Goal: Transaction & Acquisition: Purchase product/service

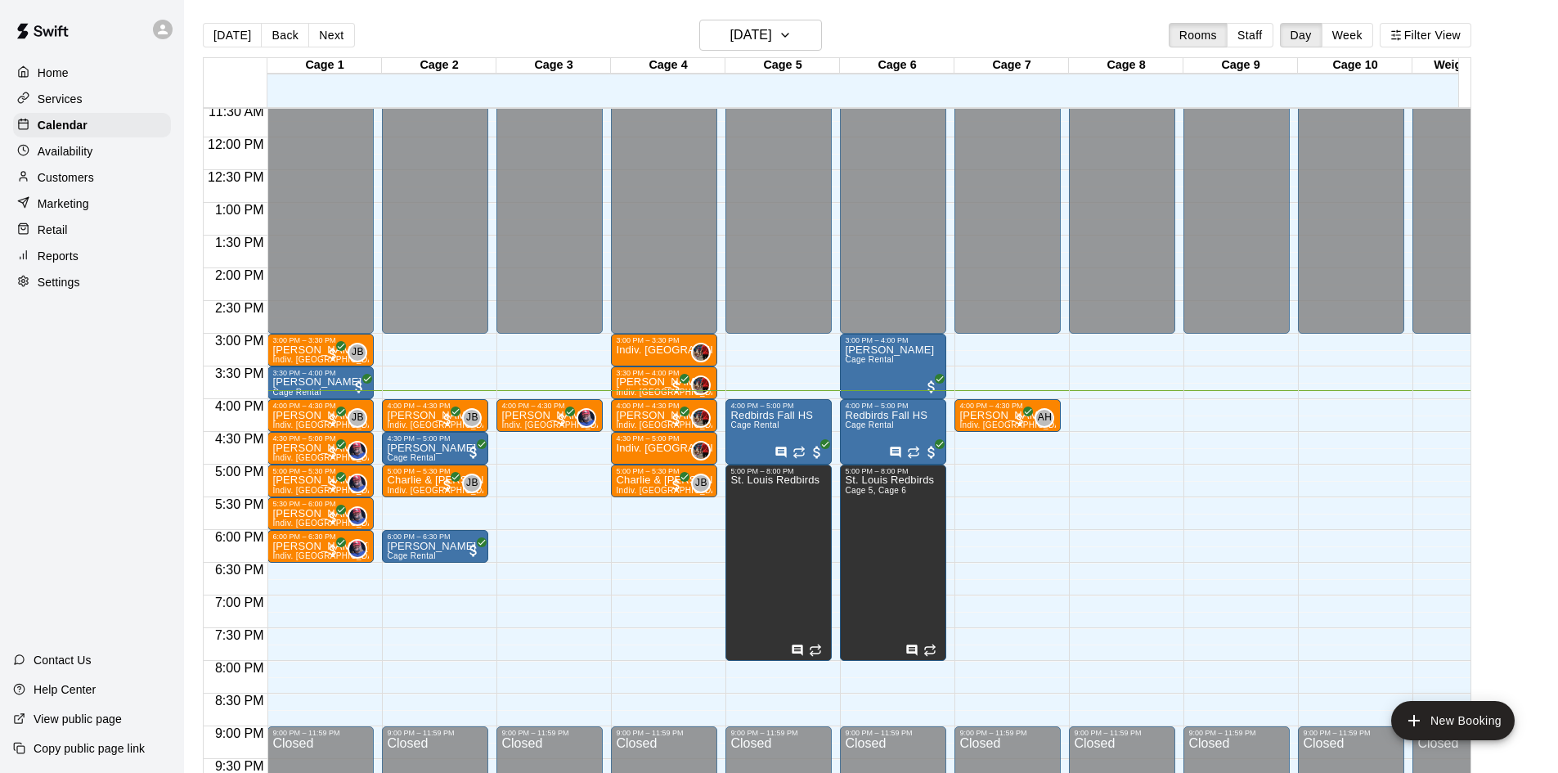
scroll to position [838, 0]
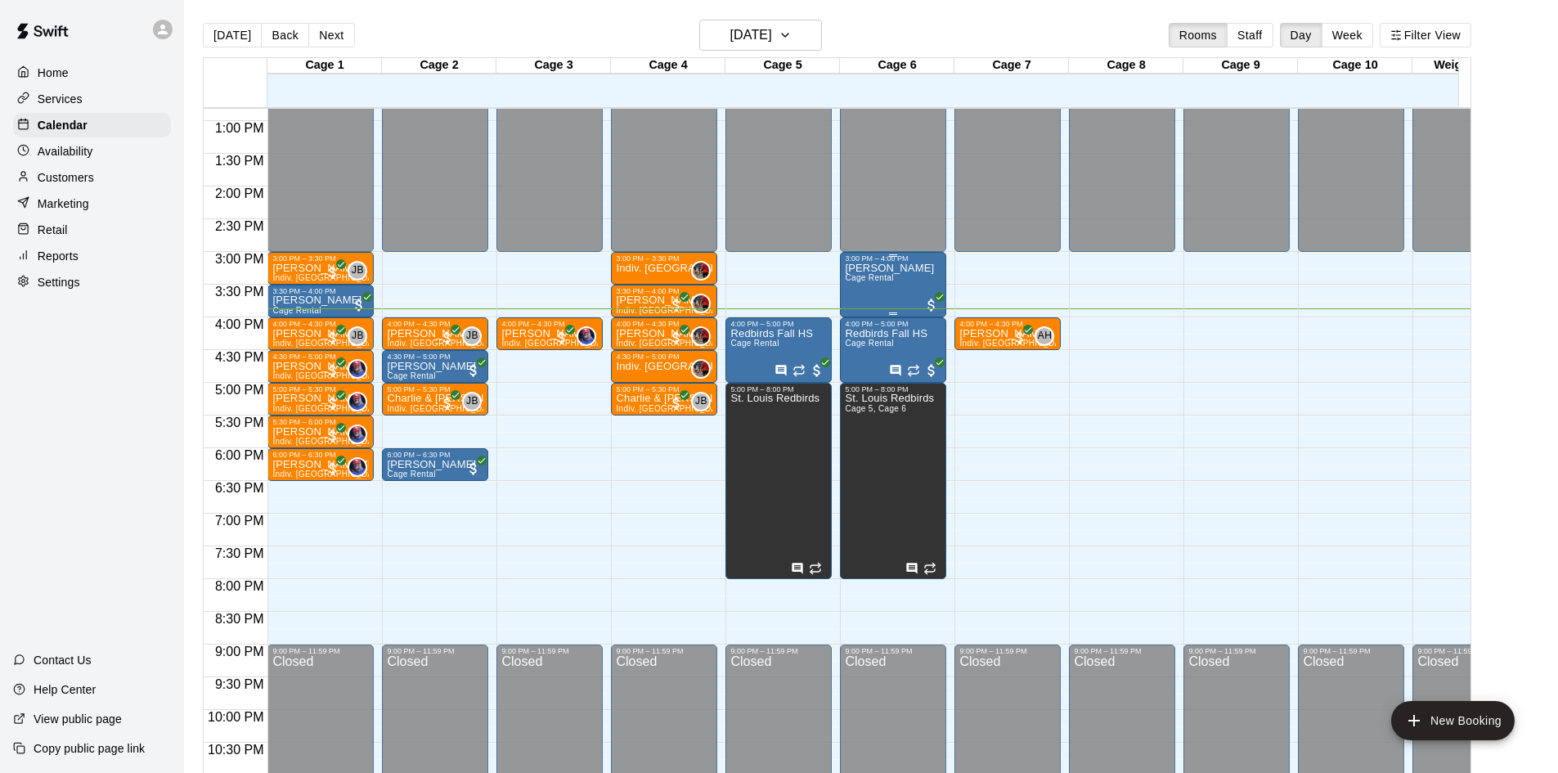
click at [901, 284] on div "[PERSON_NAME] Cage Rental" at bounding box center [889, 649] width 89 height 773
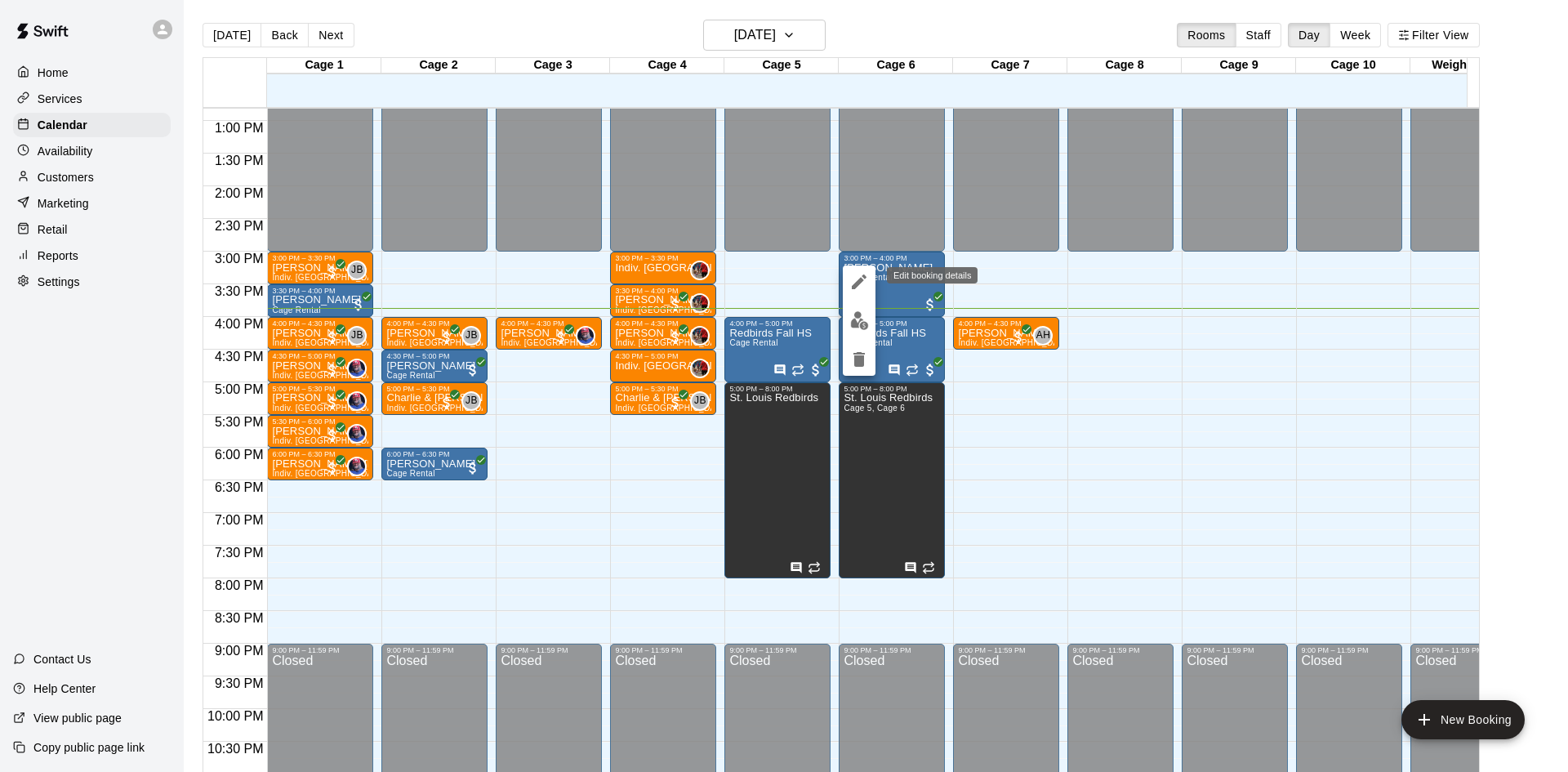
click at [854, 295] on button "edit" at bounding box center [859, 282] width 33 height 33
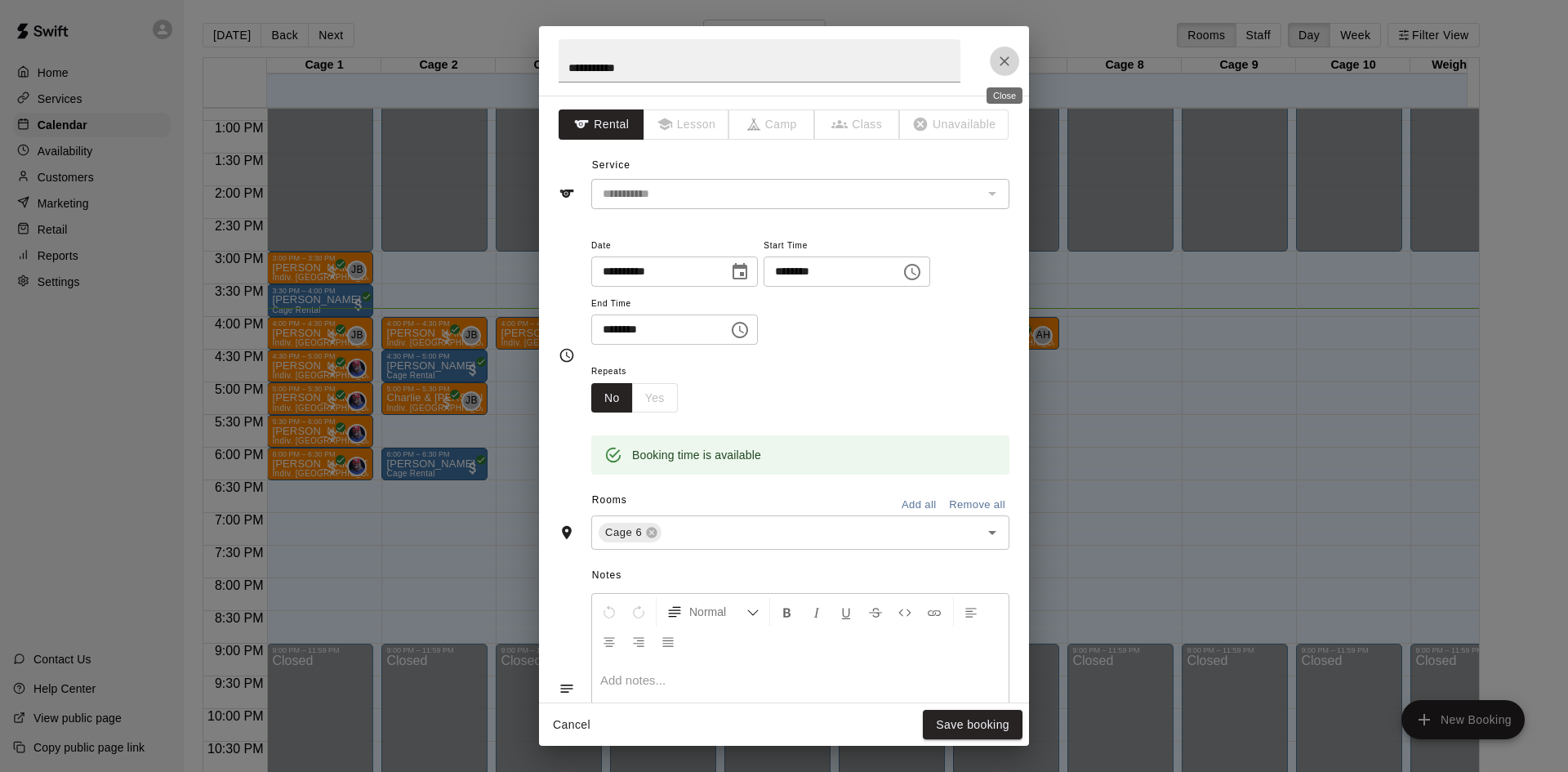
click at [998, 74] on button "Close" at bounding box center [1004, 61] width 29 height 29
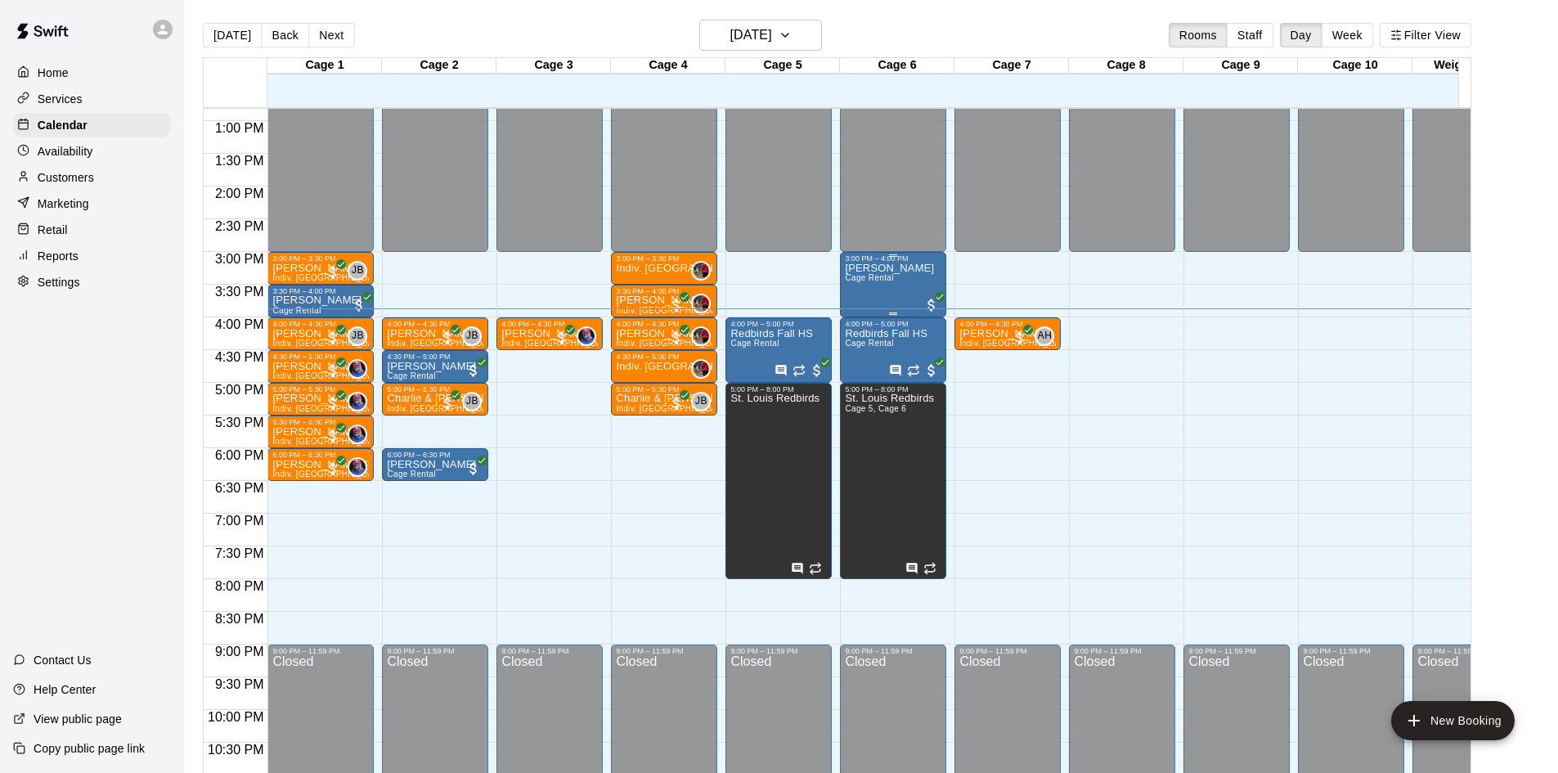
click at [896, 294] on div "[PERSON_NAME] Cage Rental" at bounding box center [889, 649] width 89 height 773
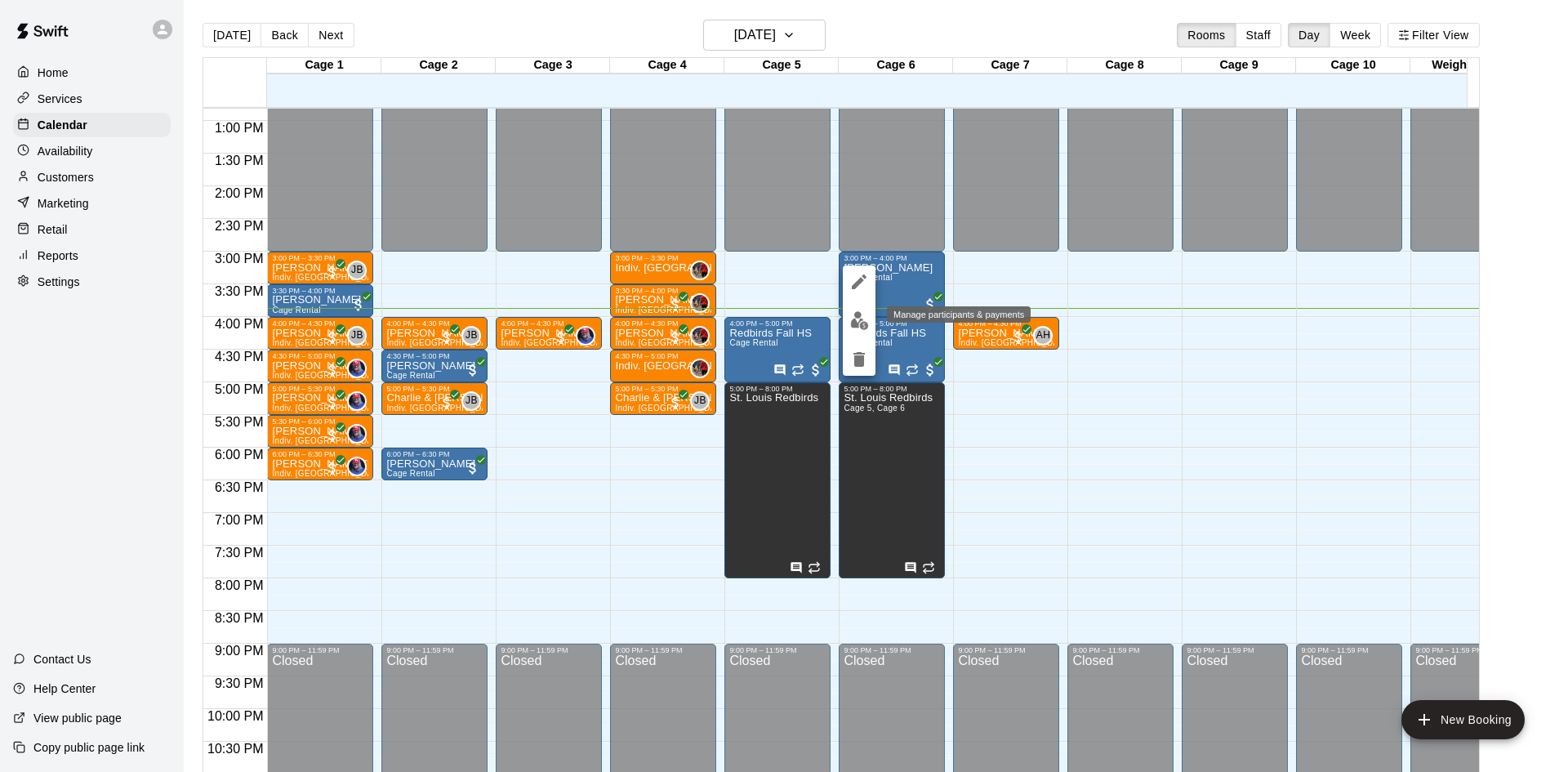
click at [862, 321] on img "edit" at bounding box center [859, 321] width 19 height 19
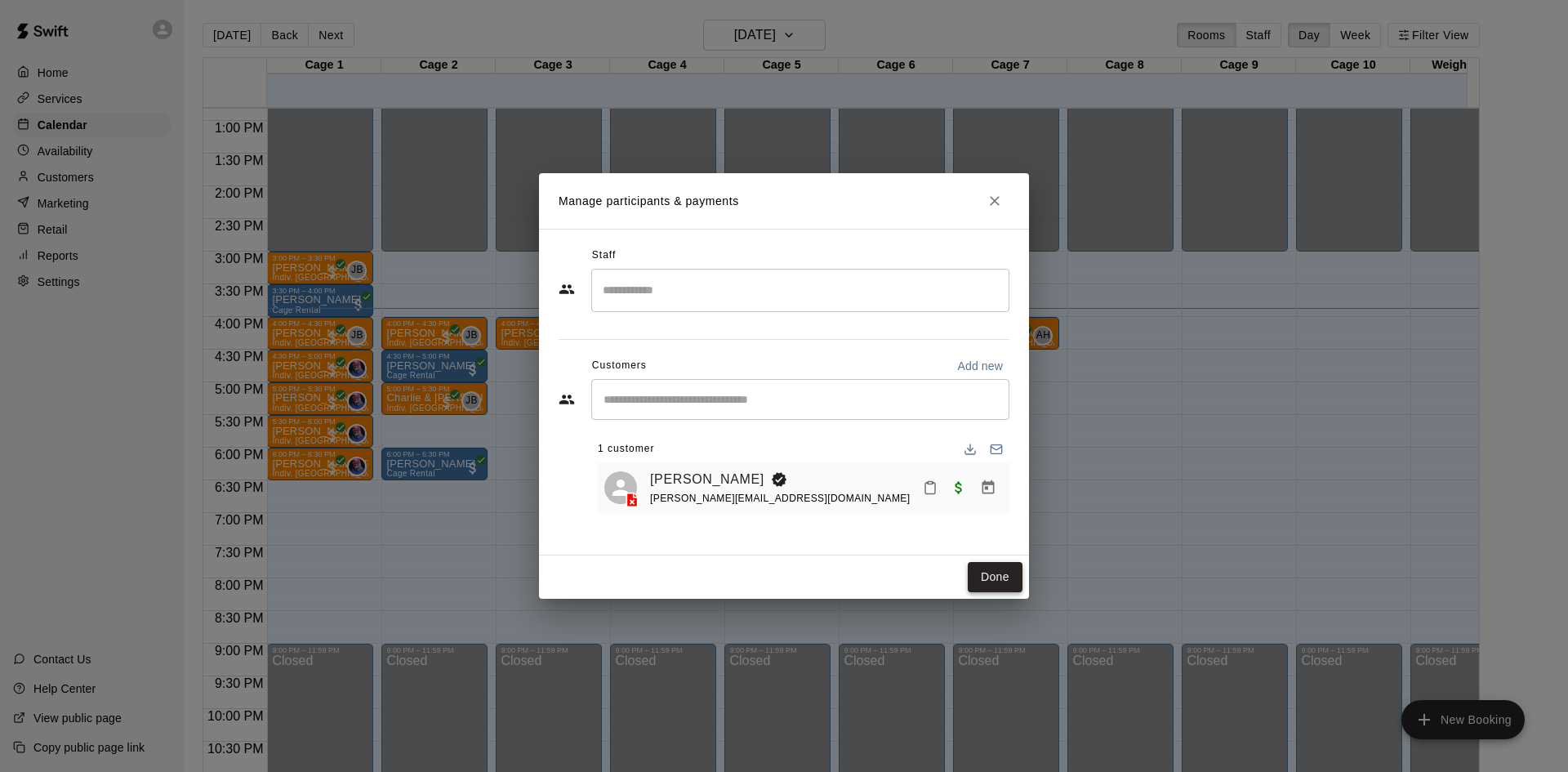
click at [996, 569] on button "Done" at bounding box center [995, 577] width 55 height 30
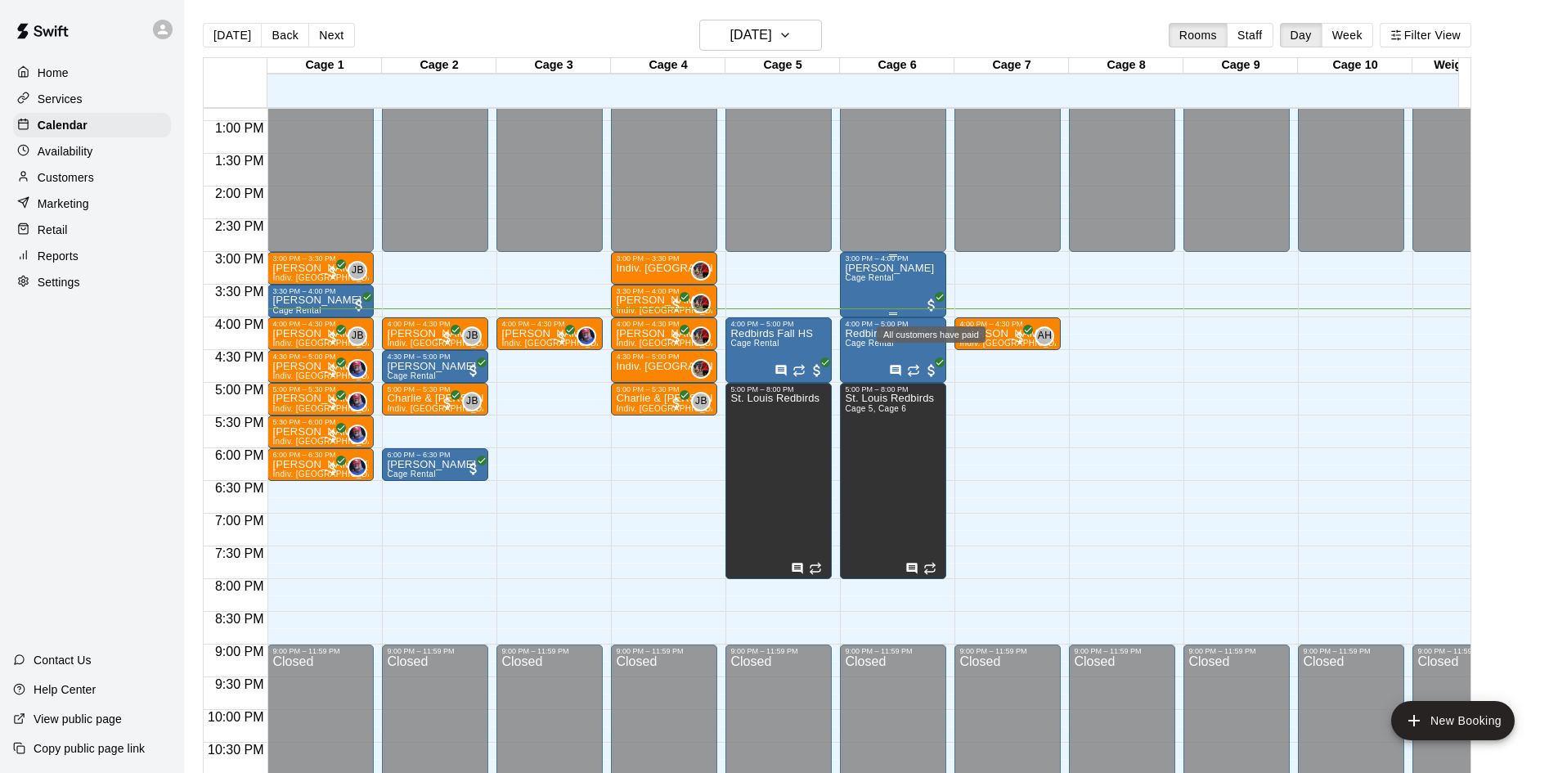
click at [926, 304] on span "All customers have paid" at bounding box center [931, 305] width 16 height 16
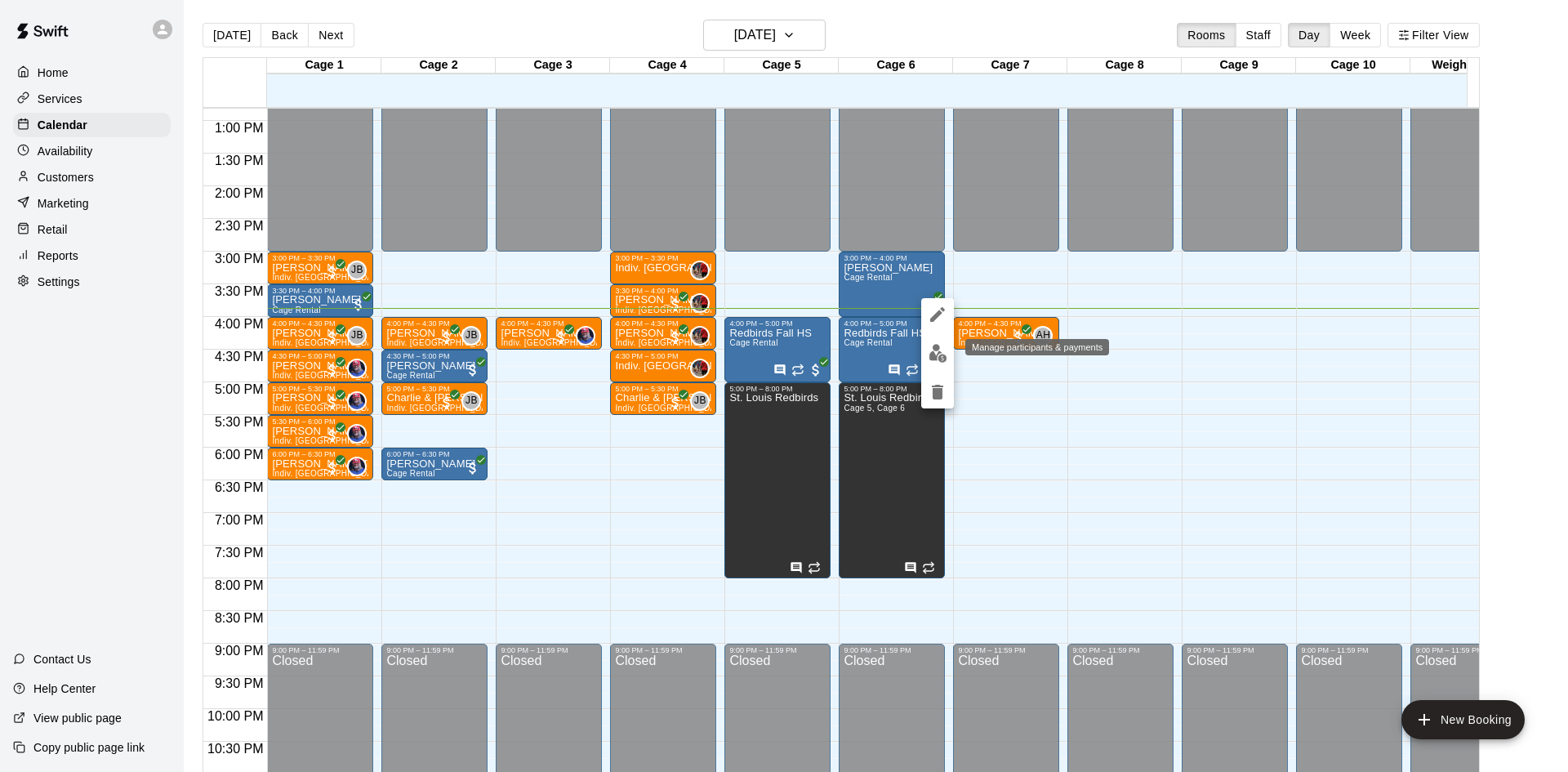
click at [934, 348] on img "edit" at bounding box center [938, 353] width 19 height 19
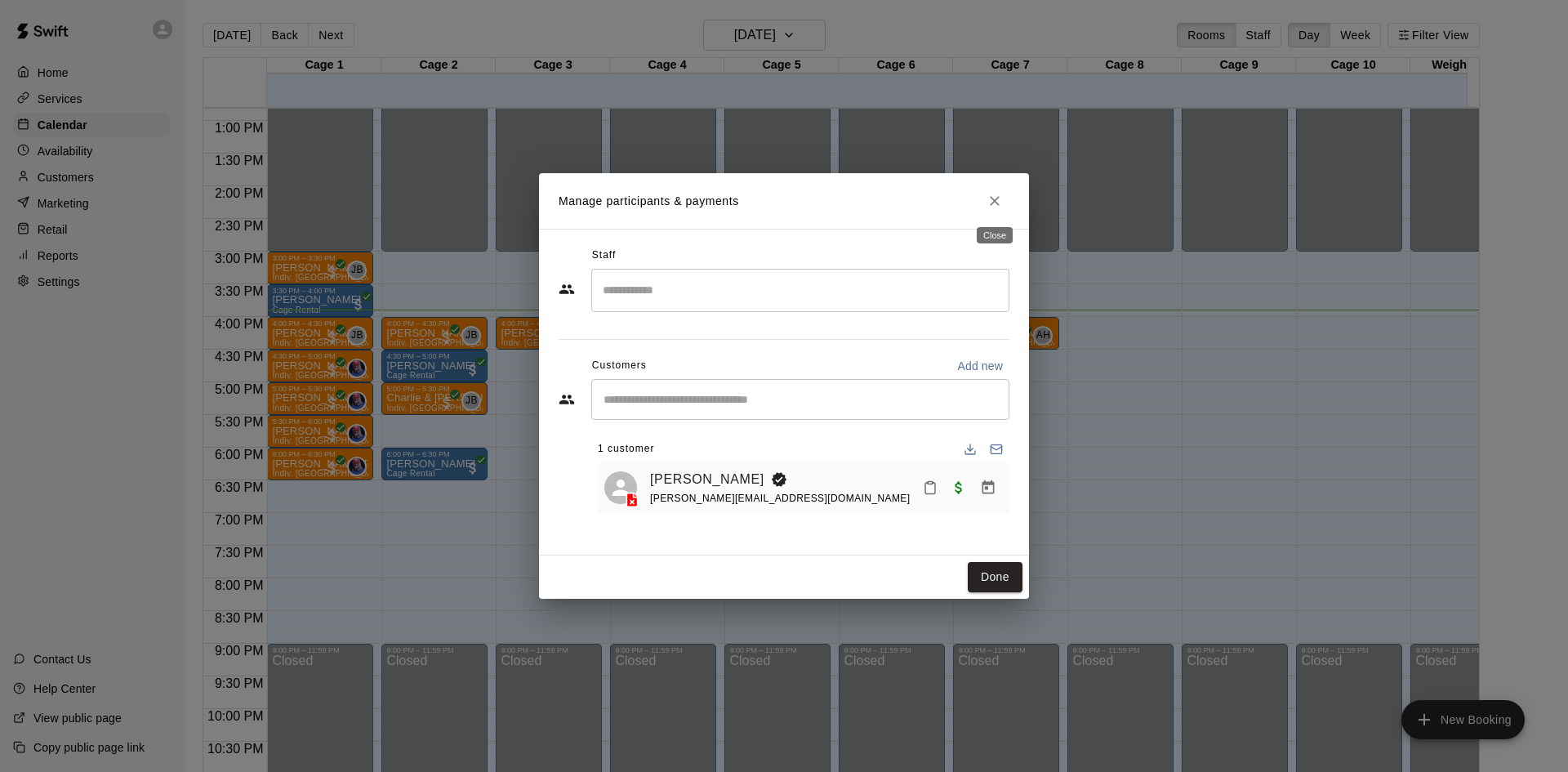
click at [1005, 200] on button "Close" at bounding box center [995, 200] width 29 height 29
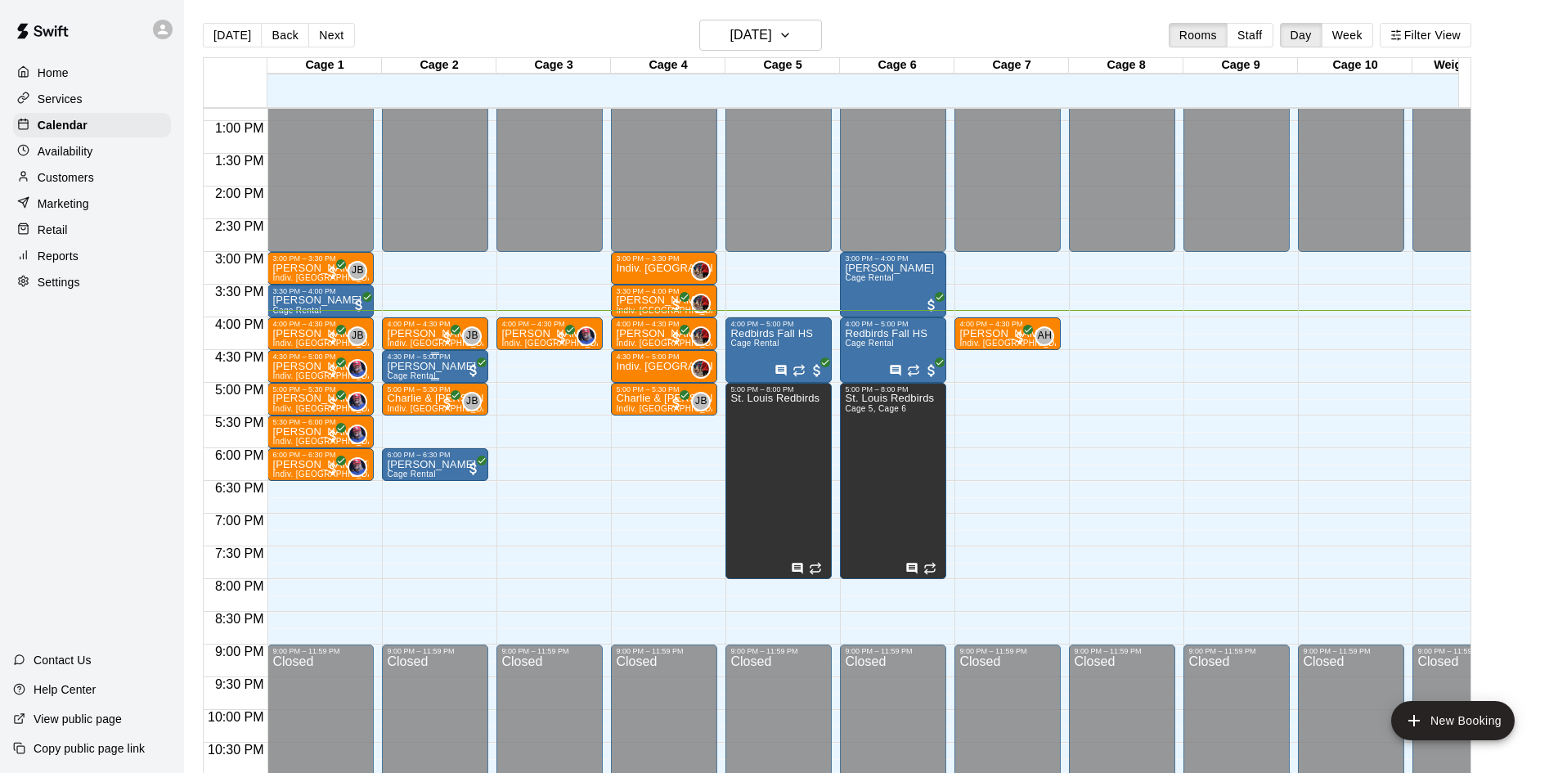
click at [445, 366] on p "[PERSON_NAME]" at bounding box center [431, 366] width 89 height 0
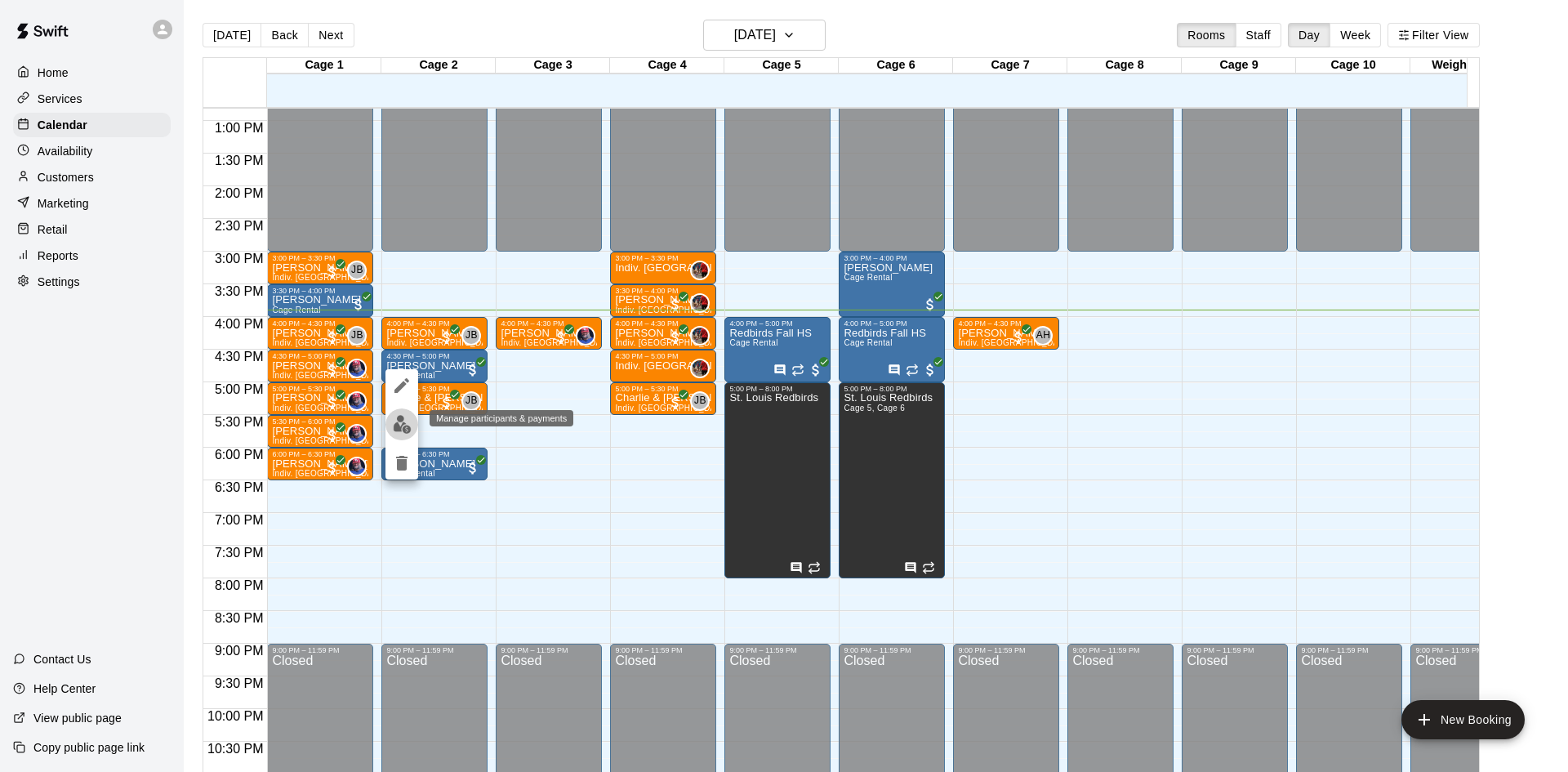
click at [392, 425] on img "edit" at bounding box center [401, 424] width 19 height 19
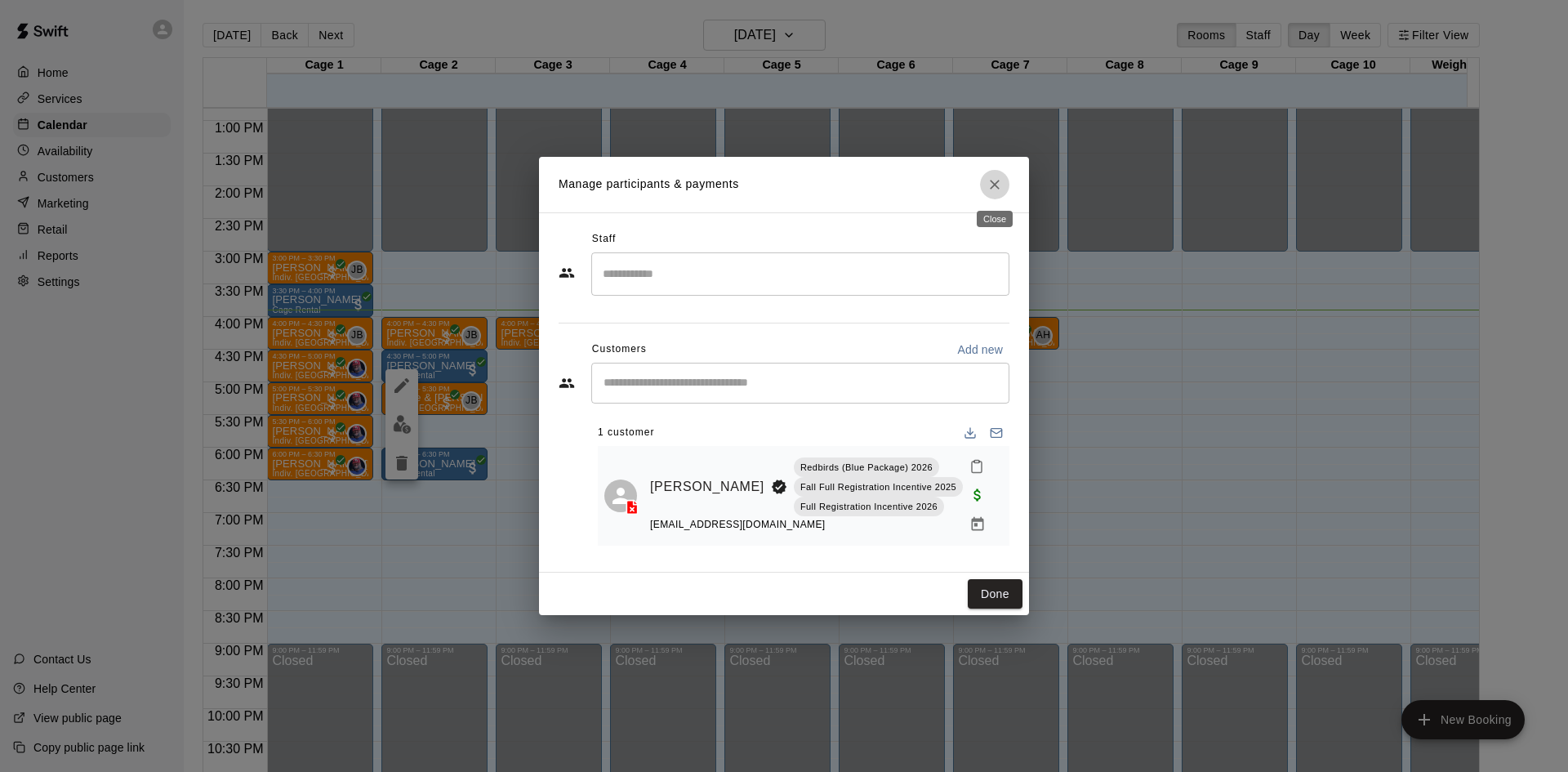
click at [1004, 183] on button "Close" at bounding box center [995, 184] width 29 height 29
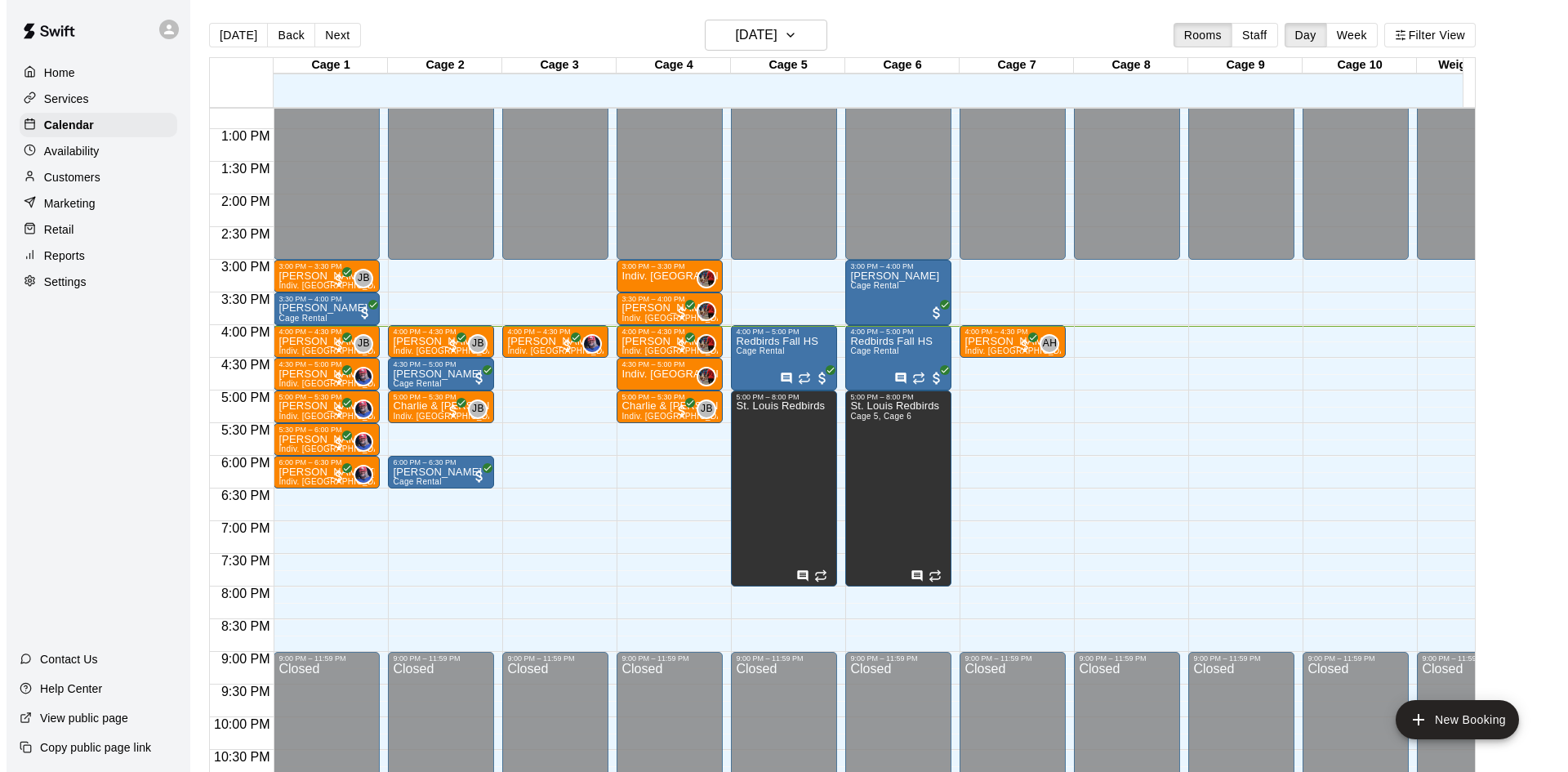
scroll to position [819, 0]
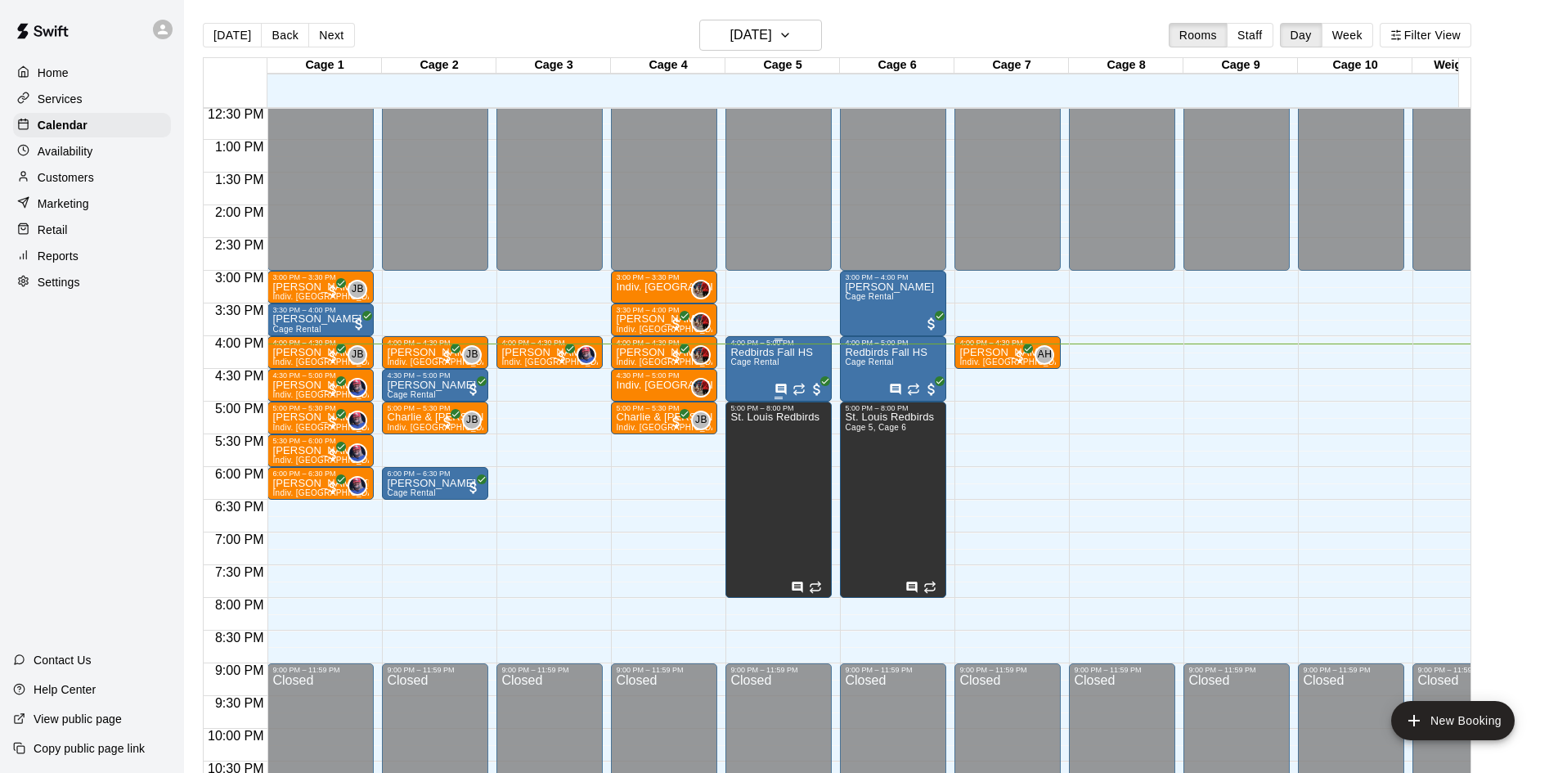
click at [793, 366] on div "Redbirds Fall [PERSON_NAME] Rental" at bounding box center [771, 733] width 82 height 773
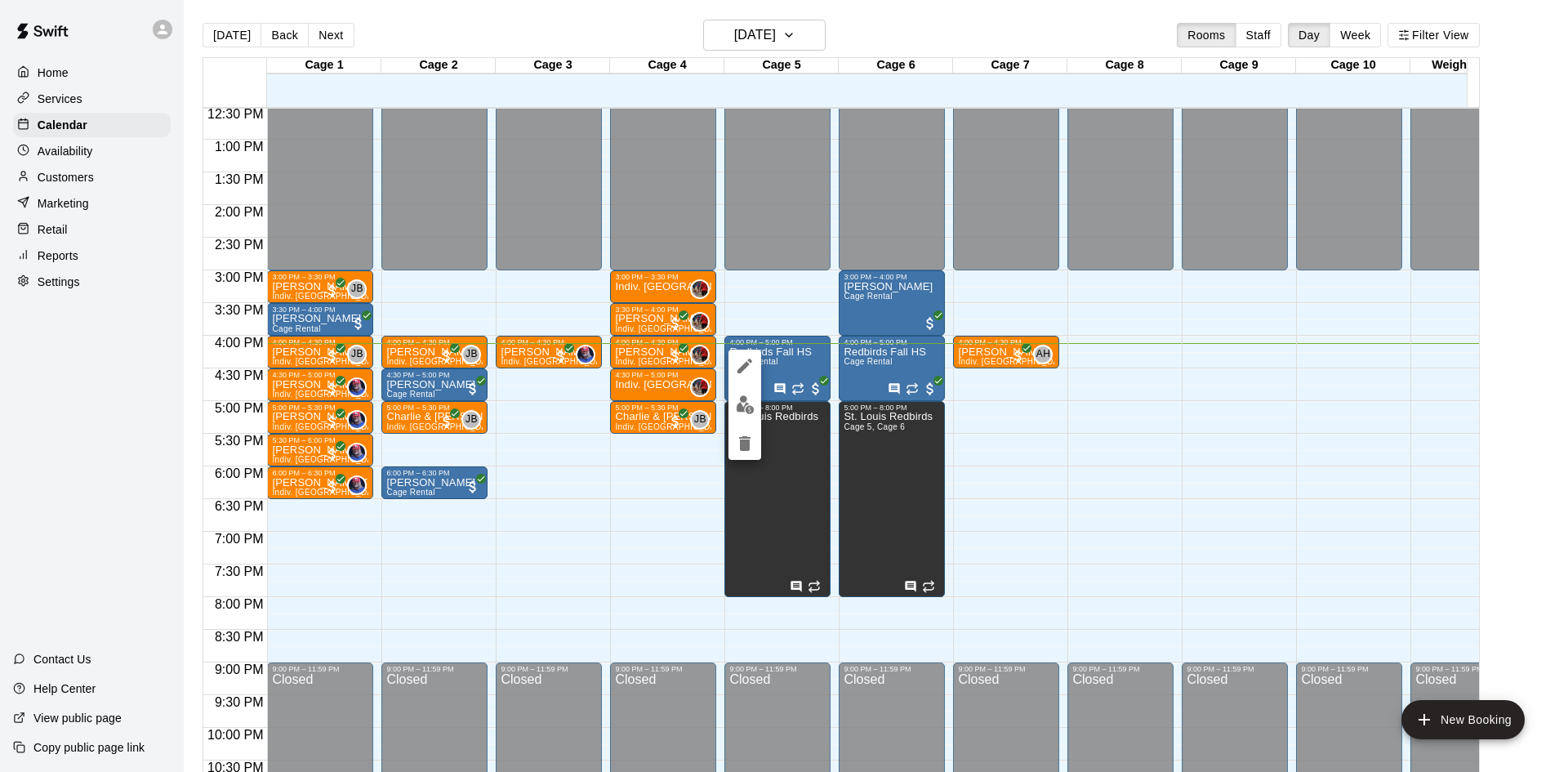
click at [751, 355] on button "edit" at bounding box center [745, 366] width 33 height 33
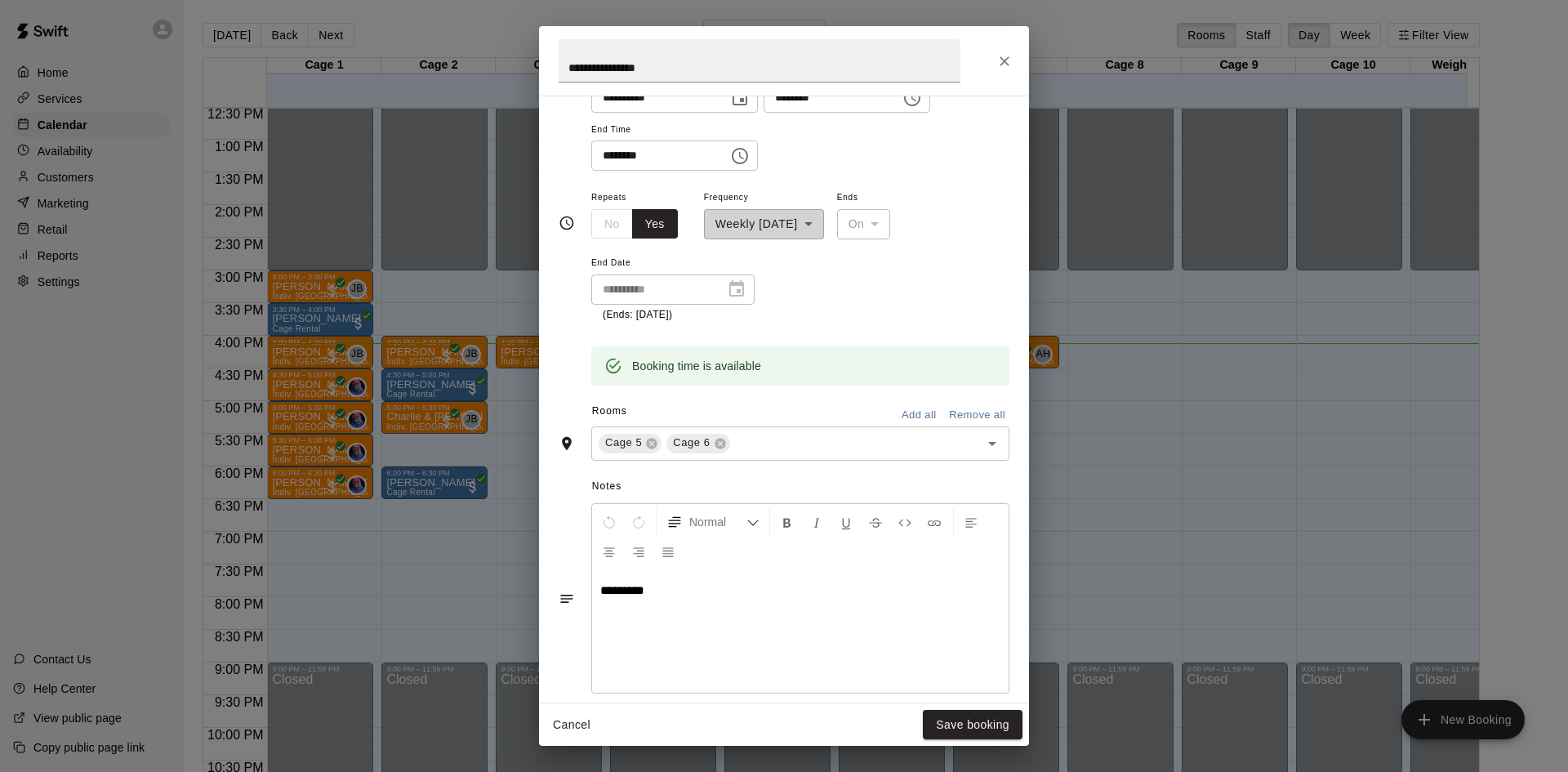
scroll to position [353, 0]
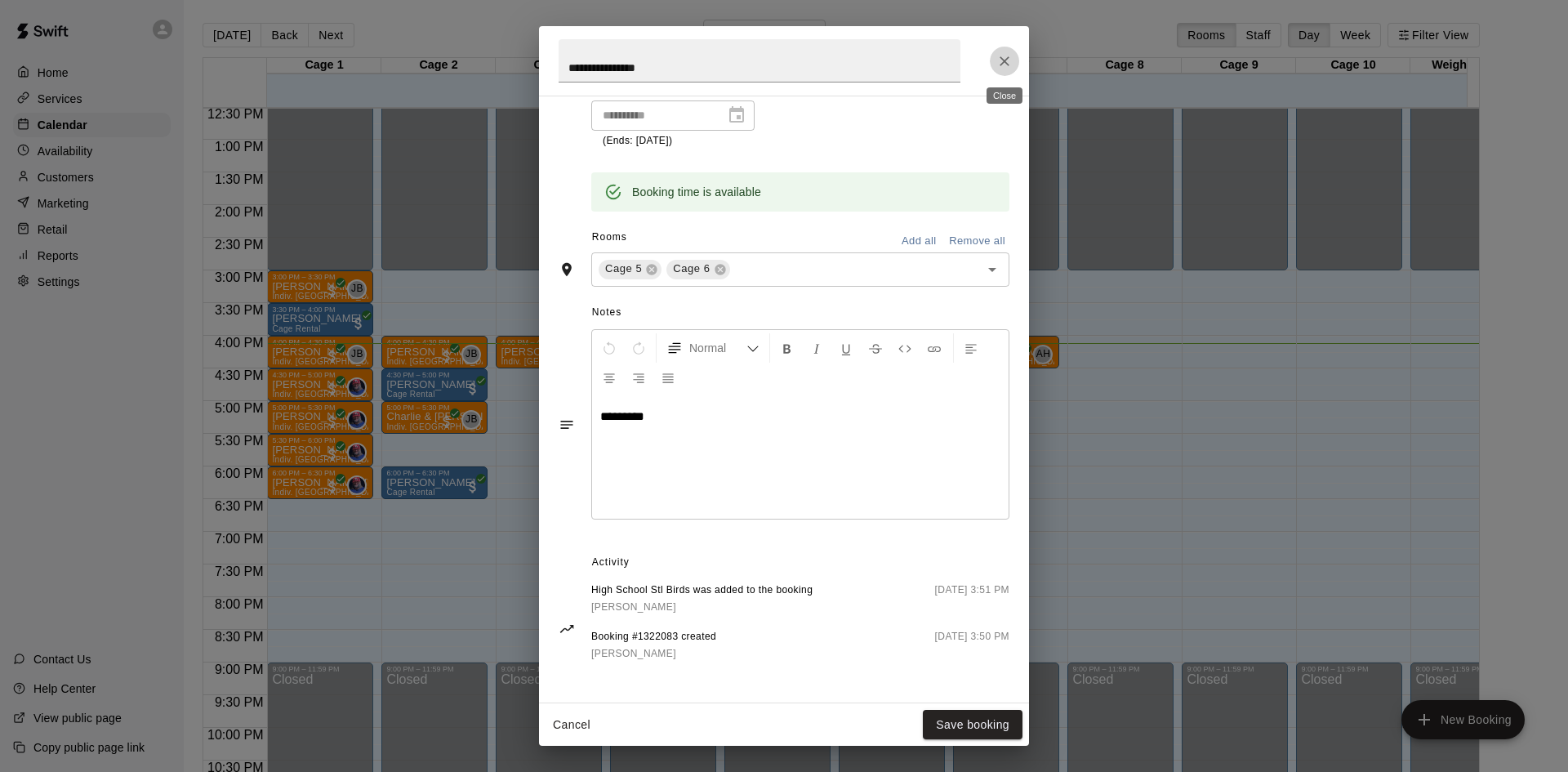
click at [994, 65] on button "Close" at bounding box center [1004, 61] width 29 height 29
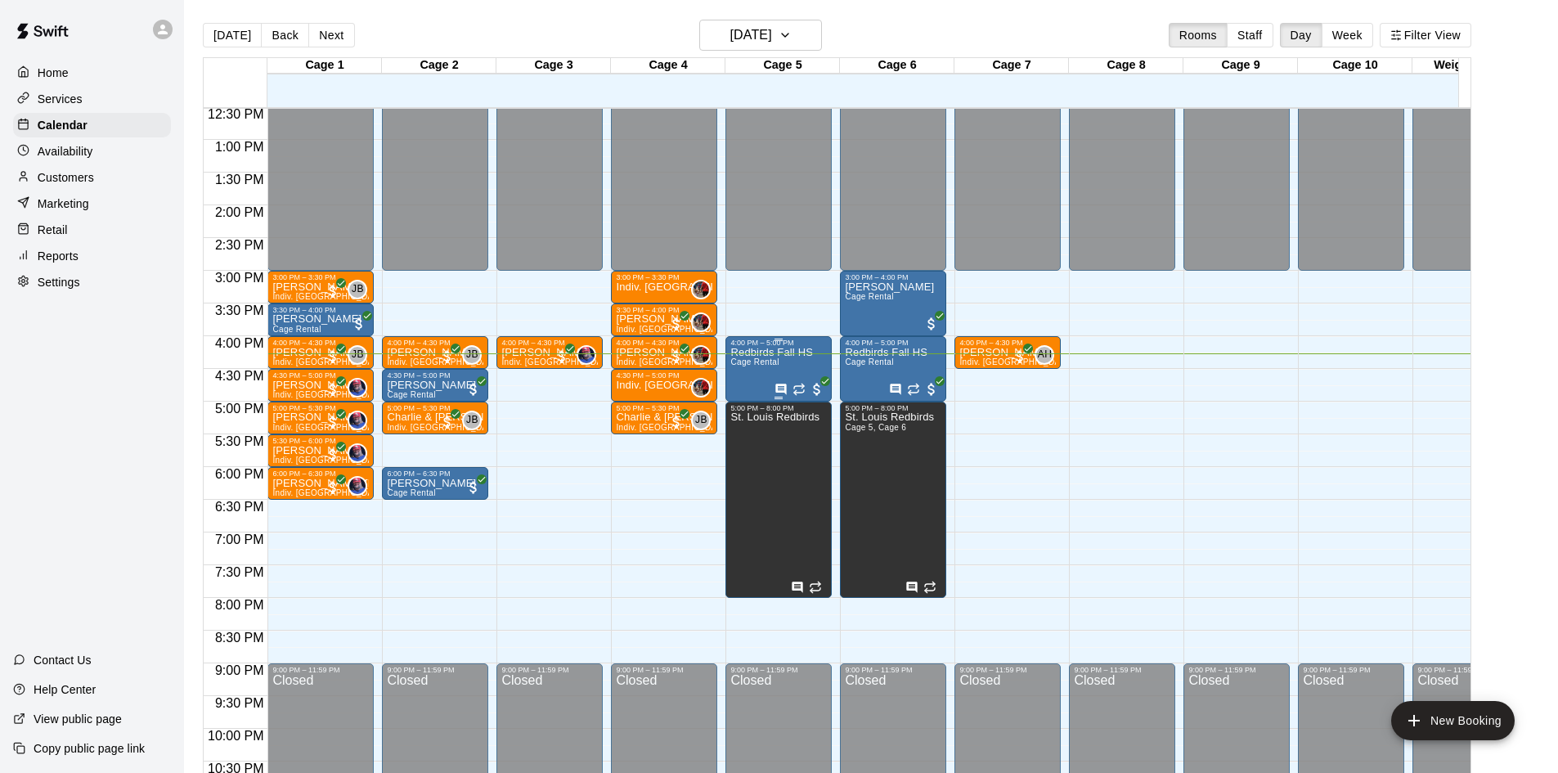
click at [753, 393] on div "Redbirds Fall [PERSON_NAME] Rental" at bounding box center [771, 733] width 82 height 773
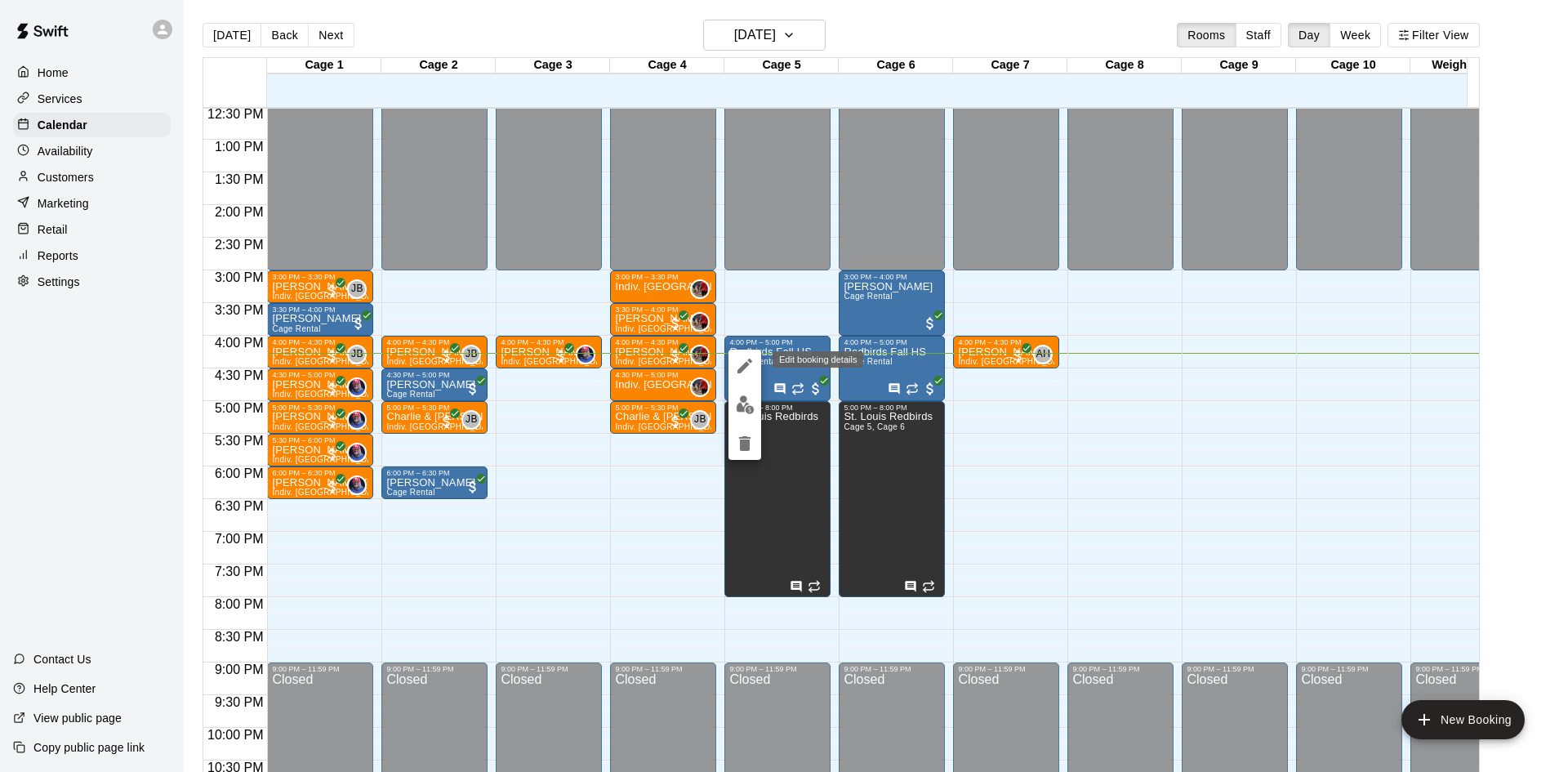
click at [745, 372] on icon "edit" at bounding box center [745, 367] width 20 height 20
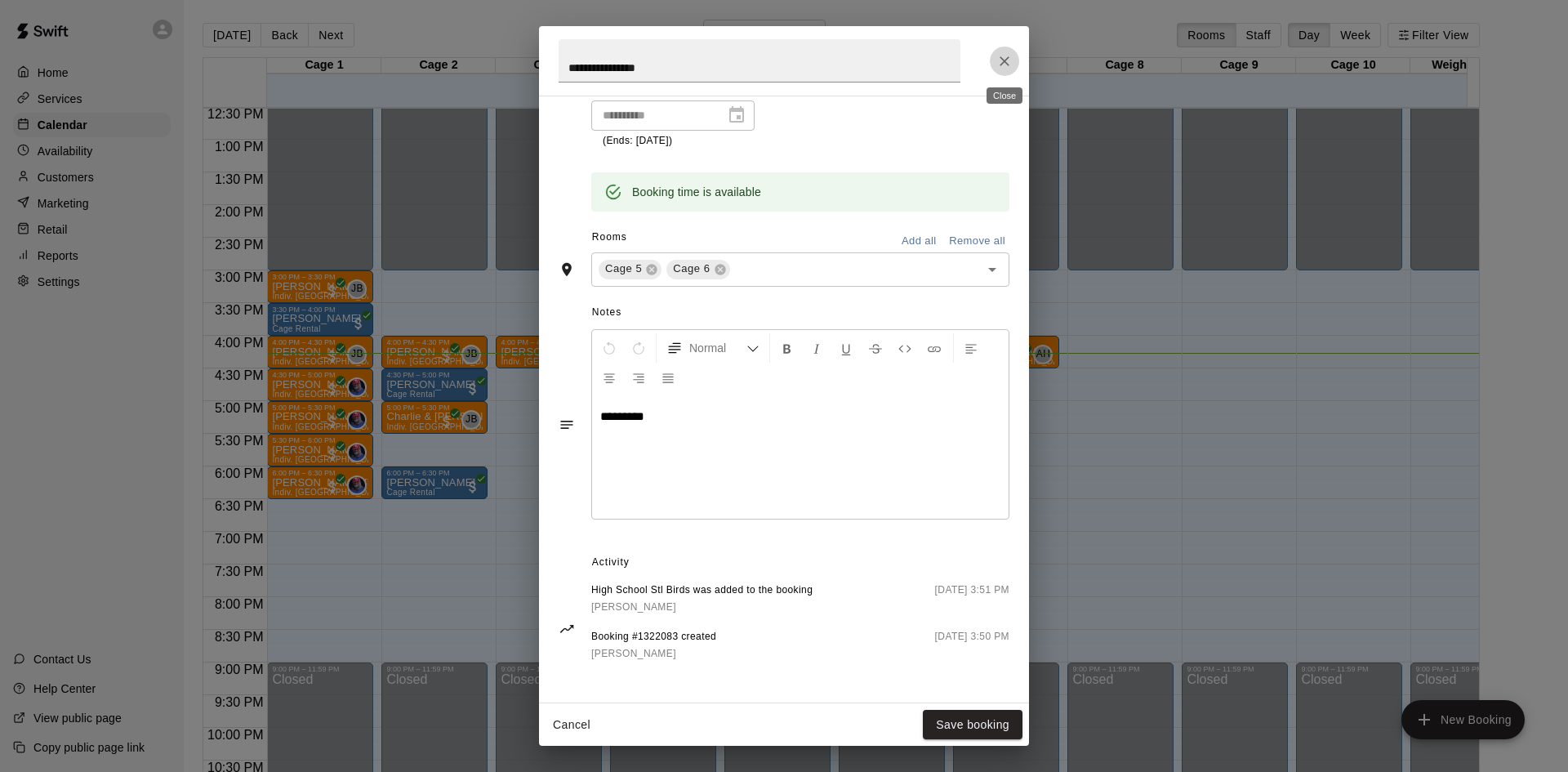
click at [1008, 60] on icon "Close" at bounding box center [1005, 61] width 16 height 16
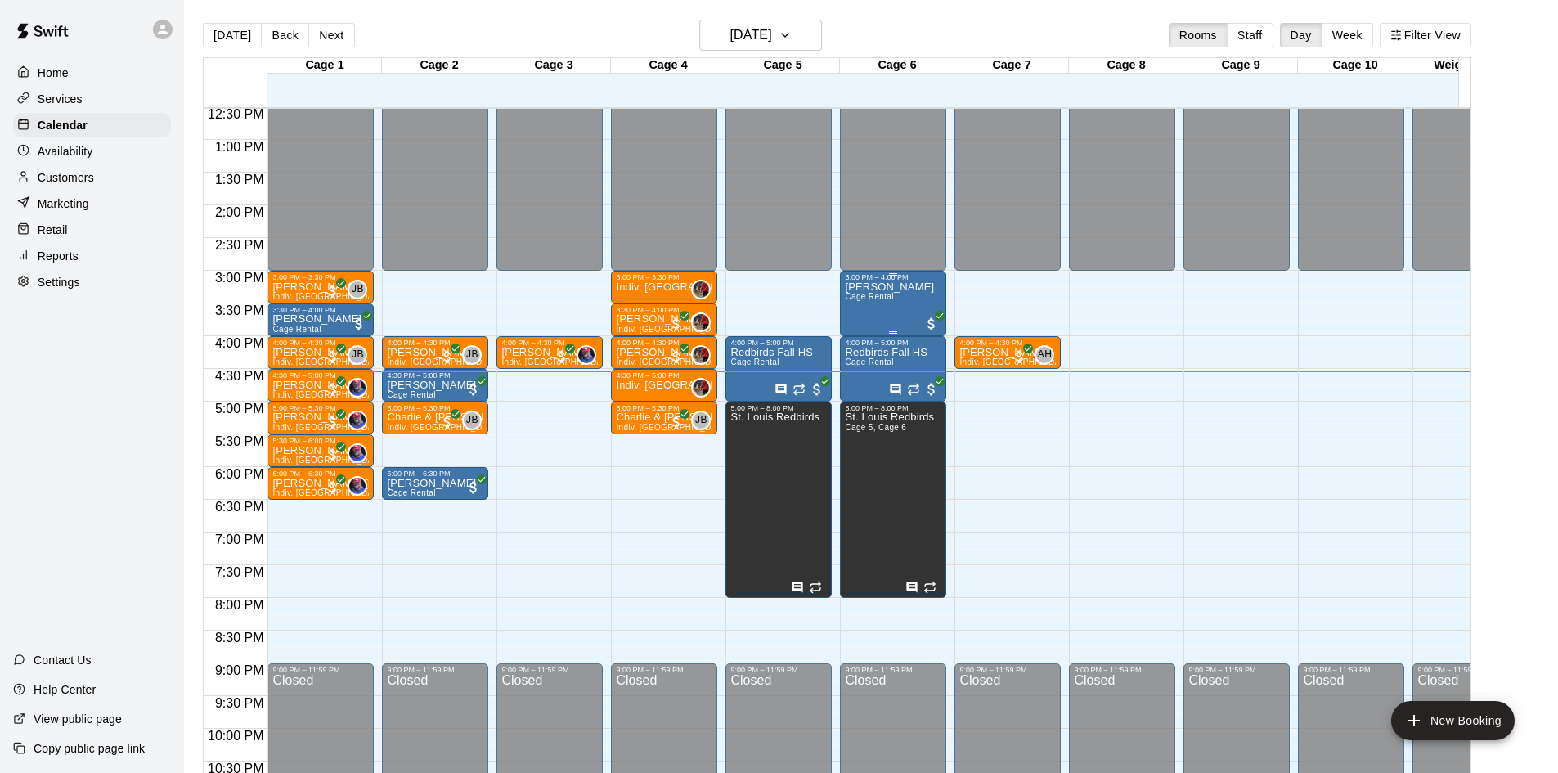
click at [913, 314] on div "[PERSON_NAME] Cage Rental" at bounding box center [889, 667] width 89 height 773
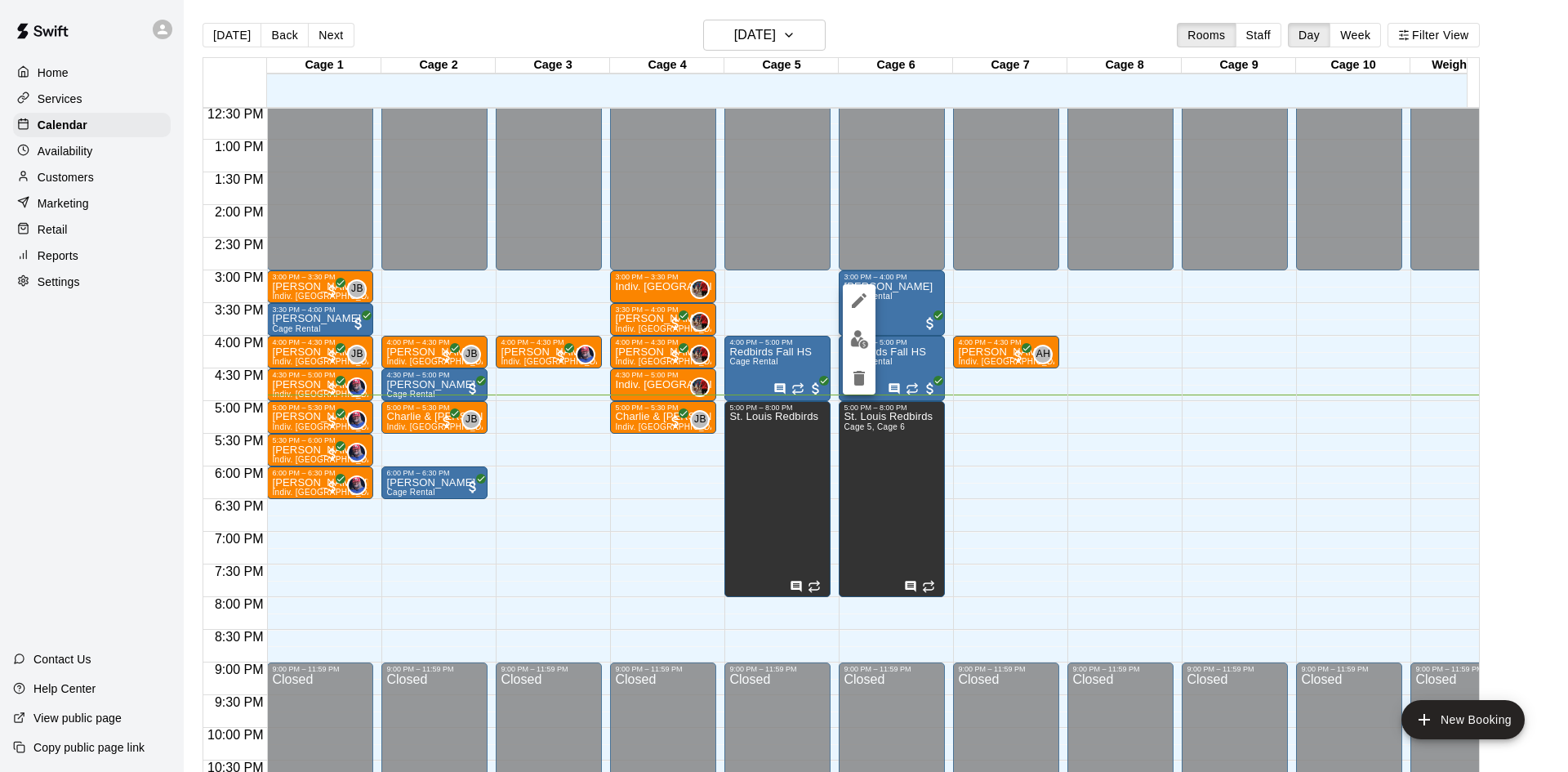
click at [771, 374] on div at bounding box center [784, 386] width 1568 height 772
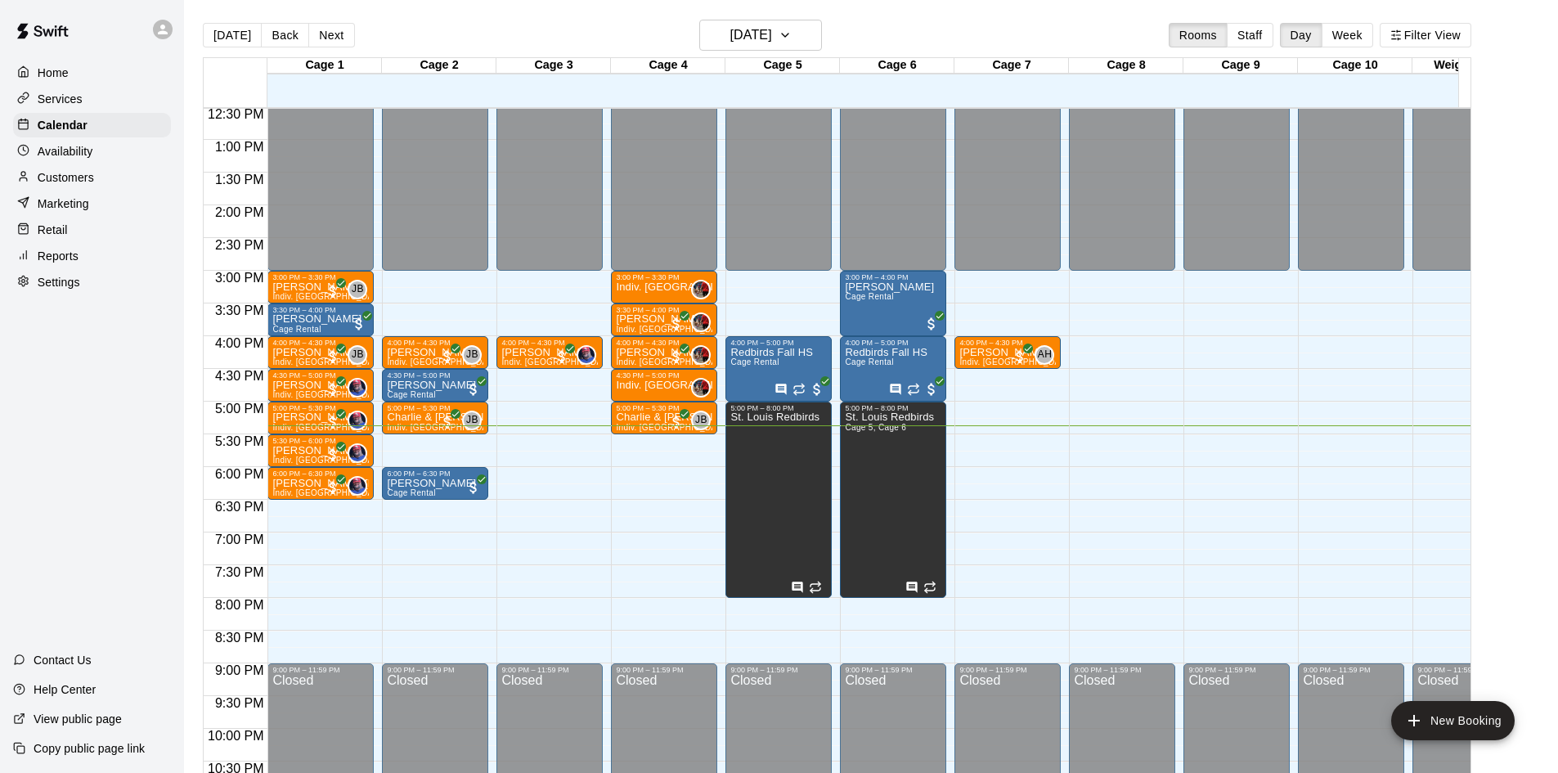
click at [111, 241] on div "Retail" at bounding box center [92, 230] width 158 height 25
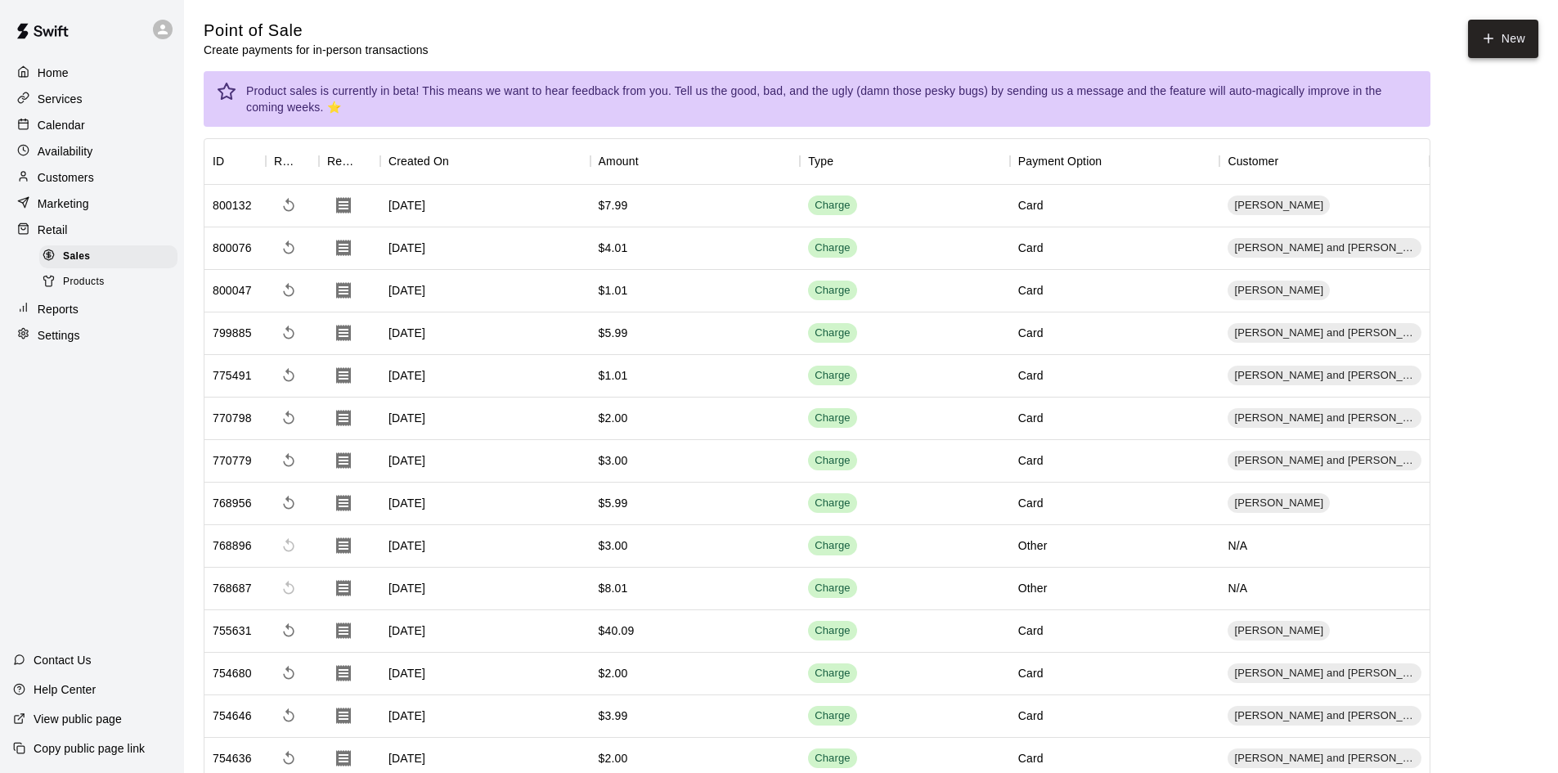
click at [1486, 40] on icon "button" at bounding box center [1488, 38] width 15 height 15
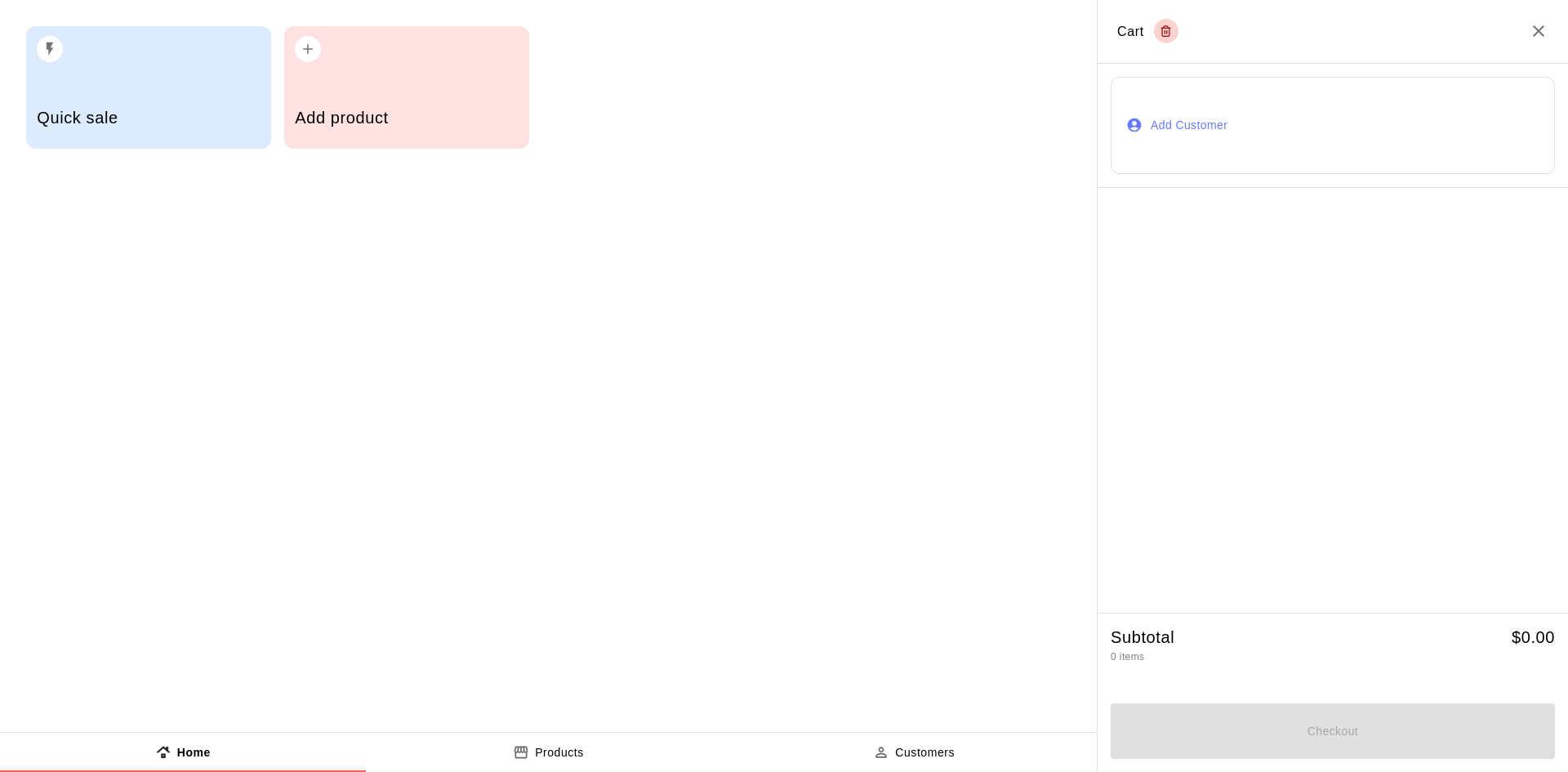
click at [349, 82] on div "Add product" at bounding box center [406, 87] width 245 height 123
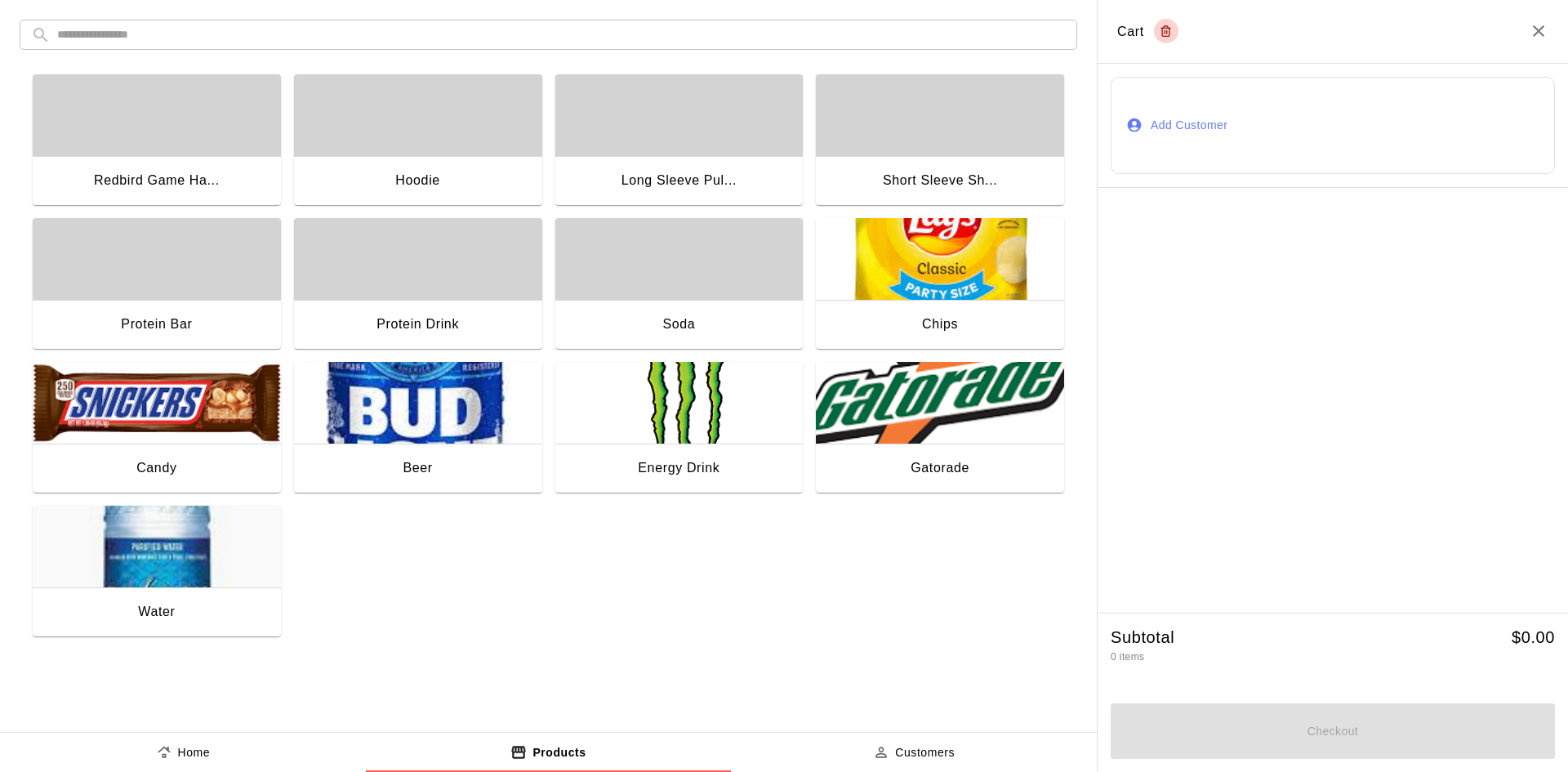
click at [226, 539] on img "button" at bounding box center [157, 546] width 249 height 82
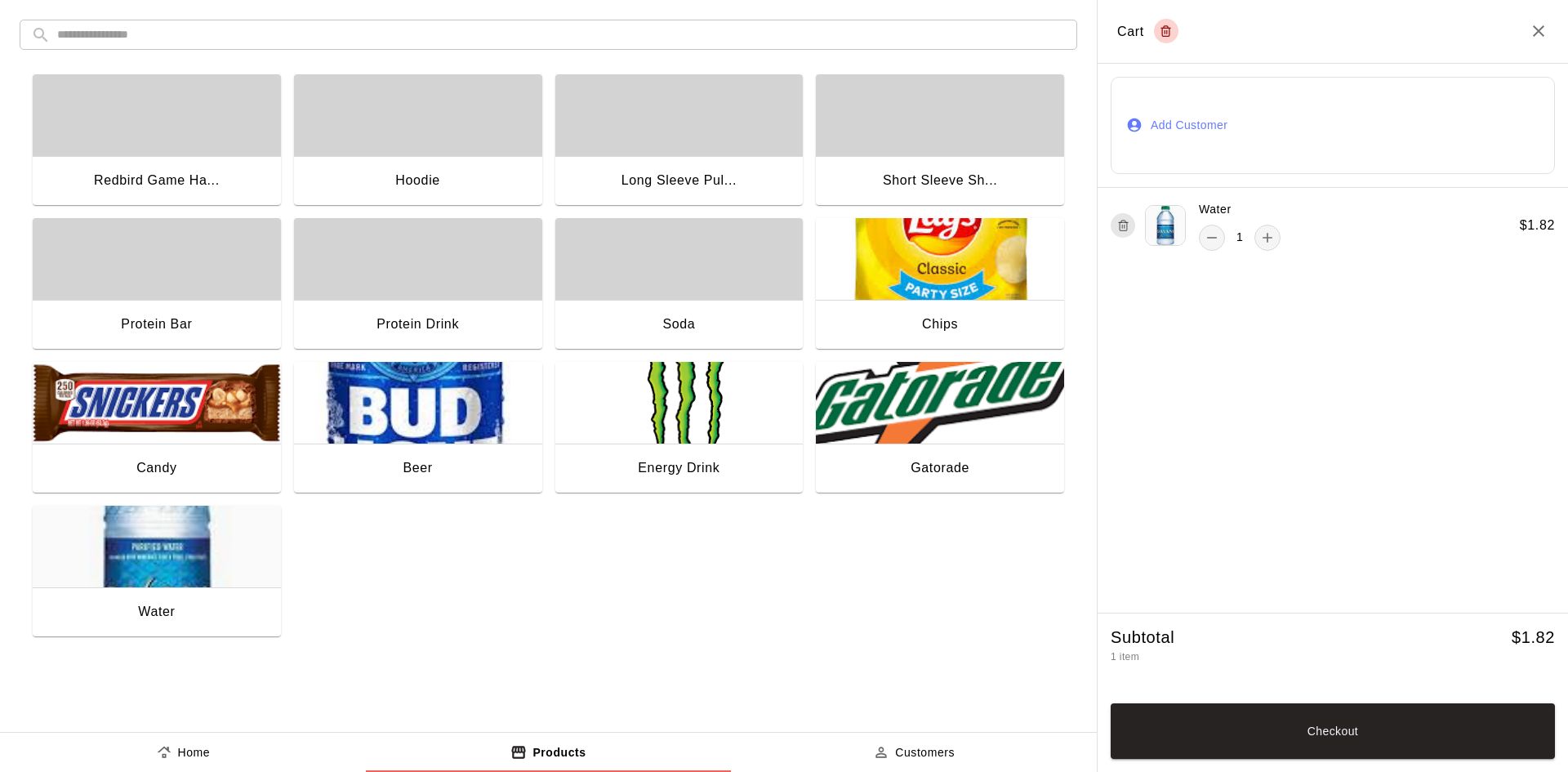
click at [1238, 137] on button "Add Customer" at bounding box center [1332, 125] width 444 height 97
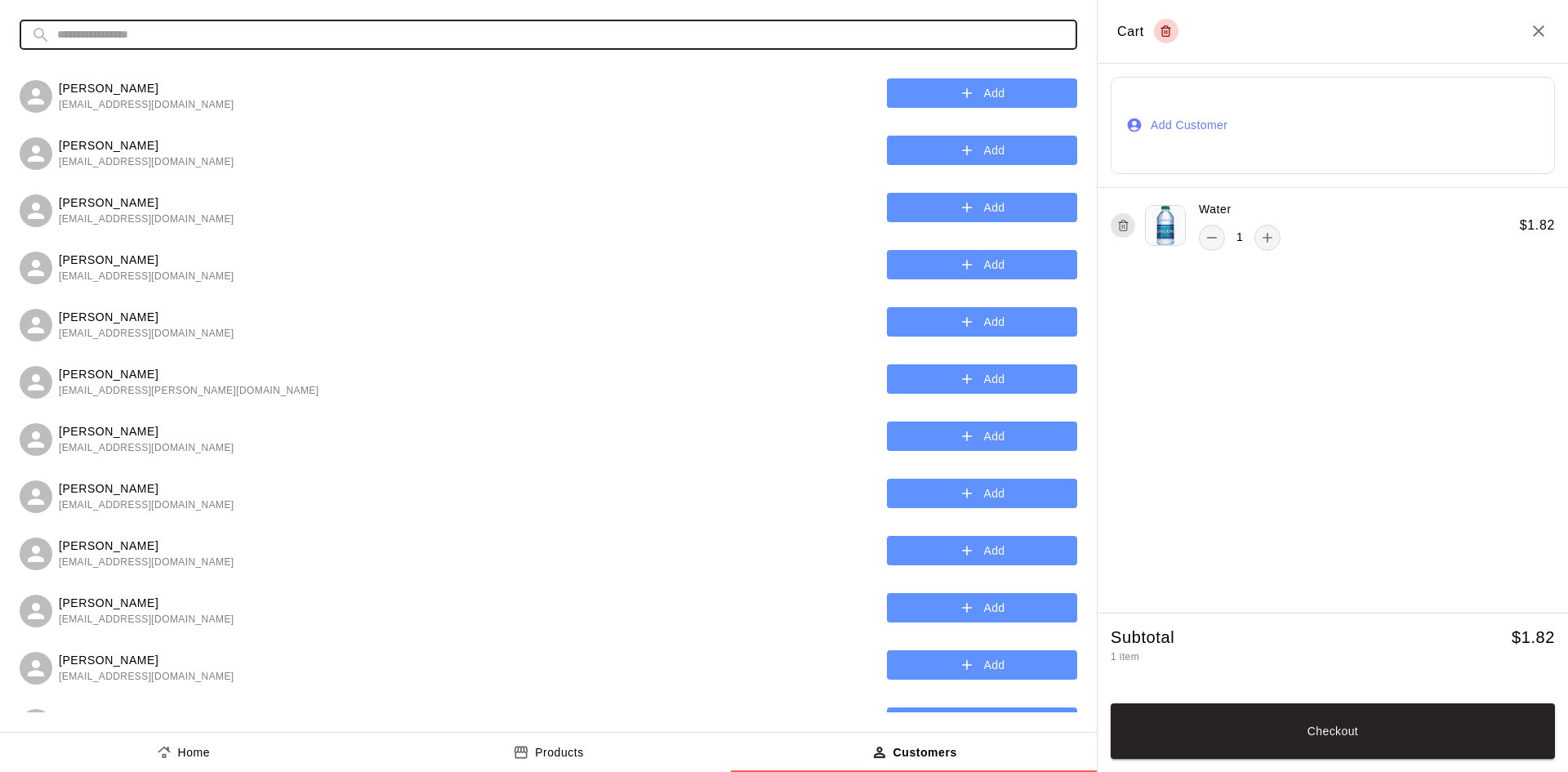
click at [115, 42] on input "text" at bounding box center [561, 35] width 1009 height 30
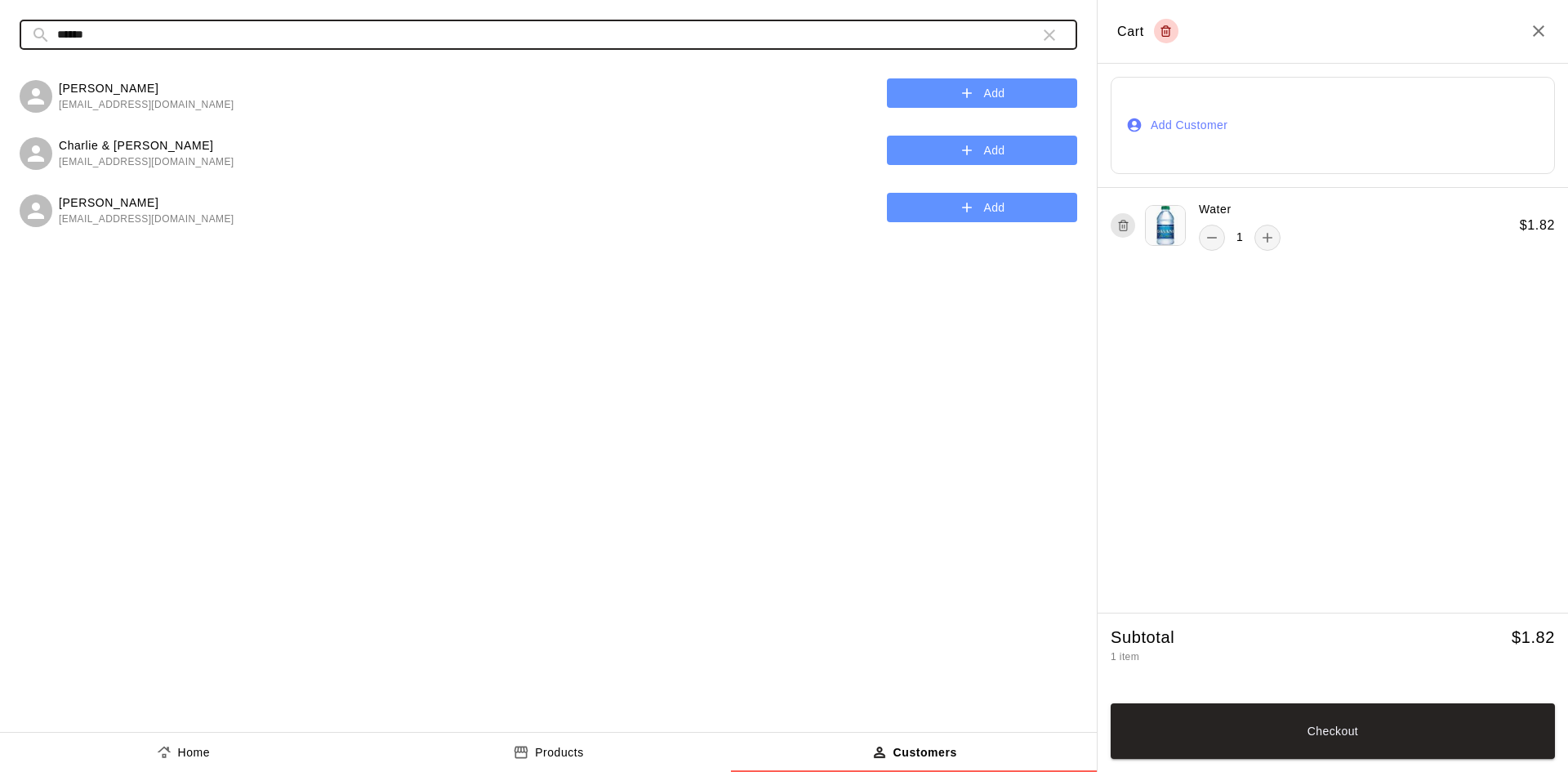
type input "******"
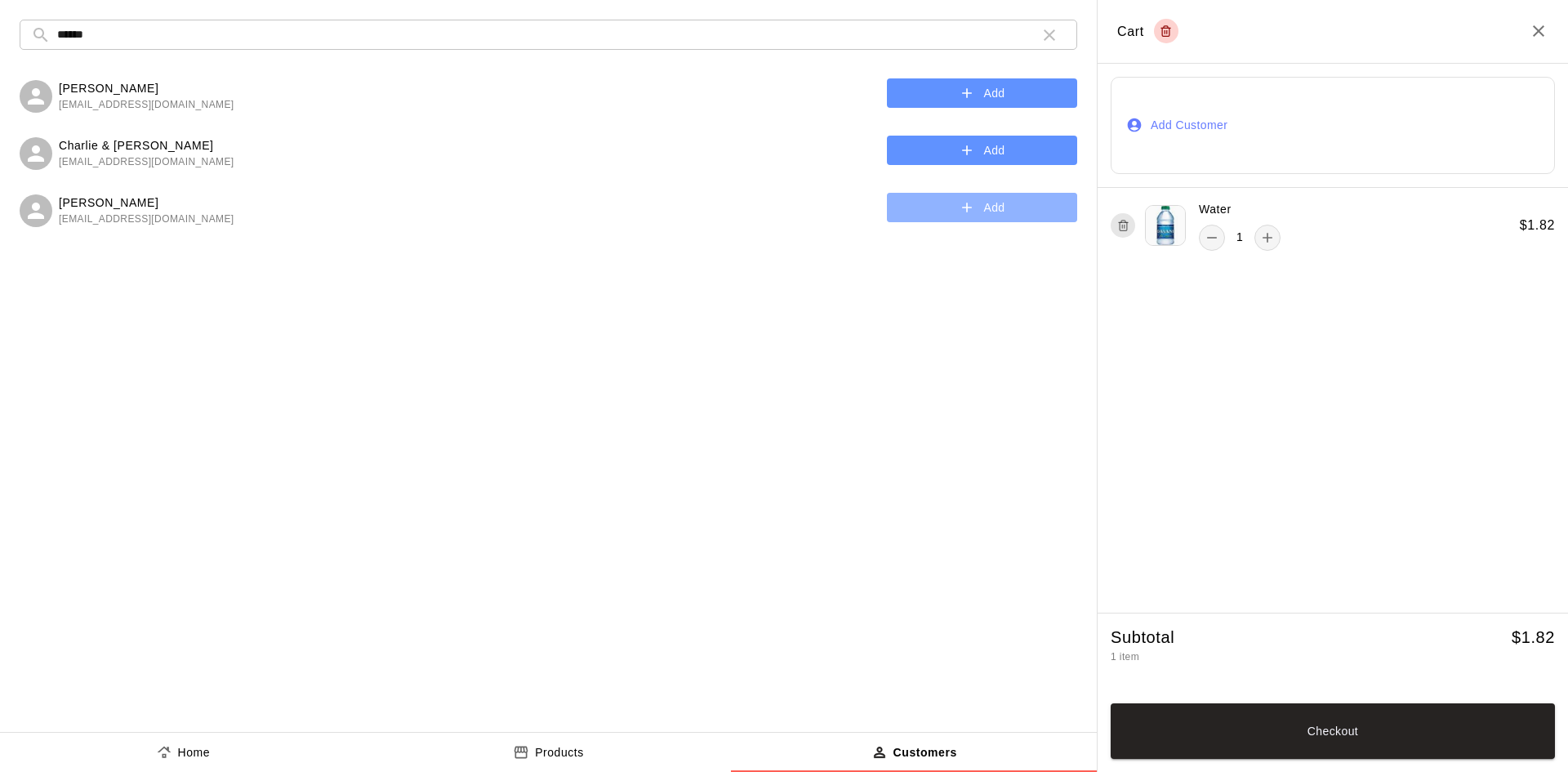
click at [1034, 217] on button "Add" at bounding box center [982, 208] width 191 height 30
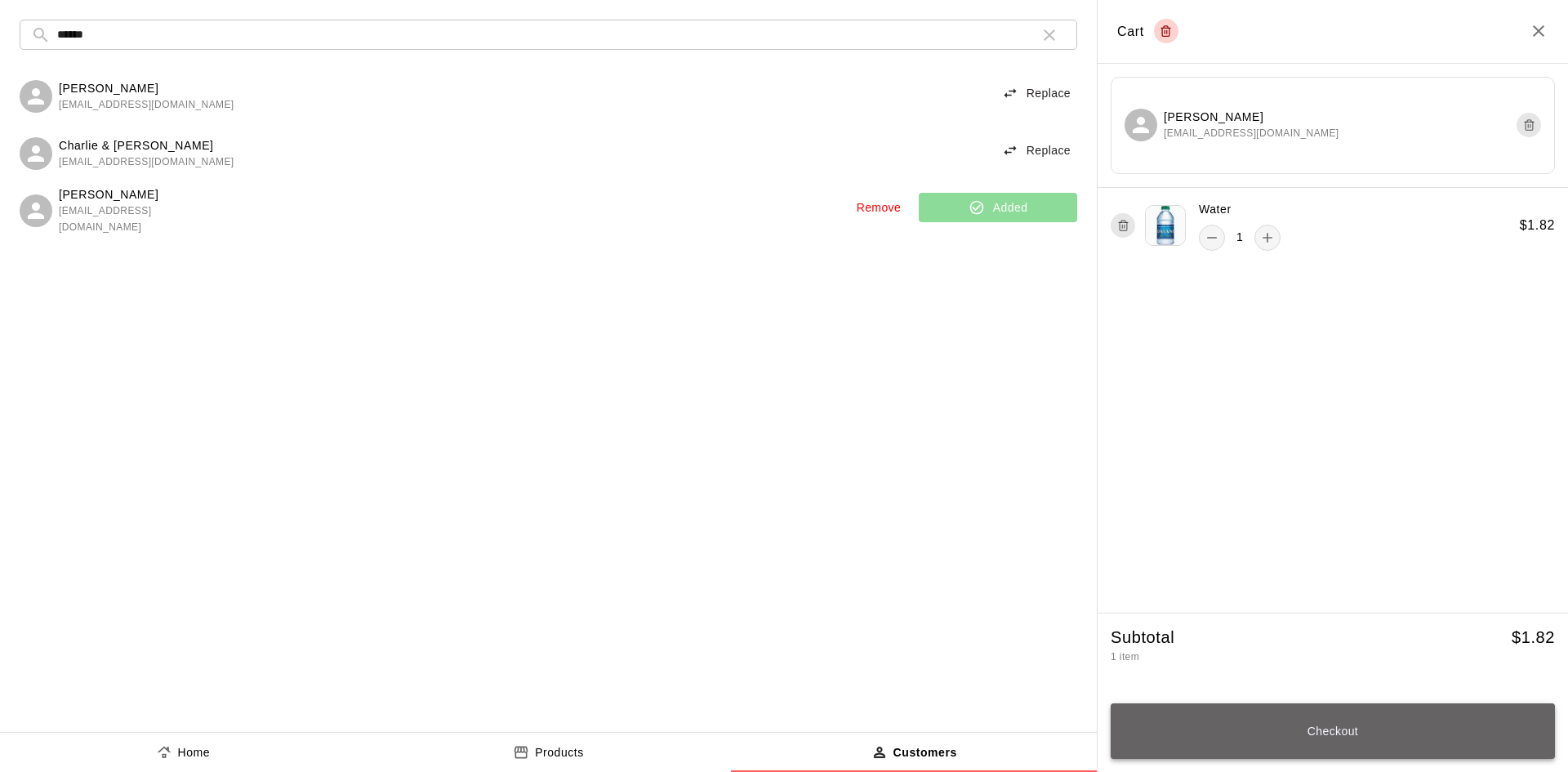
click at [1391, 742] on button "Checkout" at bounding box center [1332, 731] width 444 height 56
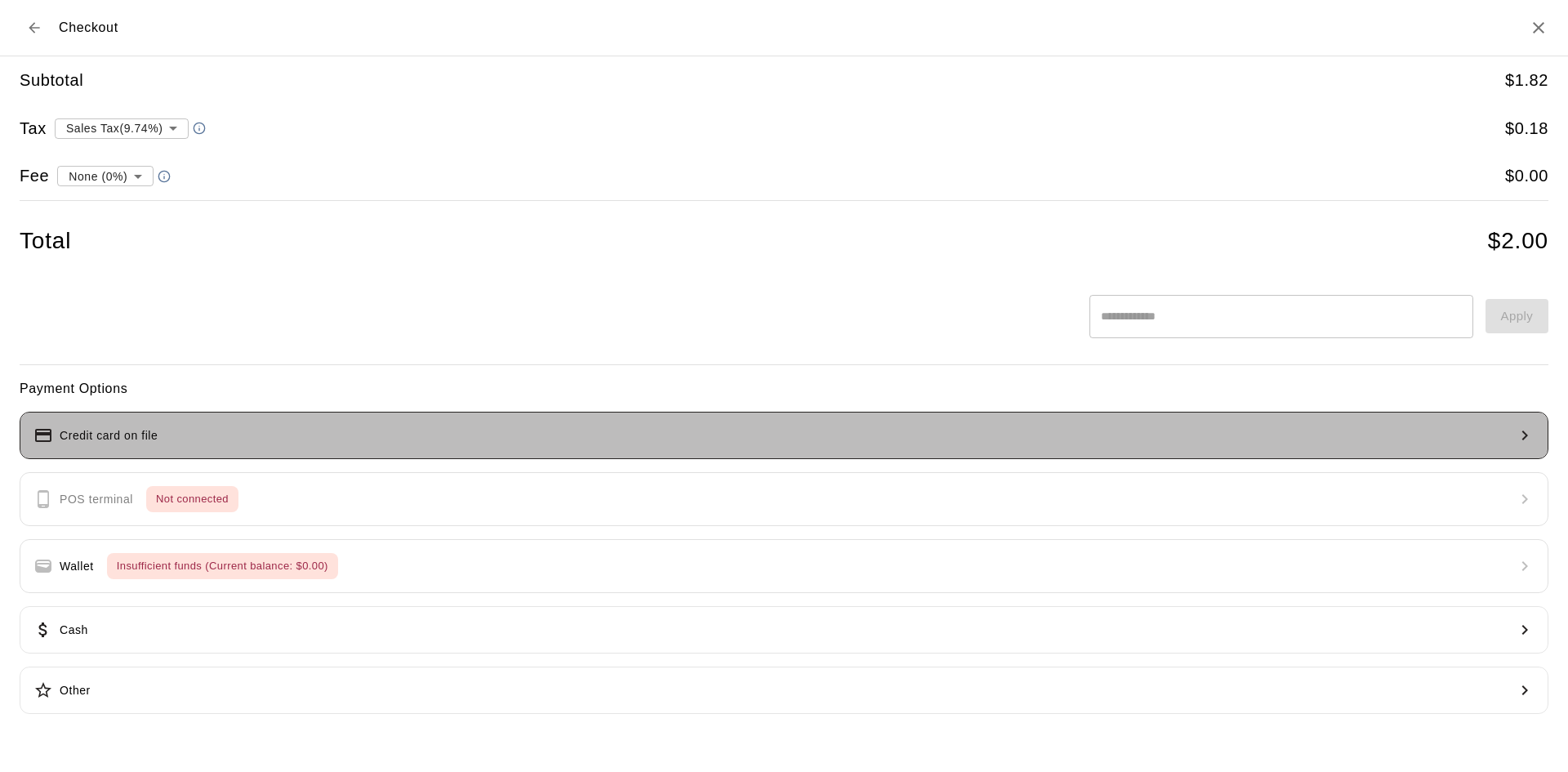
click at [119, 451] on button "Credit card on file" at bounding box center [784, 434] width 1529 height 47
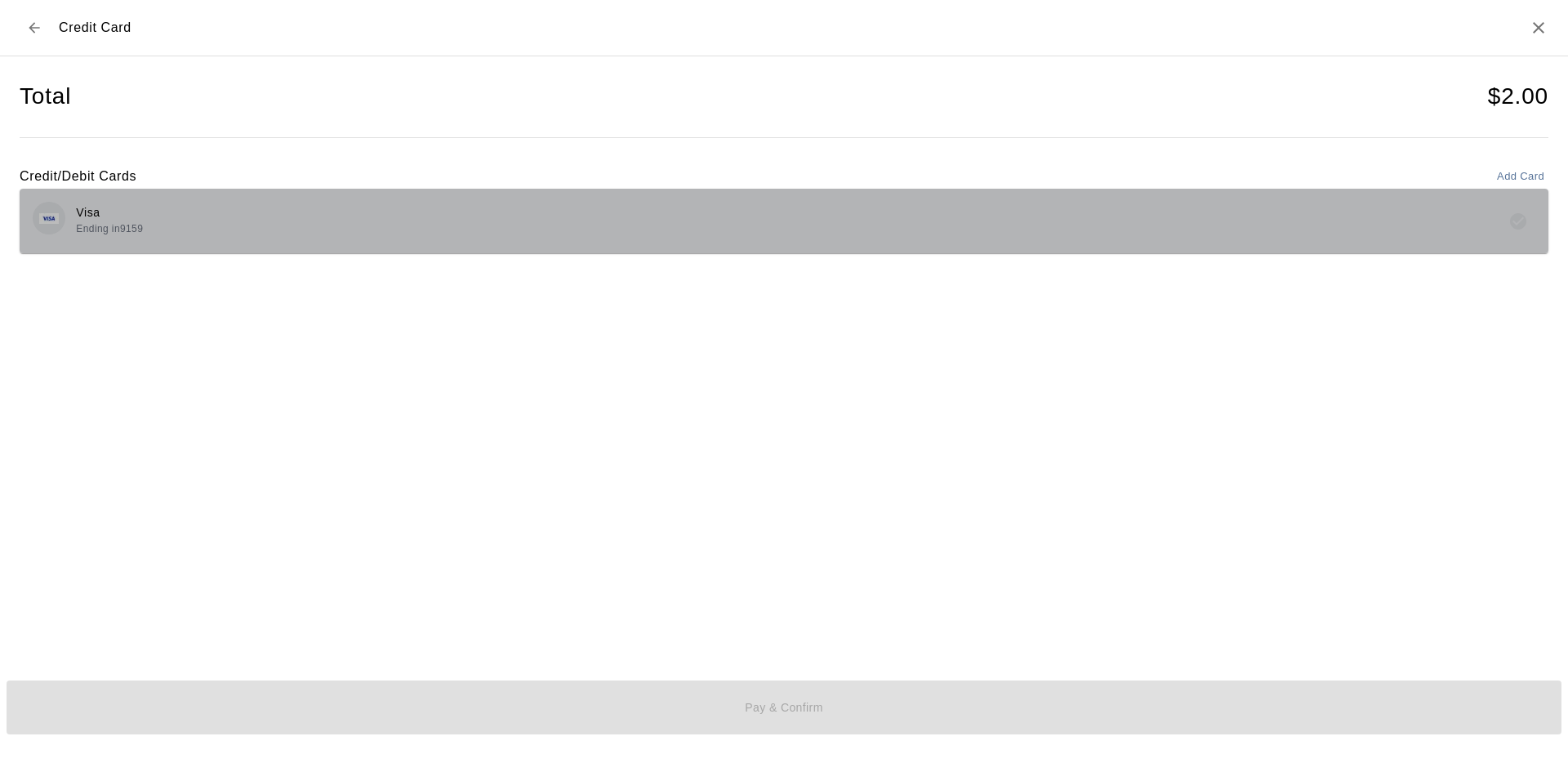
click at [924, 203] on div "Visa Ending in 9159" at bounding box center [784, 221] width 1503 height 38
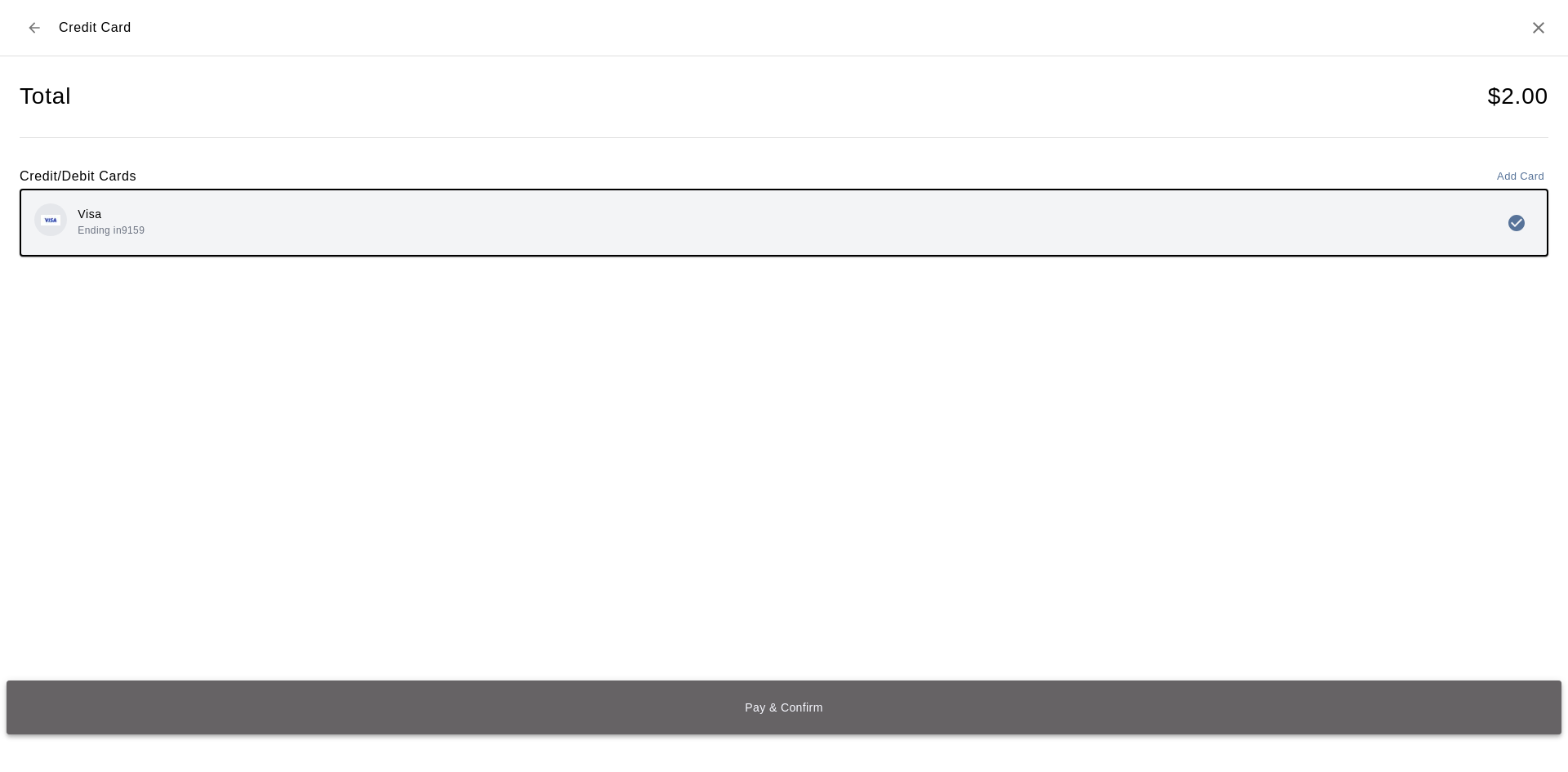
click at [756, 711] on button "Pay & Confirm" at bounding box center [784, 707] width 1555 height 54
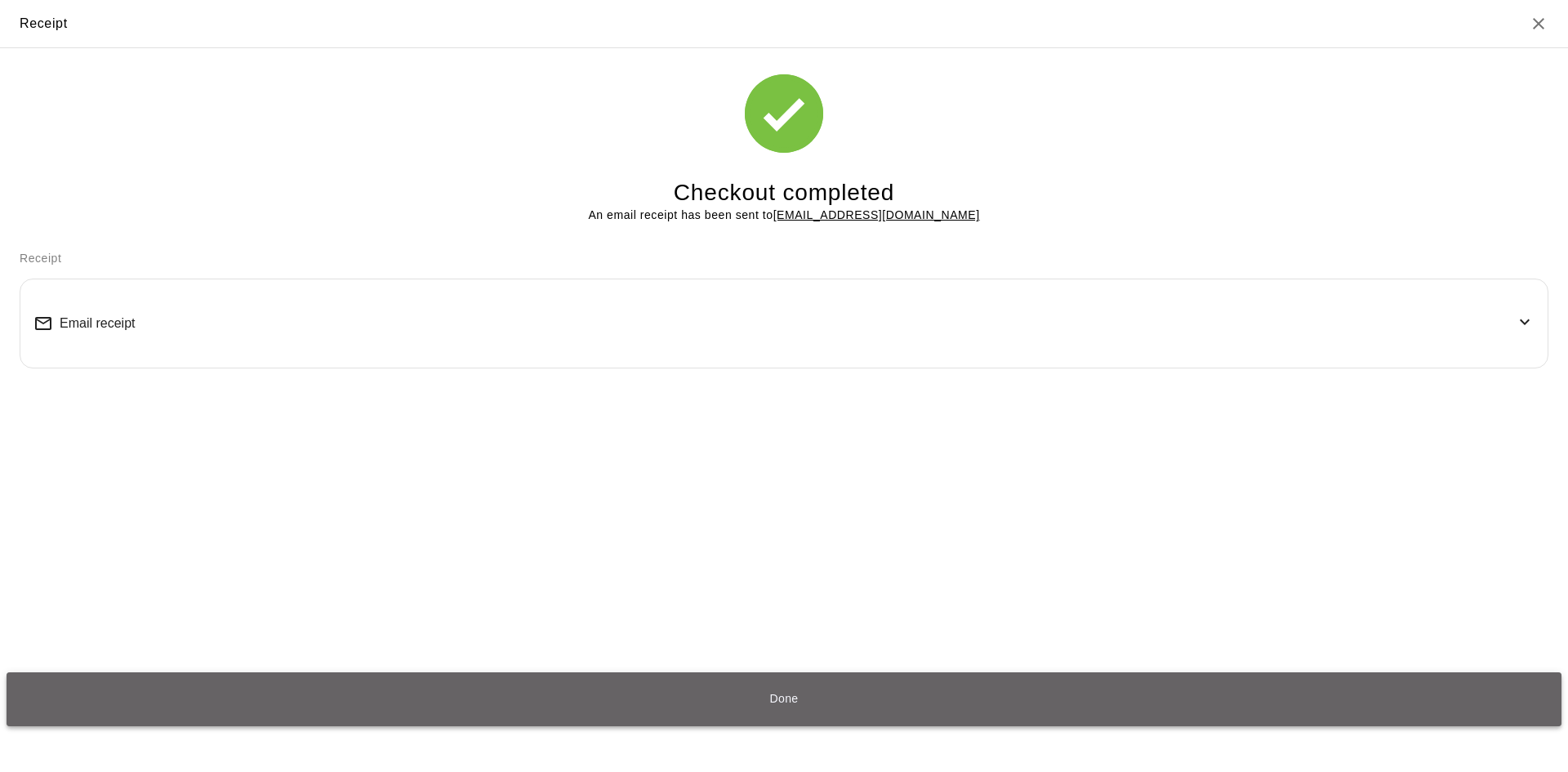
click at [838, 695] on button "Done" at bounding box center [784, 699] width 1555 height 54
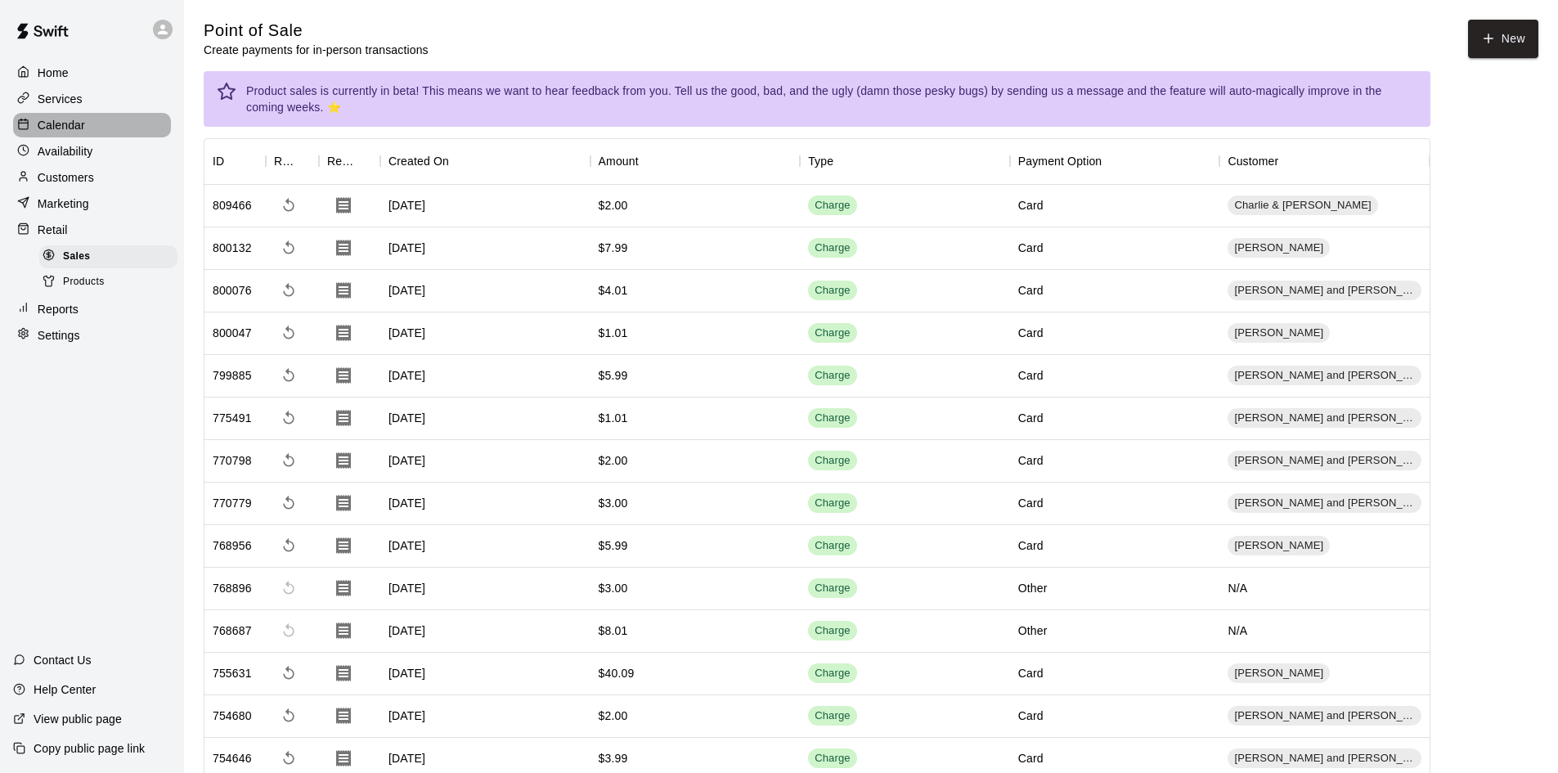
click at [57, 123] on p "Calendar" at bounding box center [61, 125] width 47 height 16
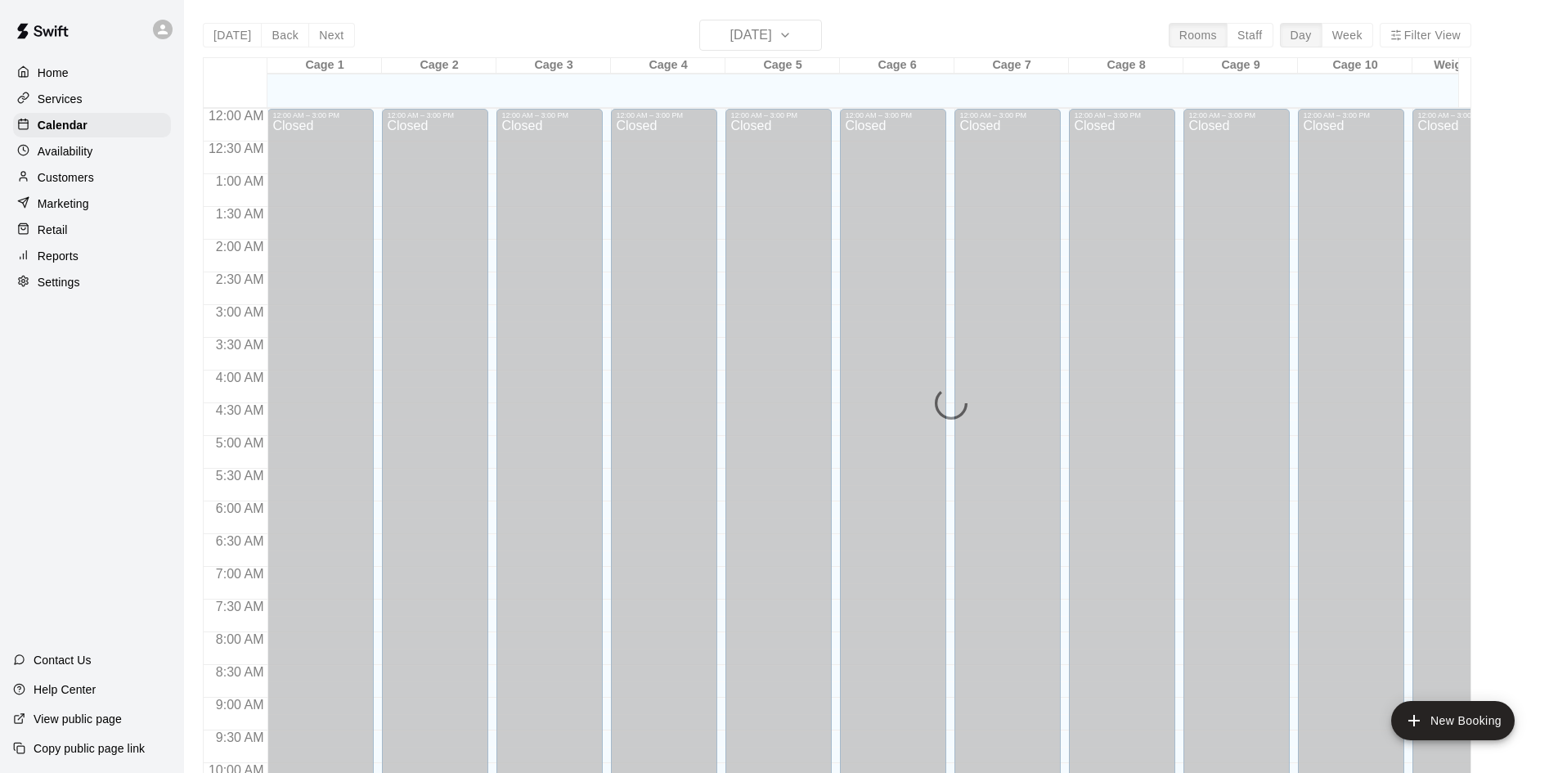
scroll to position [838, 0]
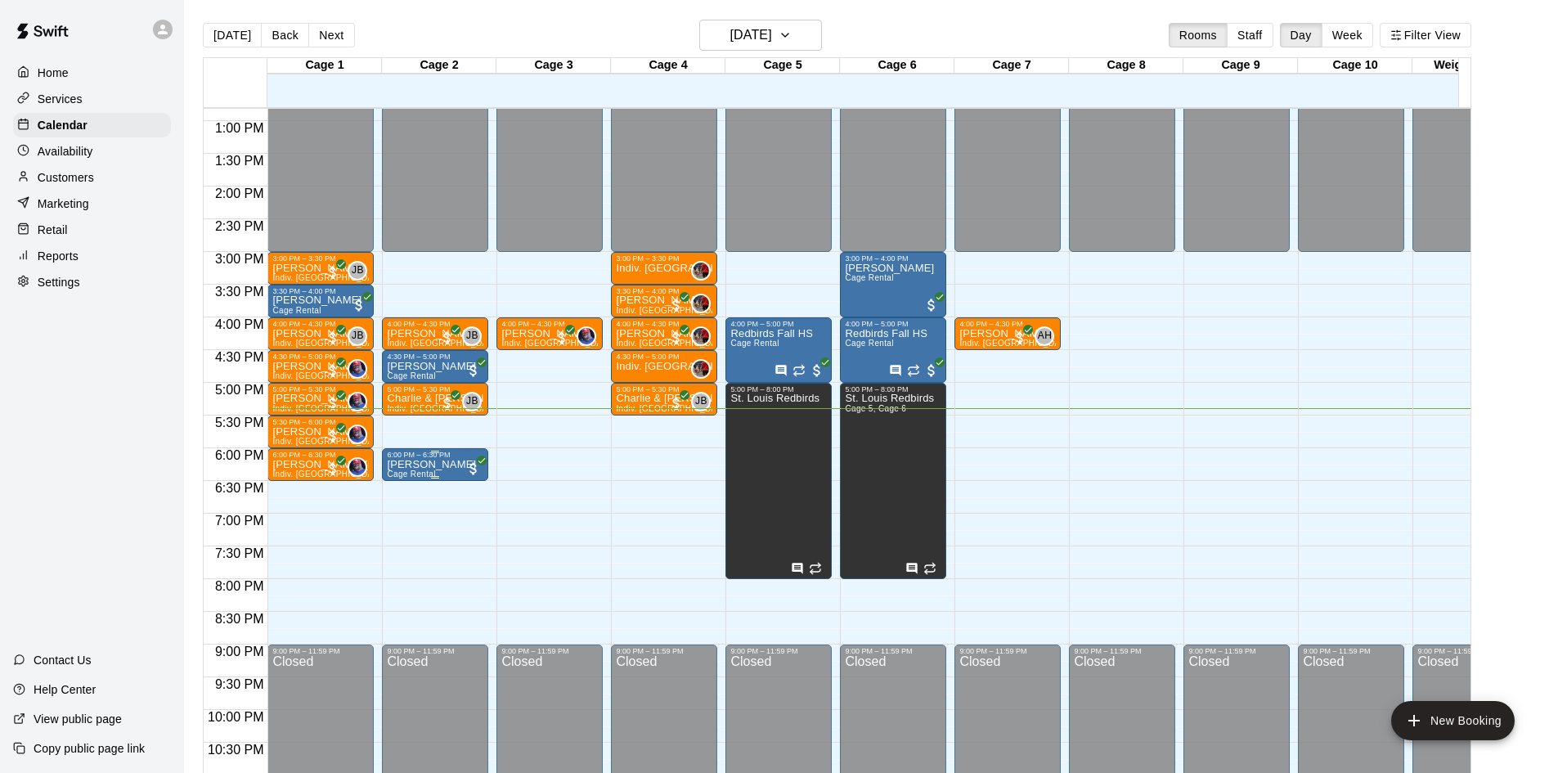
click at [447, 457] on div "6:00 PM – 6:30 PM" at bounding box center [435, 455] width 97 height 8
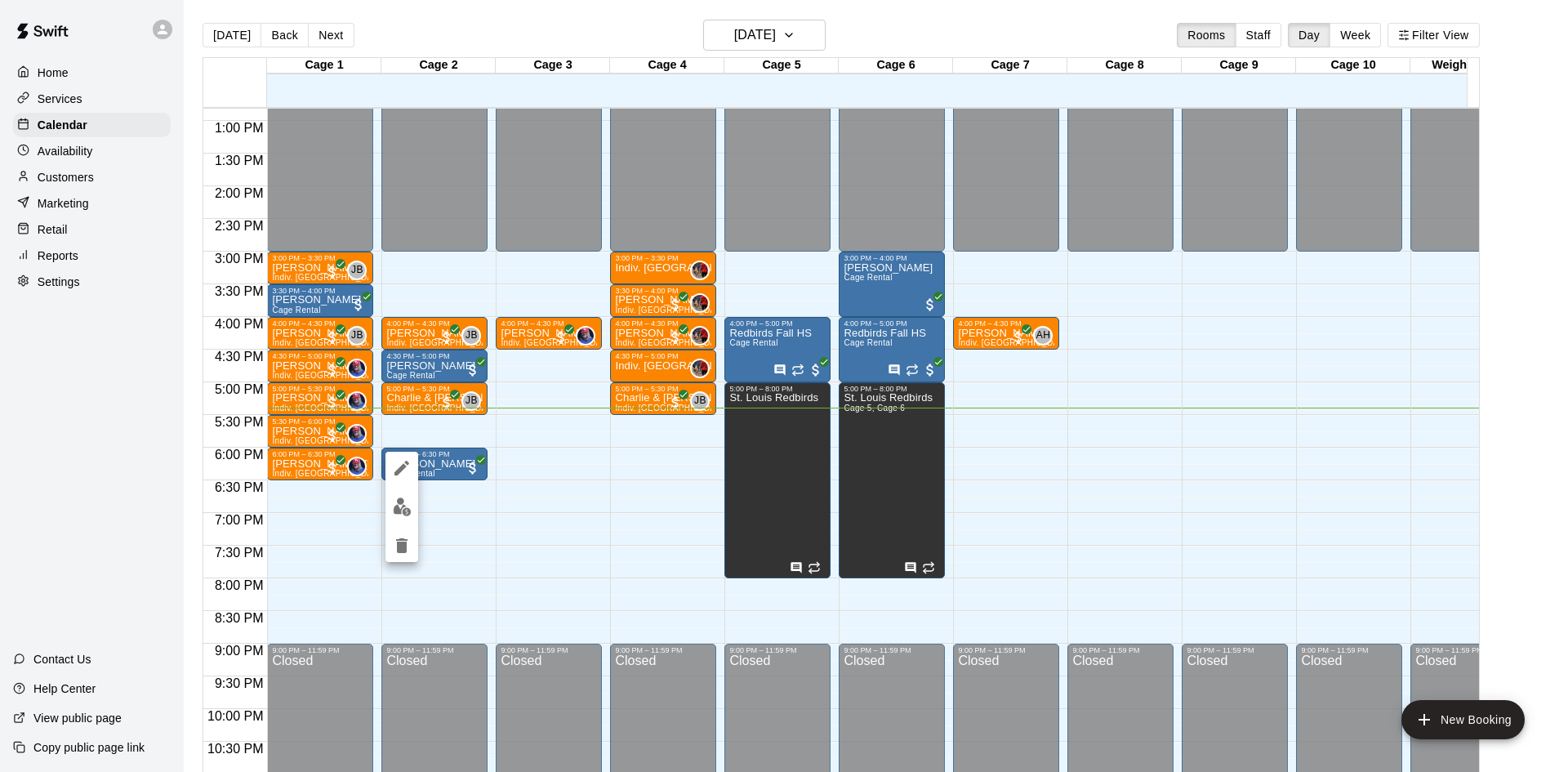
click at [402, 512] on img "edit" at bounding box center [401, 506] width 19 height 19
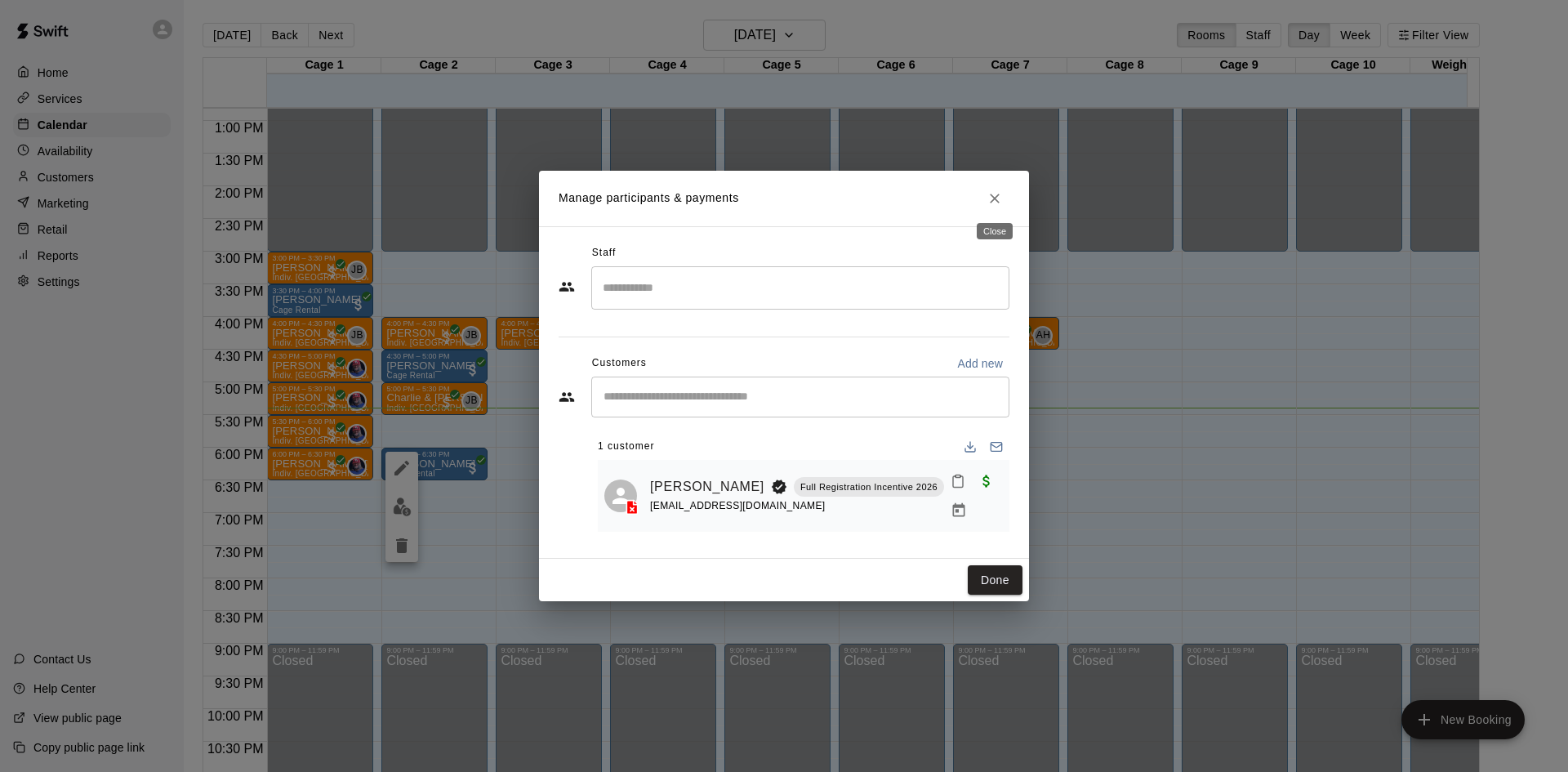
click at [994, 191] on icon "Close" at bounding box center [995, 199] width 16 height 16
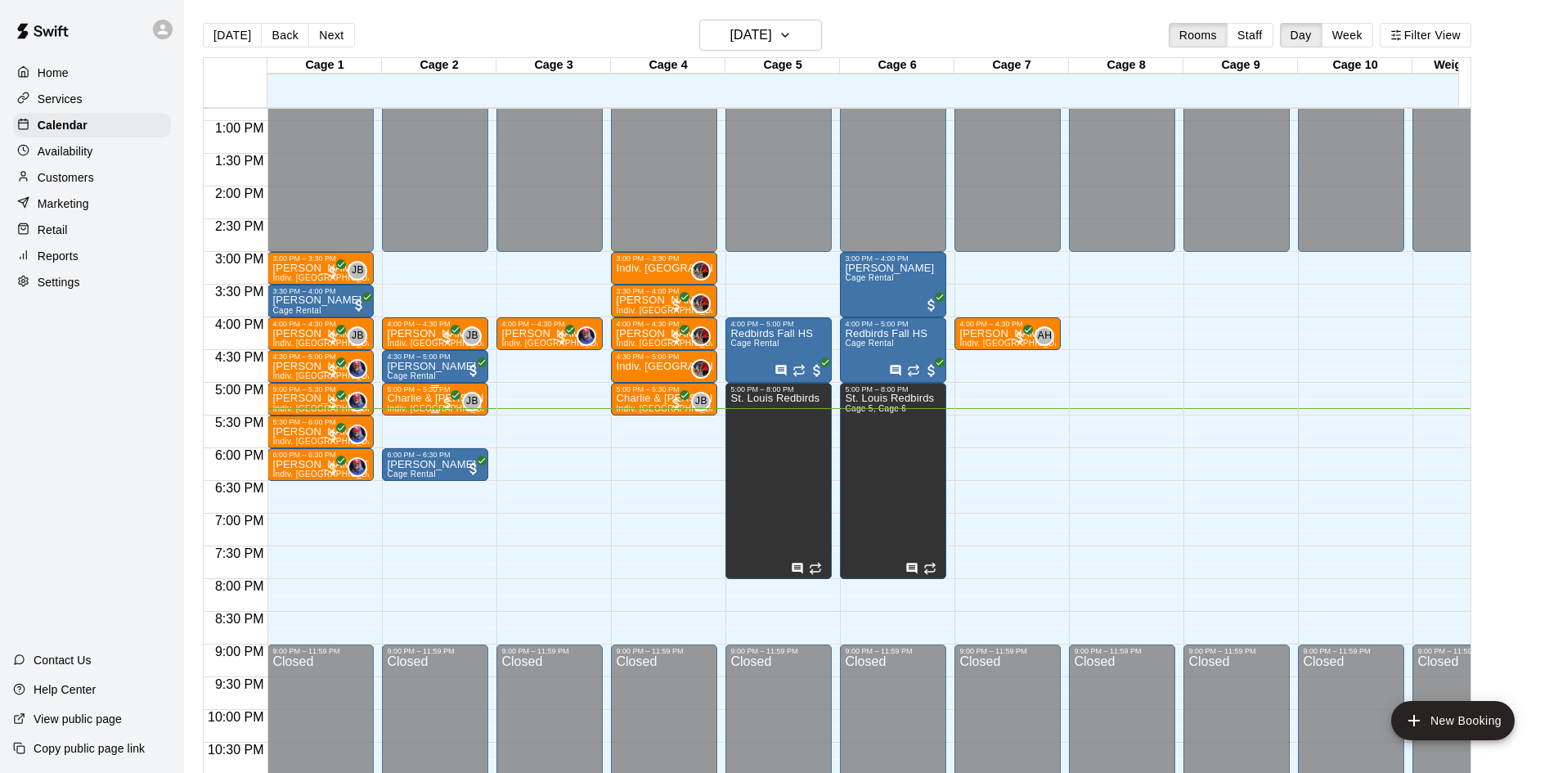
click at [429, 398] on p "Charlie & [PERSON_NAME]" at bounding box center [435, 398] width 97 height 0
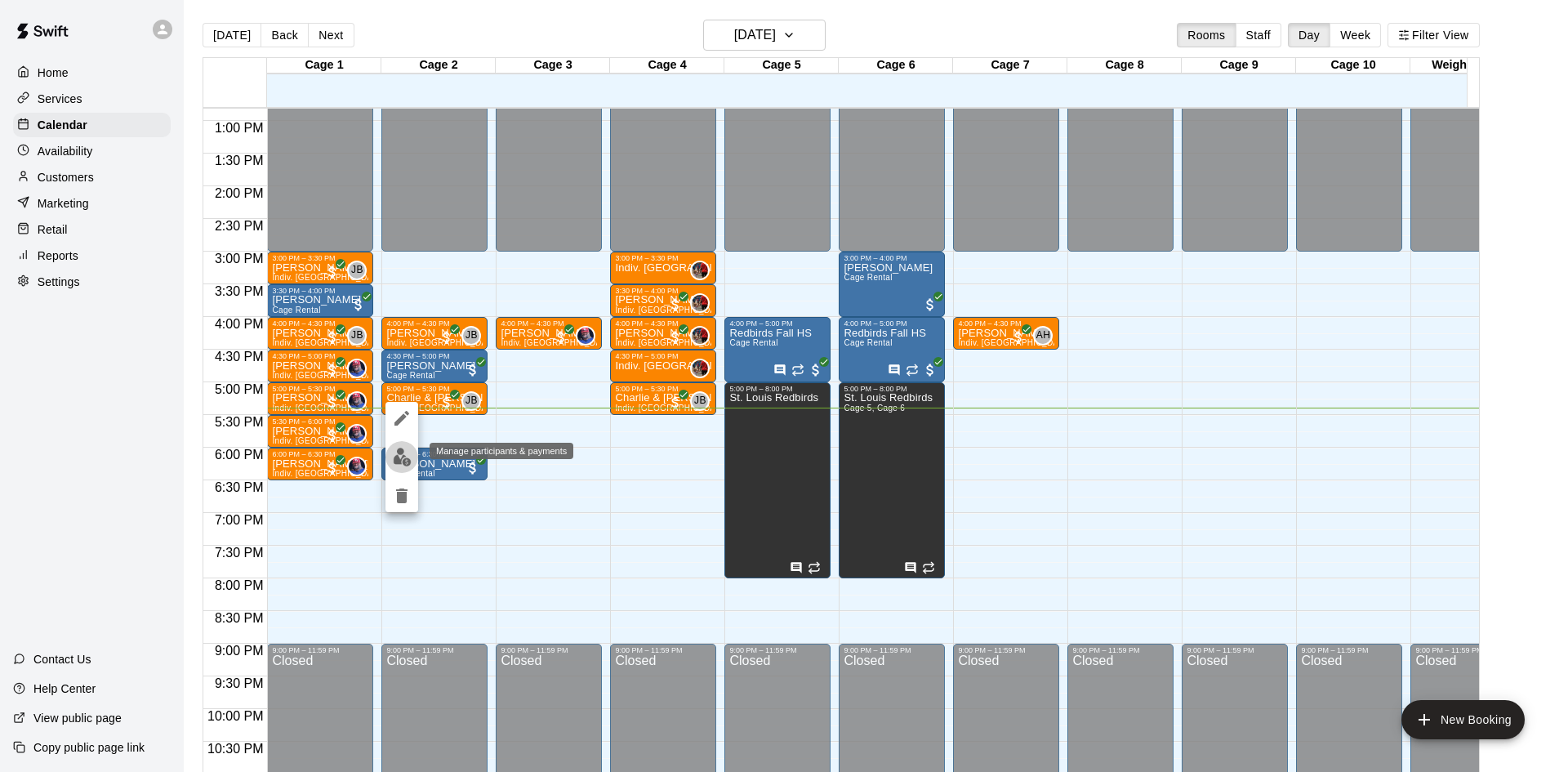
click at [404, 449] on img "edit" at bounding box center [401, 456] width 19 height 19
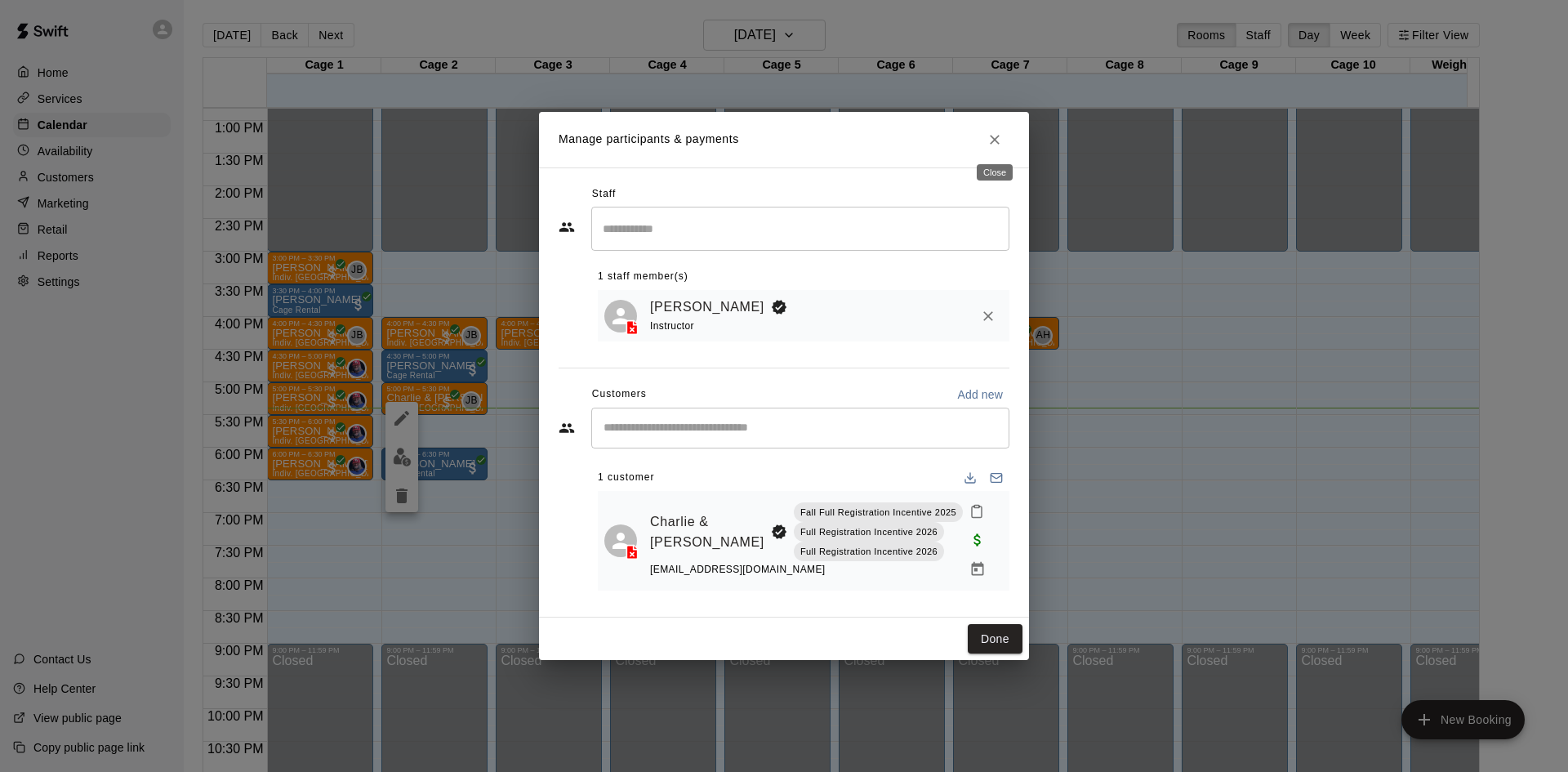
click at [991, 145] on icon "Close" at bounding box center [995, 140] width 16 height 16
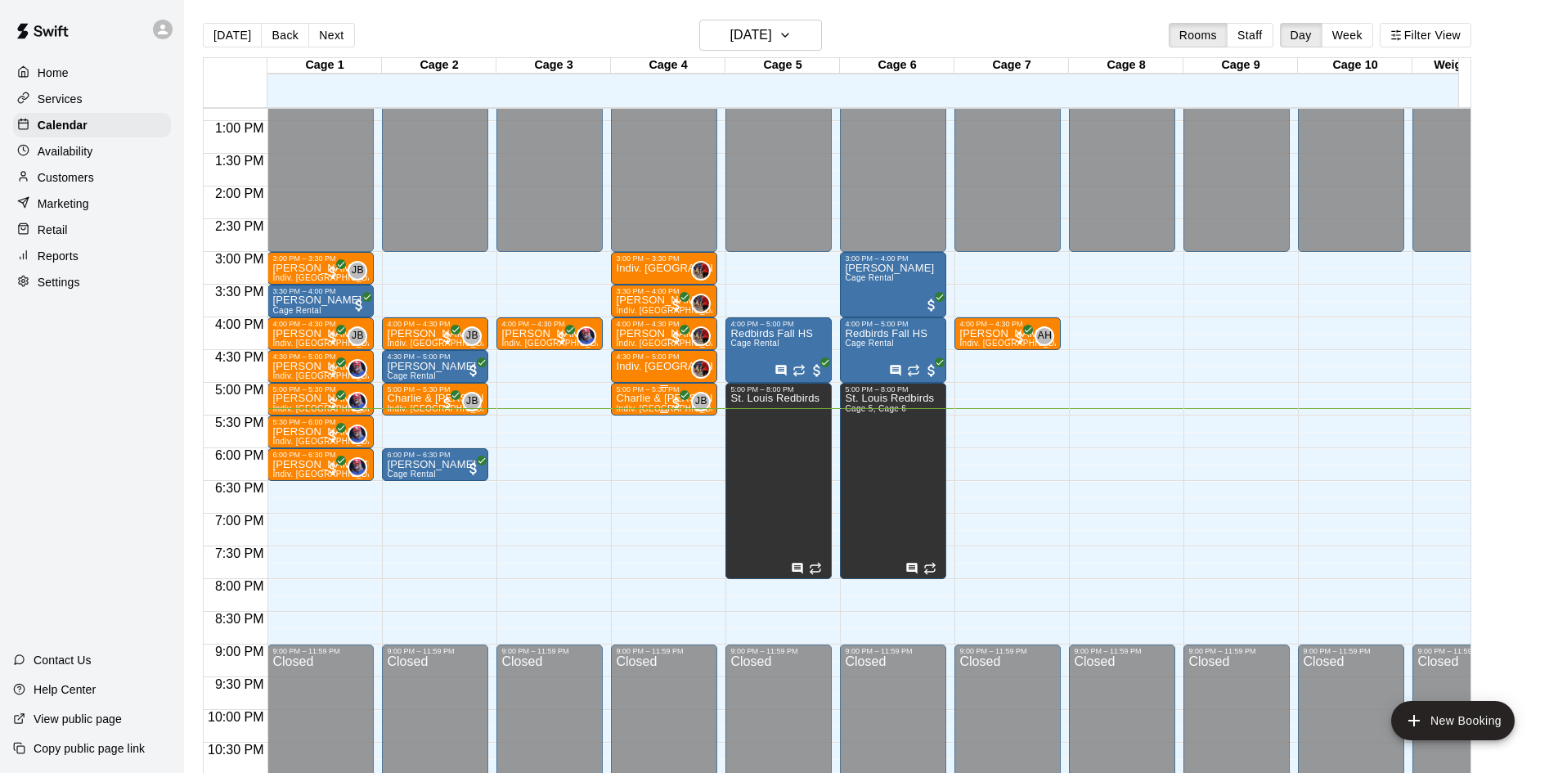
click at [647, 398] on p "Charlie & [PERSON_NAME]" at bounding box center [664, 398] width 97 height 0
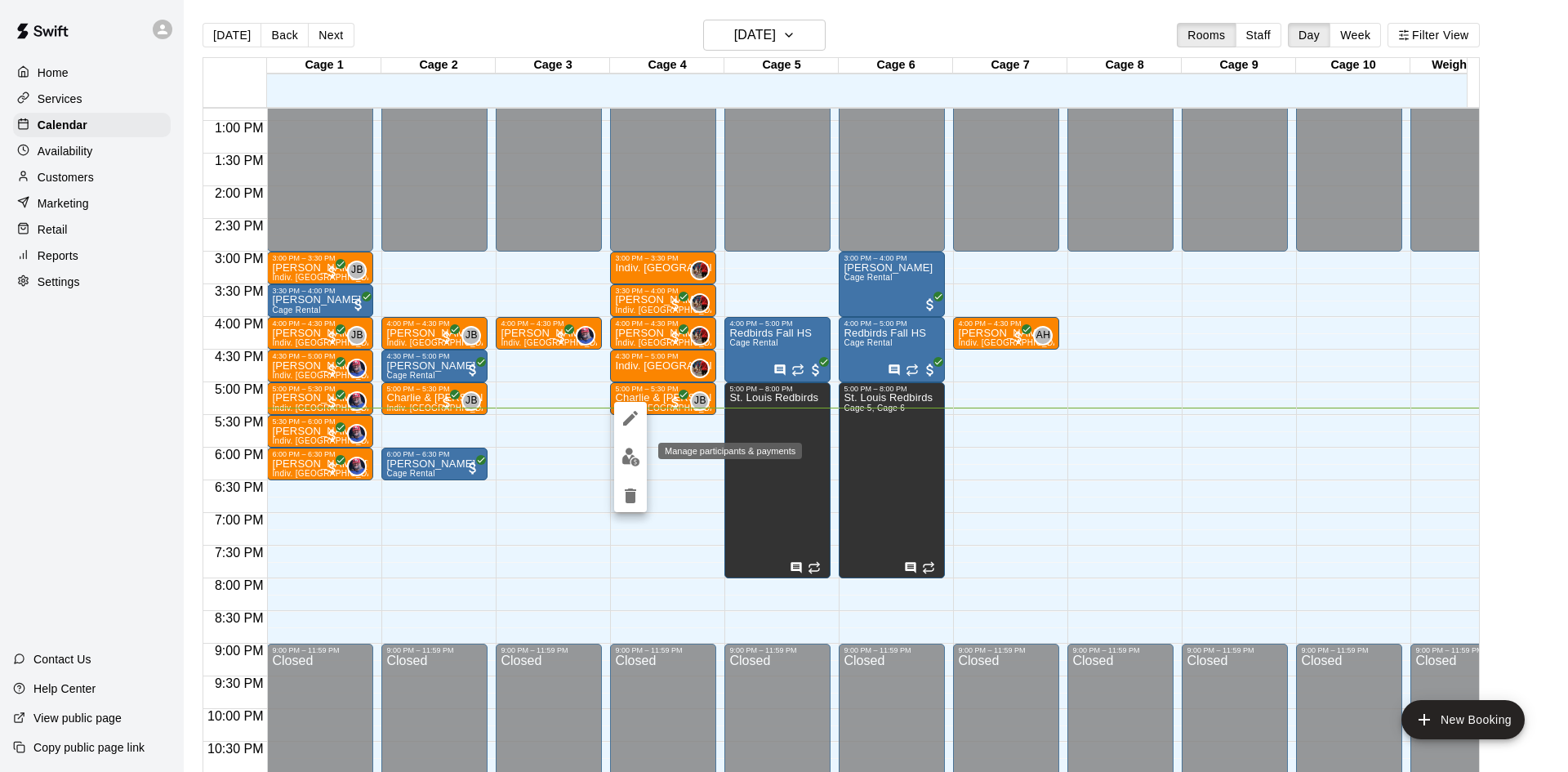
click at [627, 458] on img "edit" at bounding box center [630, 456] width 19 height 19
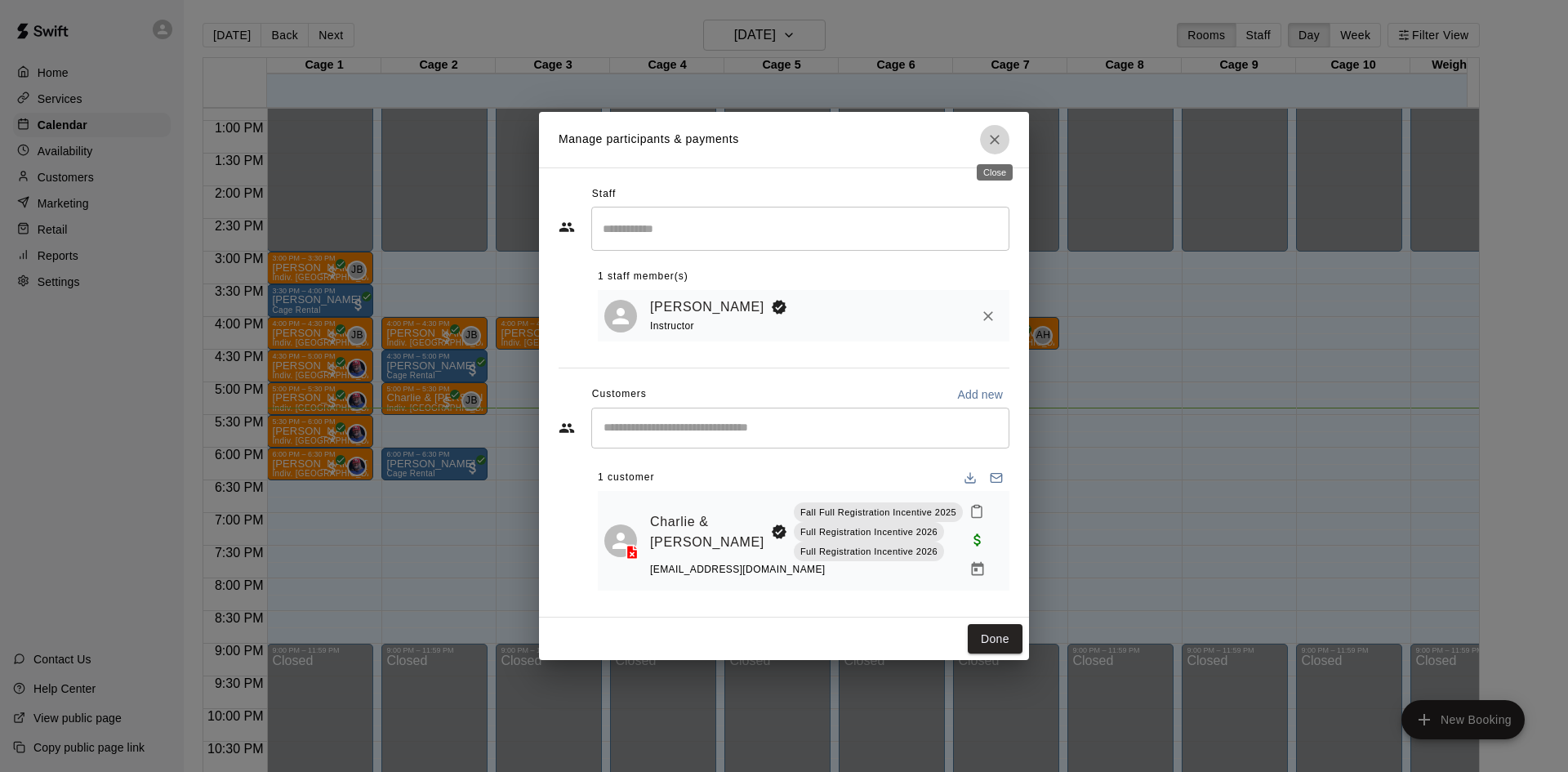
drag, startPoint x: 999, startPoint y: 141, endPoint x: 968, endPoint y: 143, distance: 31.1
click at [999, 141] on icon "Close" at bounding box center [995, 140] width 16 height 16
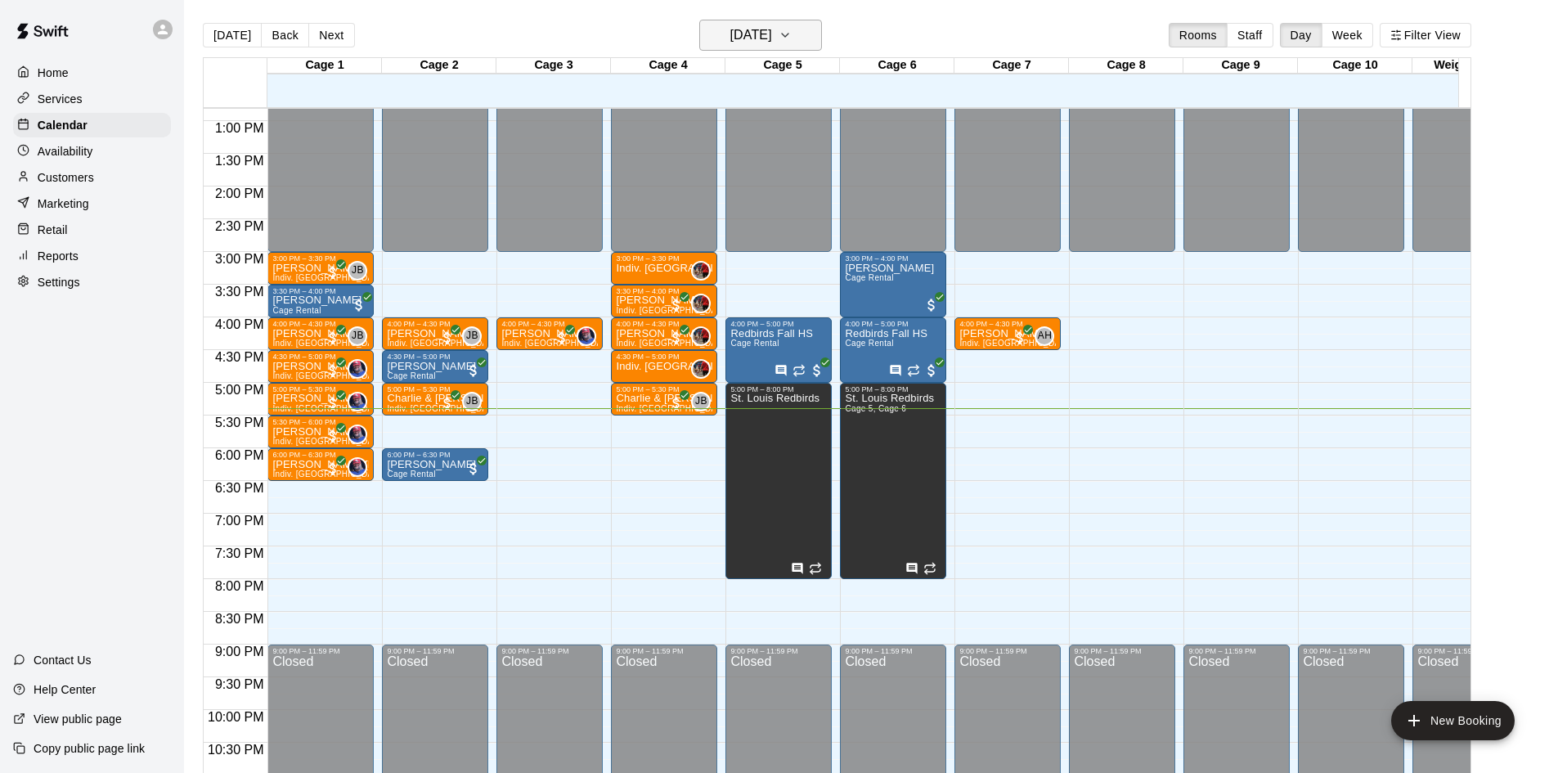
click at [772, 41] on h6 "[DATE]" at bounding box center [751, 35] width 42 height 23
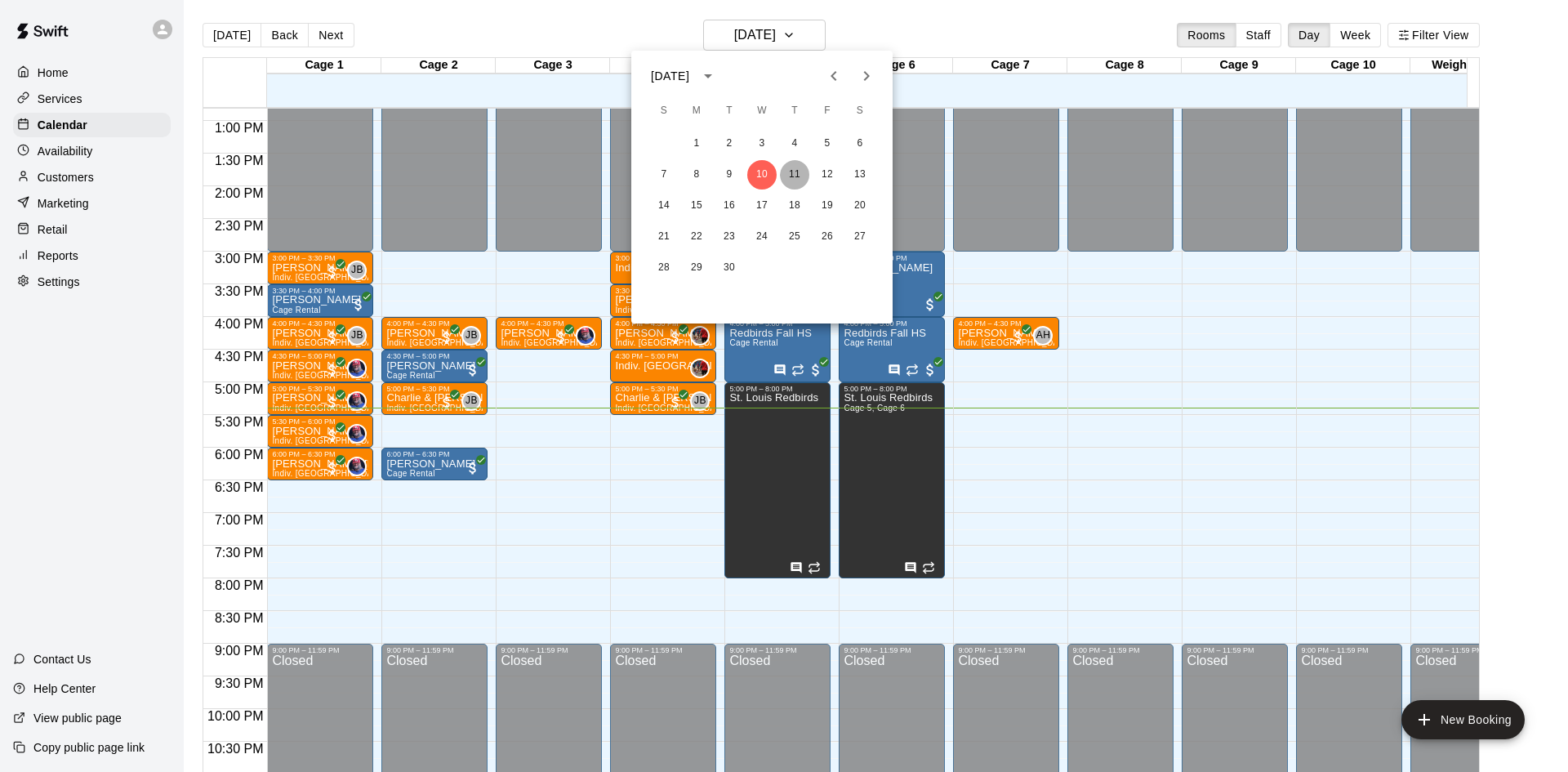
click at [796, 169] on button "11" at bounding box center [794, 174] width 29 height 29
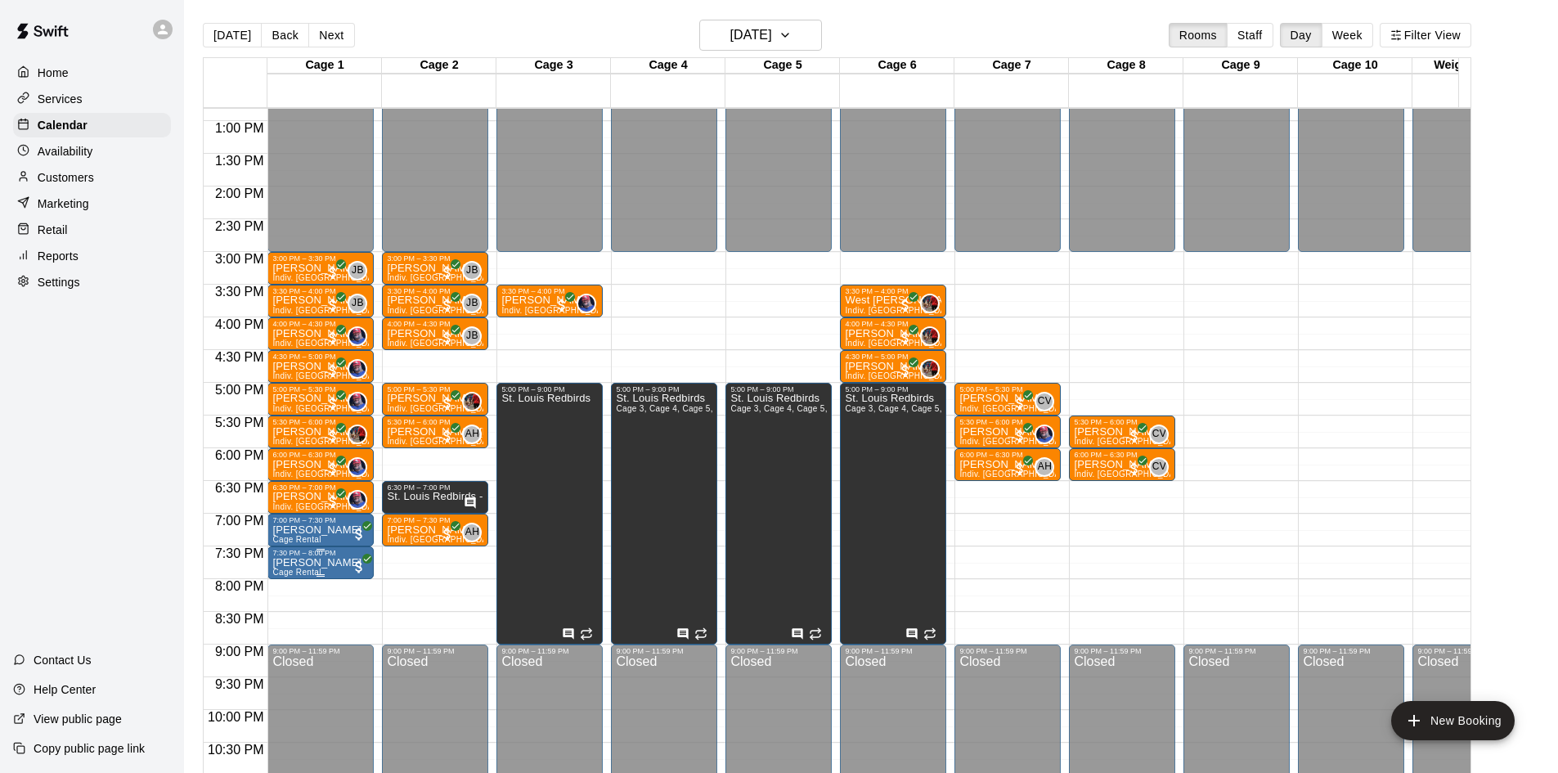
click at [331, 557] on div "7:30 PM – 8:00 PM" at bounding box center [320, 553] width 97 height 8
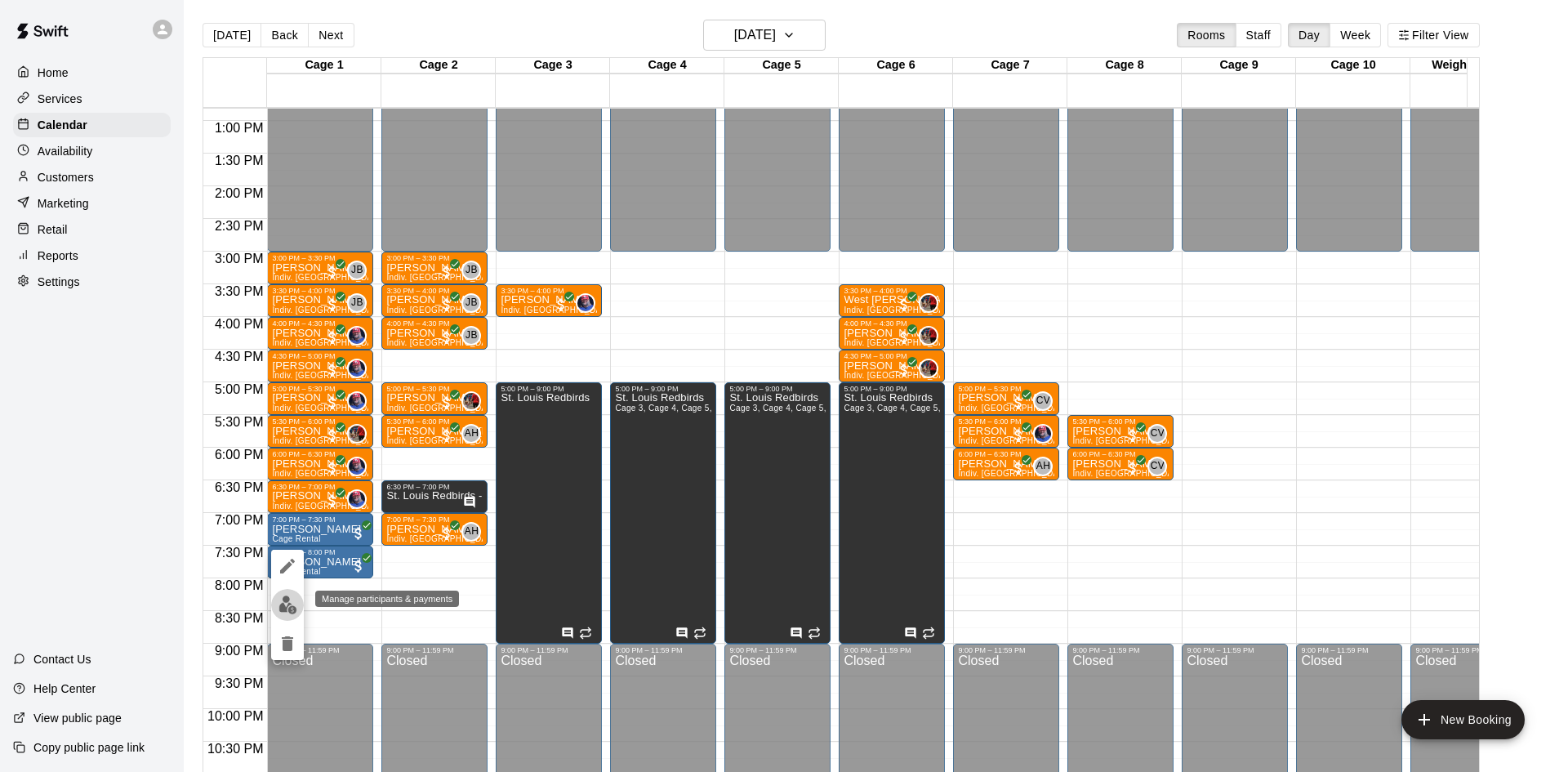
click at [276, 599] on button "edit" at bounding box center [288, 605] width 33 height 32
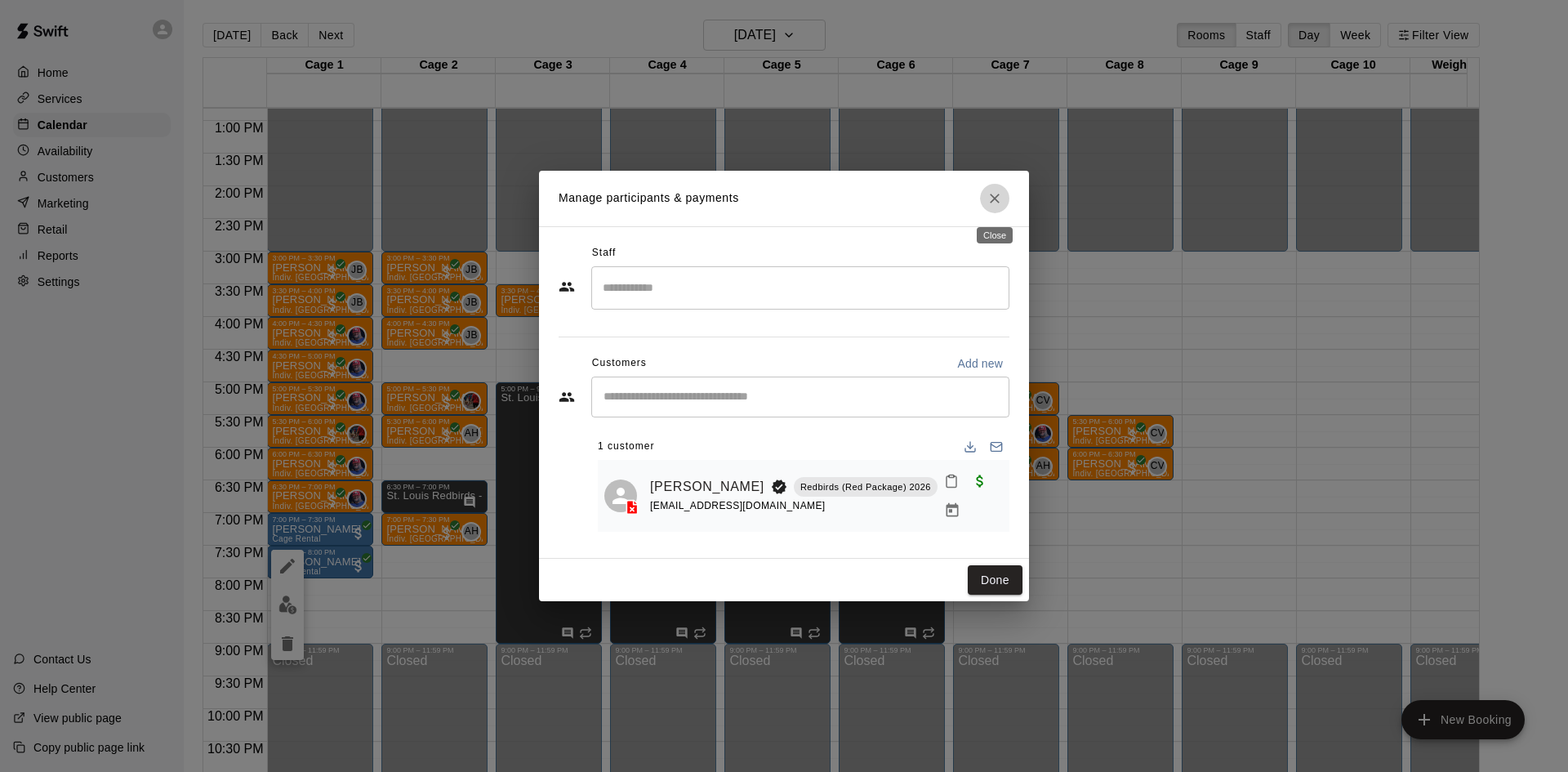
click at [990, 200] on icon "Close" at bounding box center [995, 199] width 16 height 16
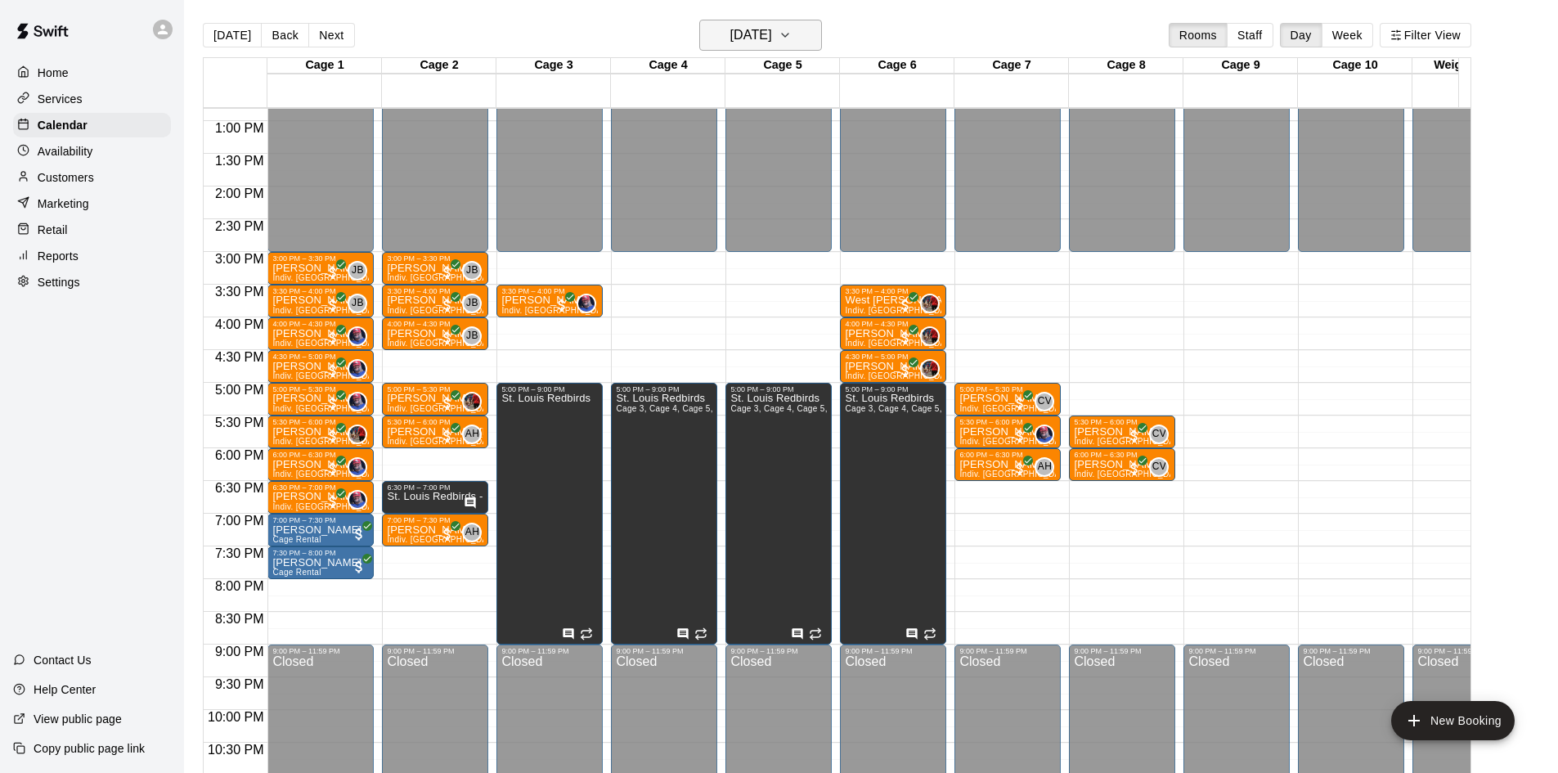
click at [730, 41] on h6 "[DATE]" at bounding box center [751, 35] width 42 height 23
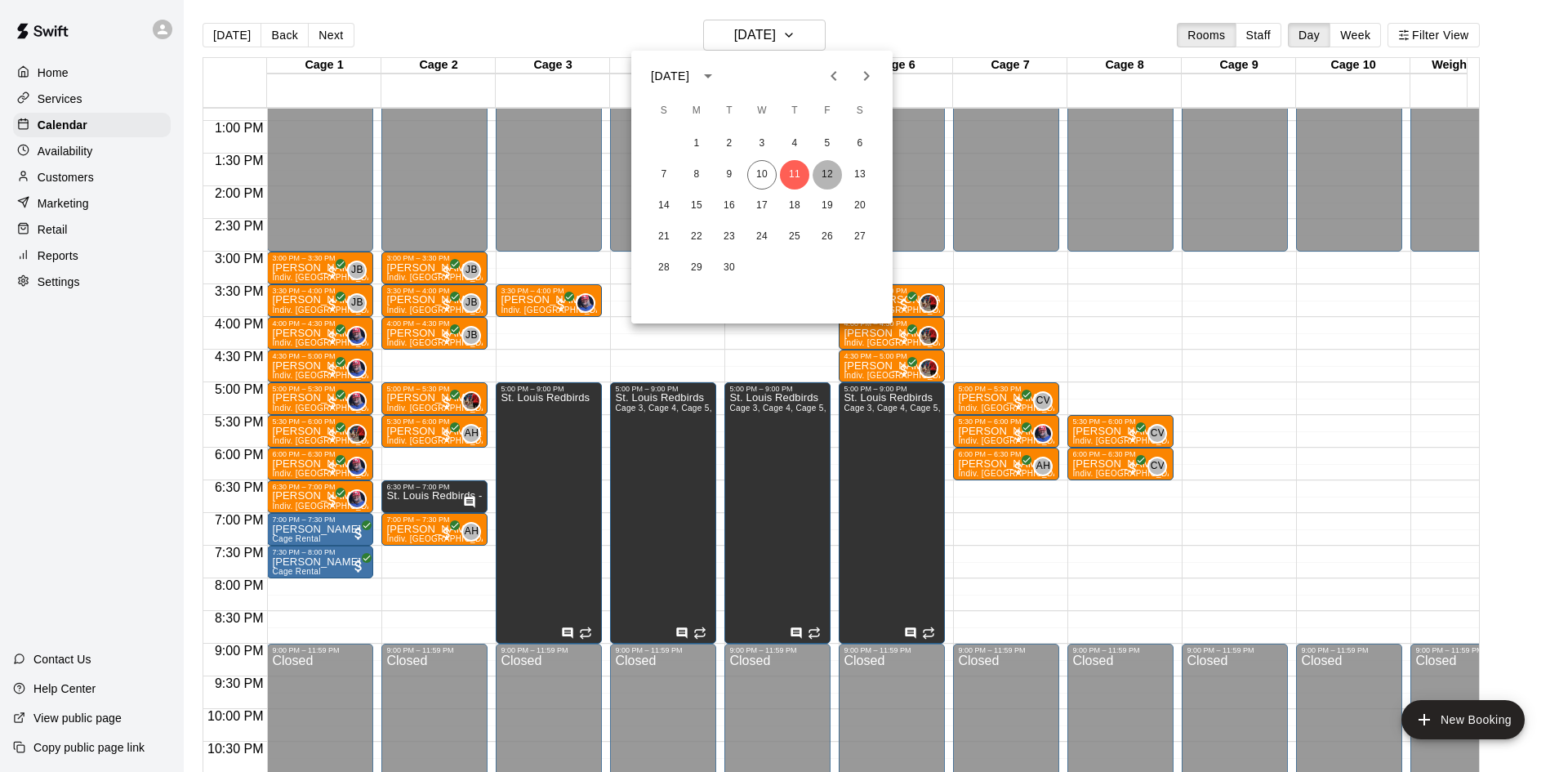
click at [834, 174] on button "12" at bounding box center [827, 174] width 29 height 29
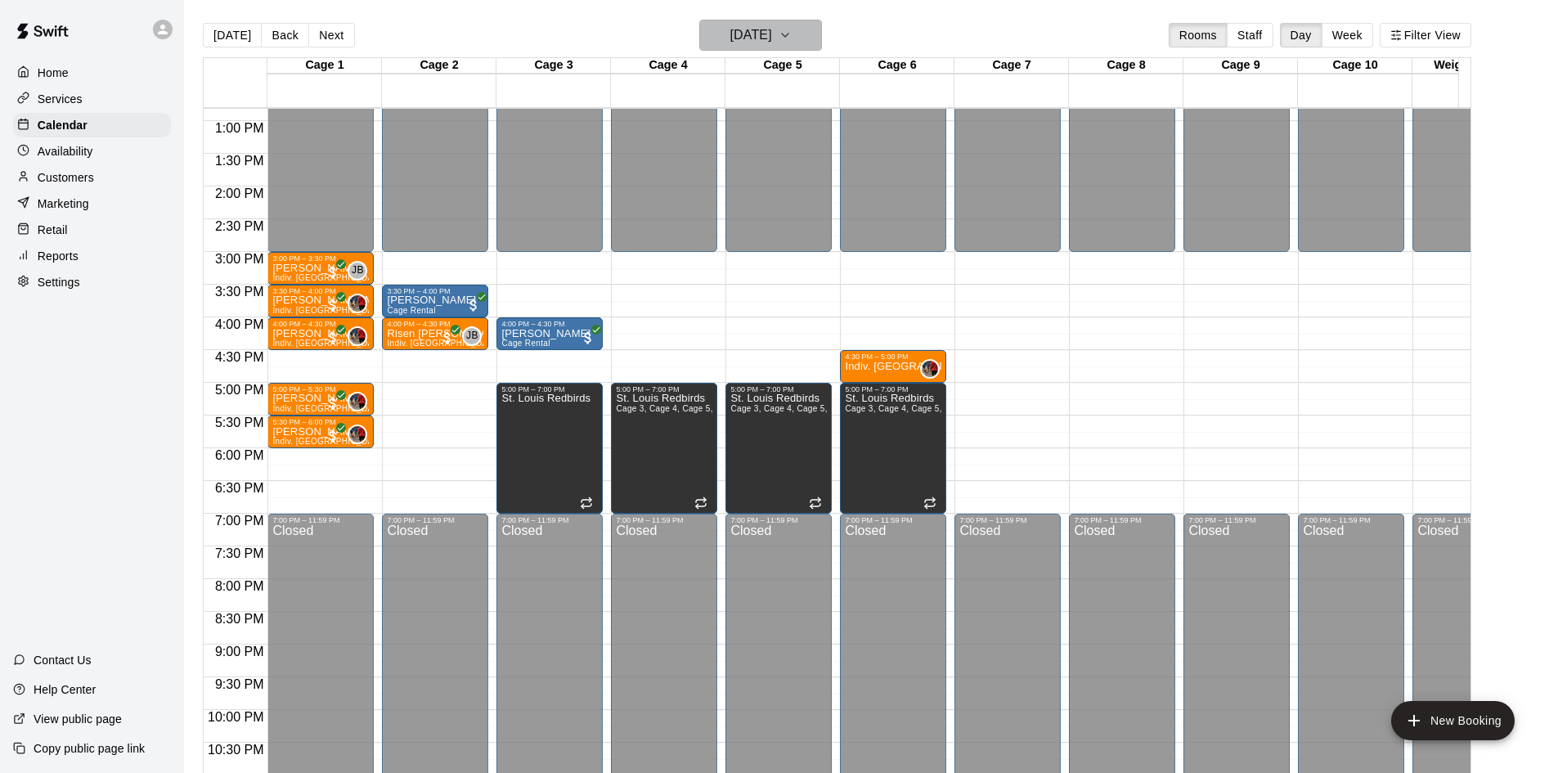
click at [760, 34] on h6 "[DATE]" at bounding box center [751, 35] width 42 height 23
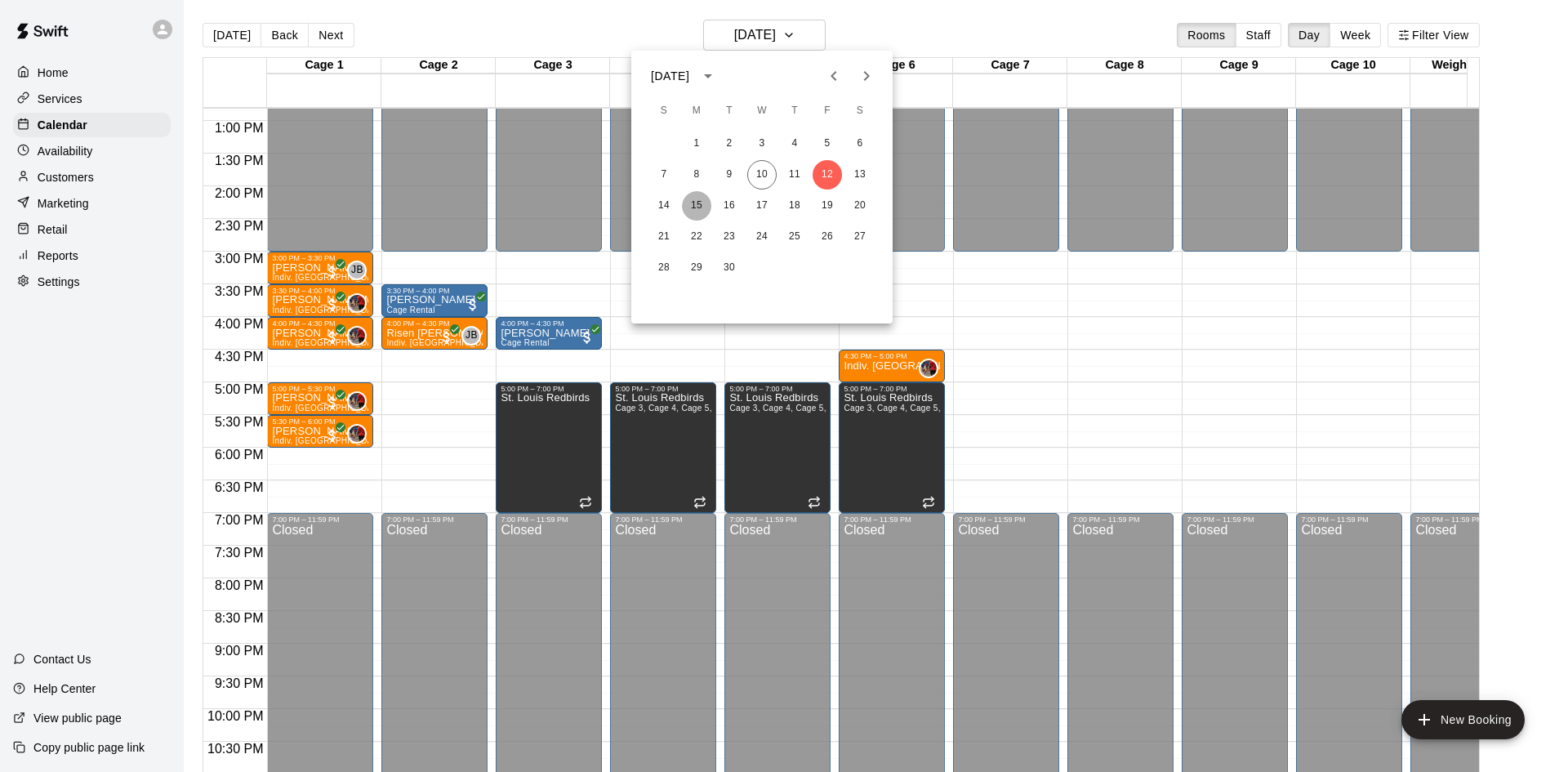
click at [696, 202] on button "15" at bounding box center [696, 205] width 29 height 29
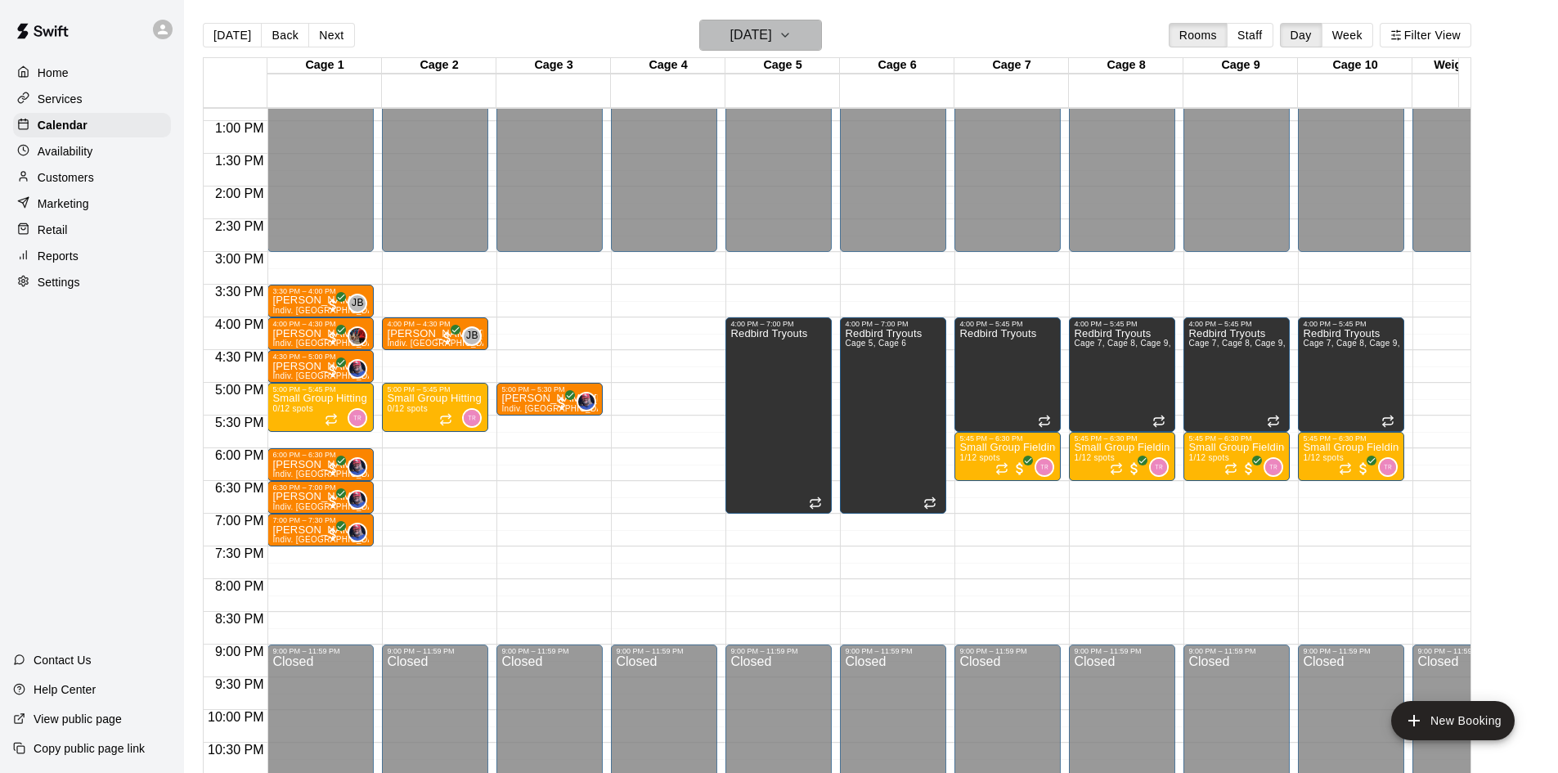
click at [772, 35] on h6 "[DATE]" at bounding box center [751, 35] width 42 height 23
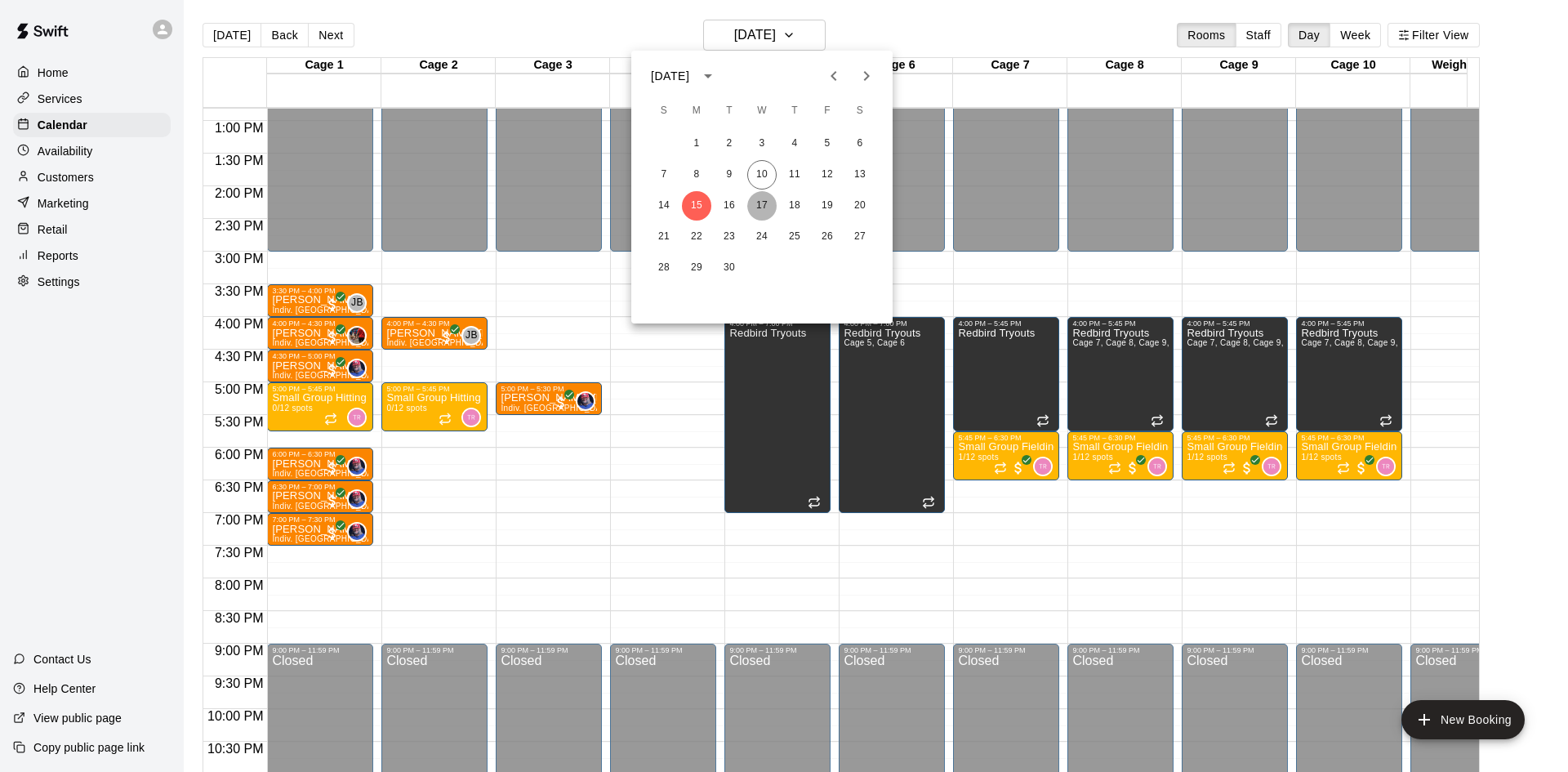
click at [749, 209] on button "17" at bounding box center [761, 205] width 29 height 29
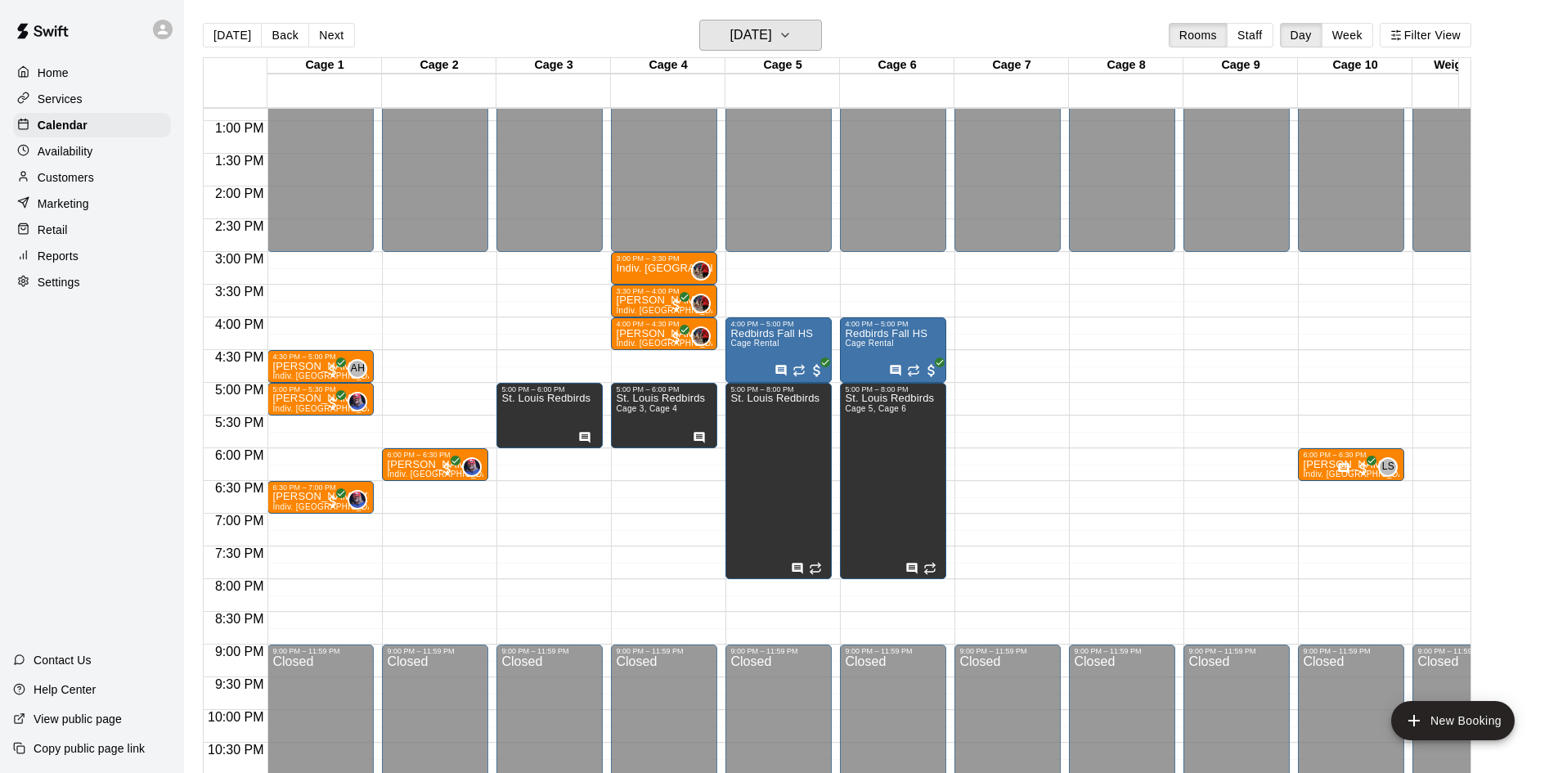
click at [749, 32] on h6 "[DATE]" at bounding box center [751, 35] width 42 height 23
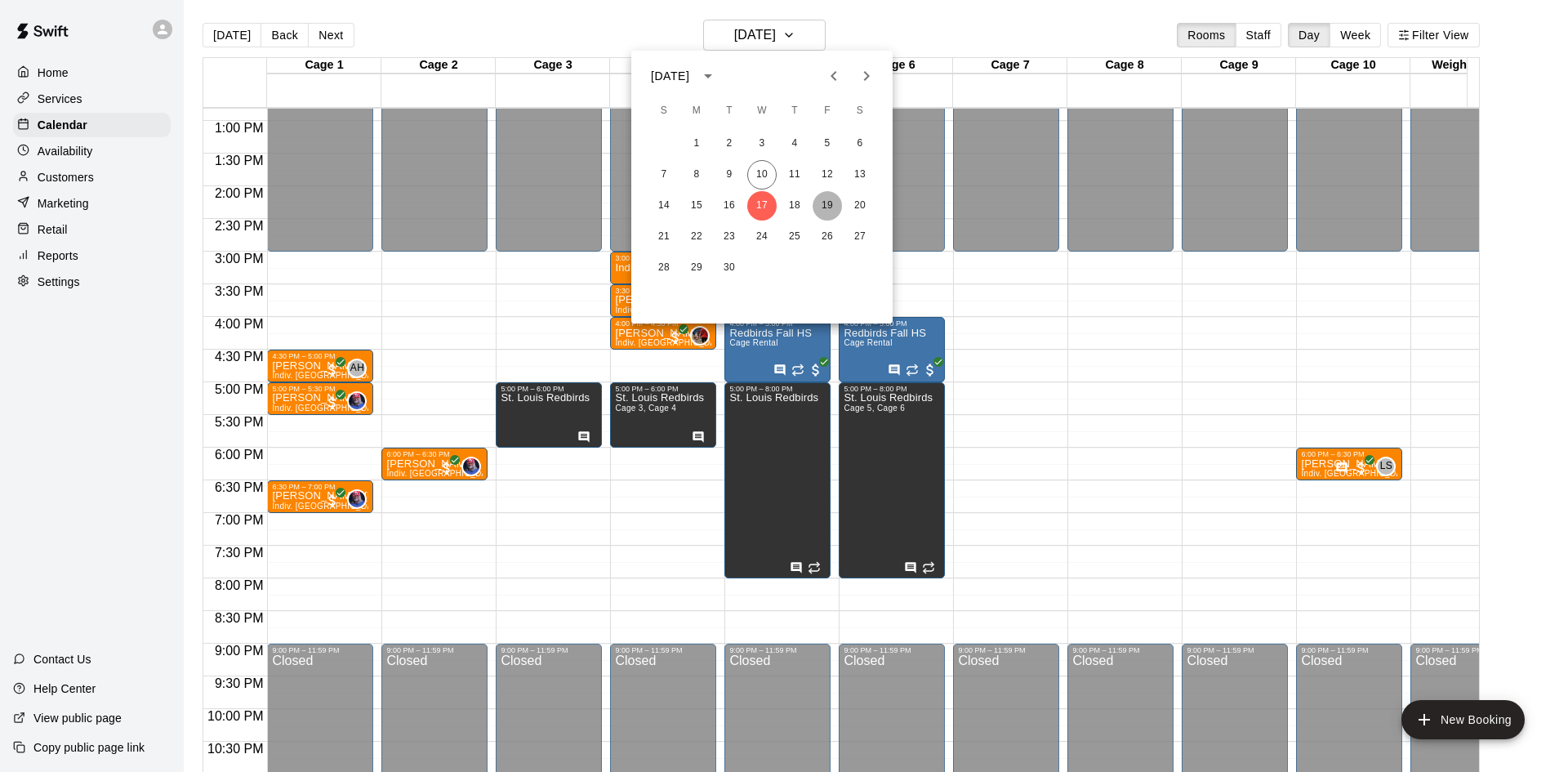
click at [828, 202] on button "19" at bounding box center [827, 205] width 29 height 29
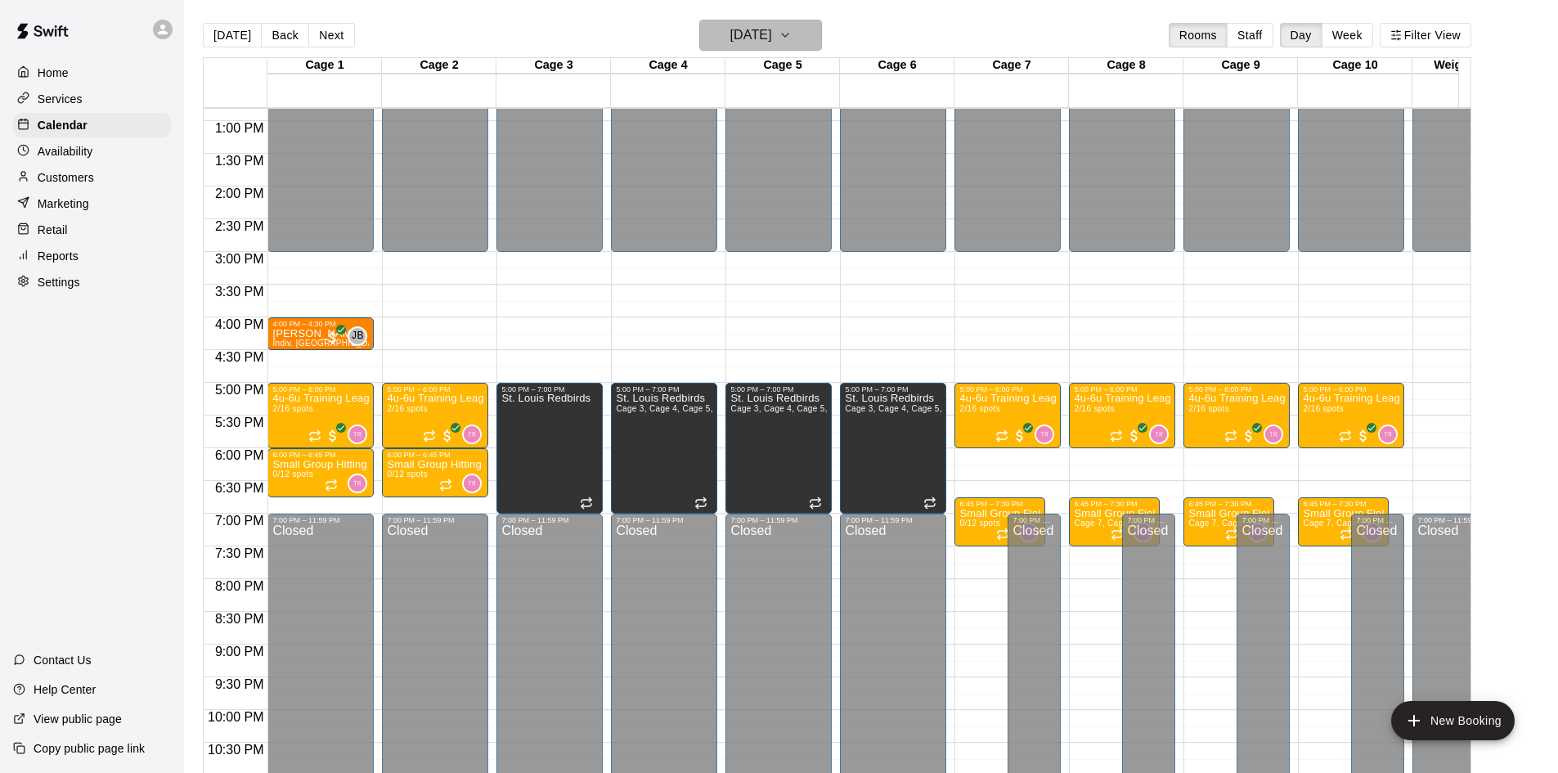
click at [758, 43] on h6 "[DATE]" at bounding box center [751, 35] width 42 height 23
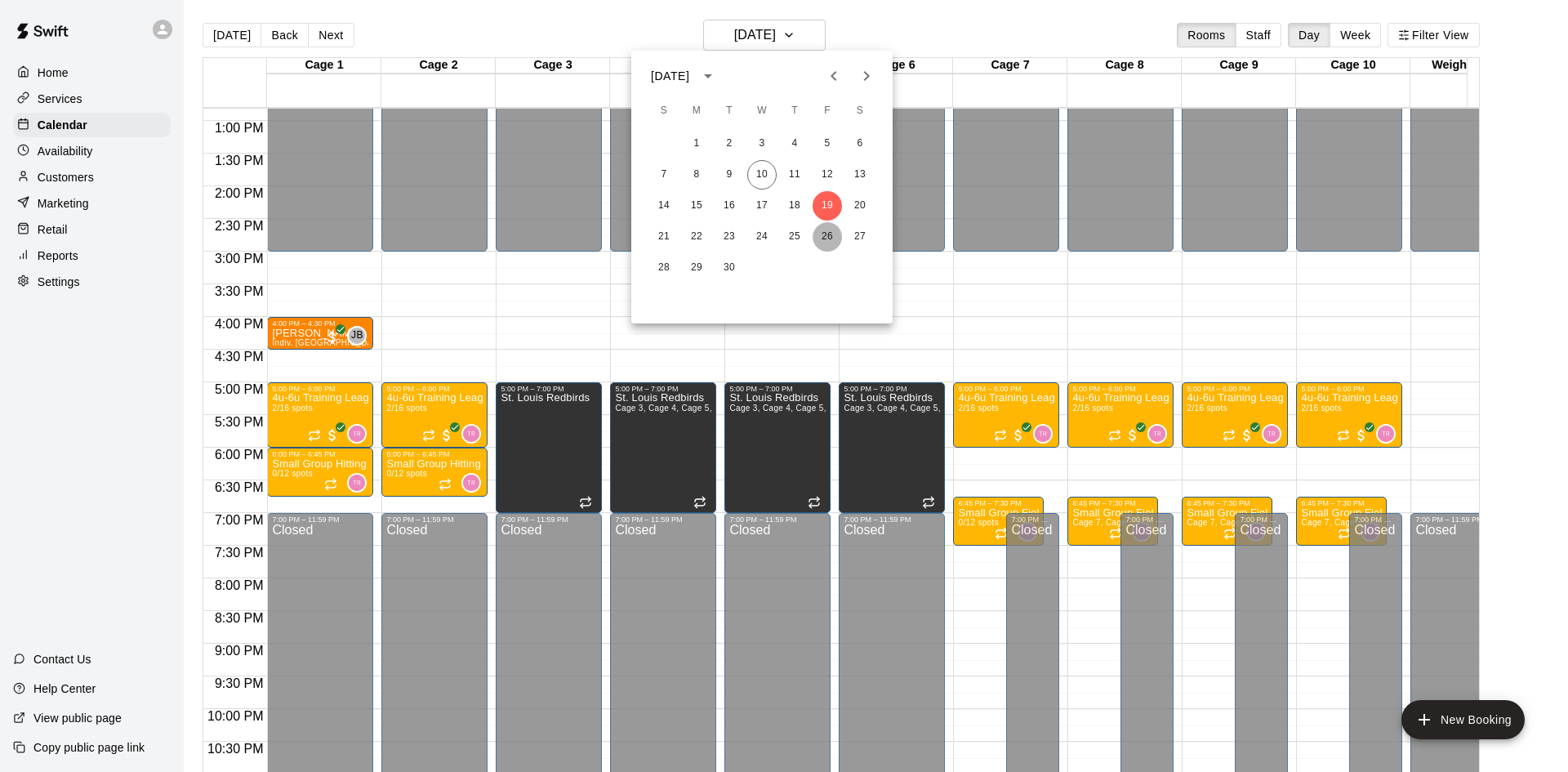
click at [825, 231] on button "26" at bounding box center [827, 236] width 29 height 29
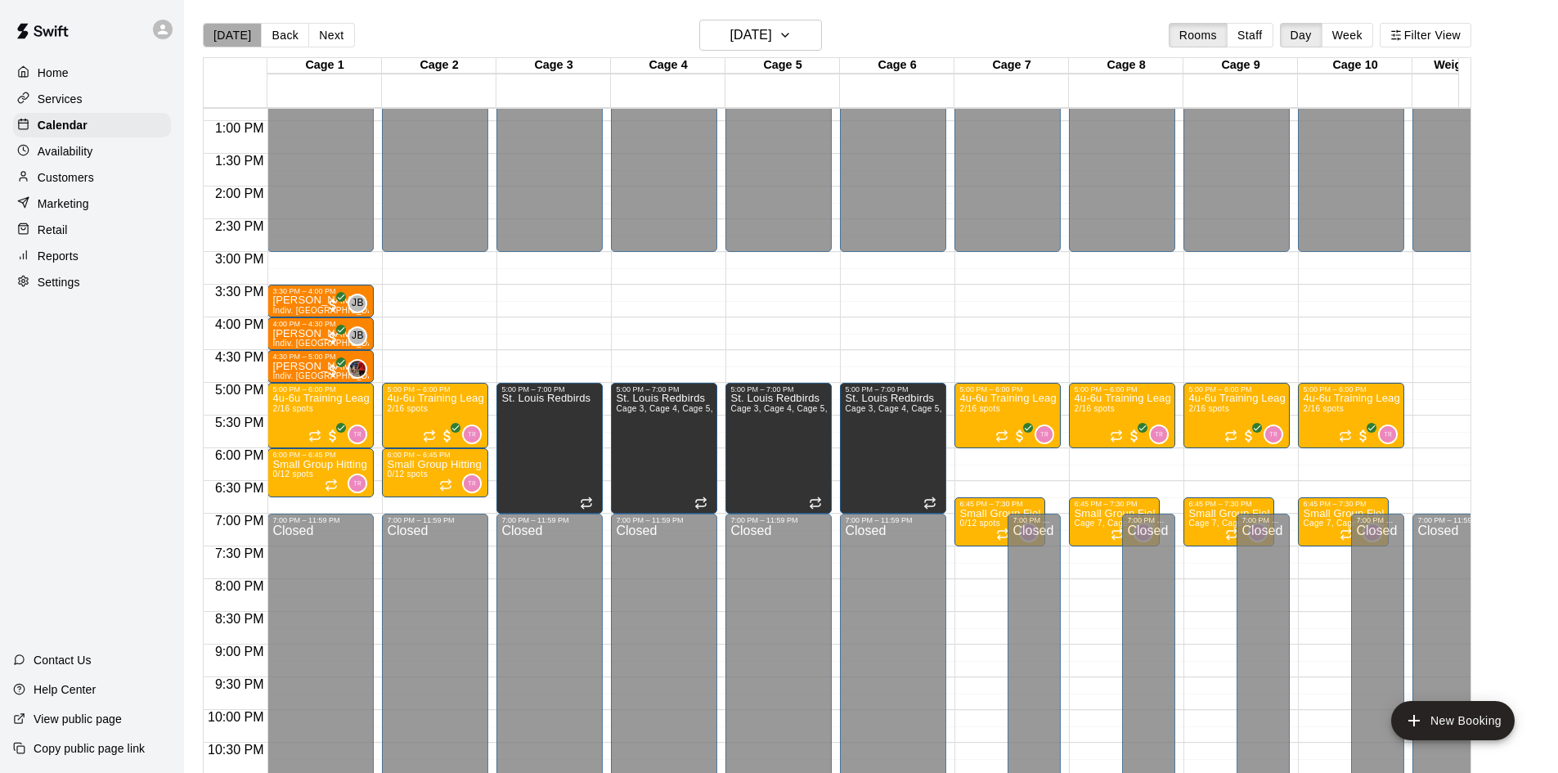
click at [249, 39] on button "[DATE]" at bounding box center [232, 35] width 59 height 25
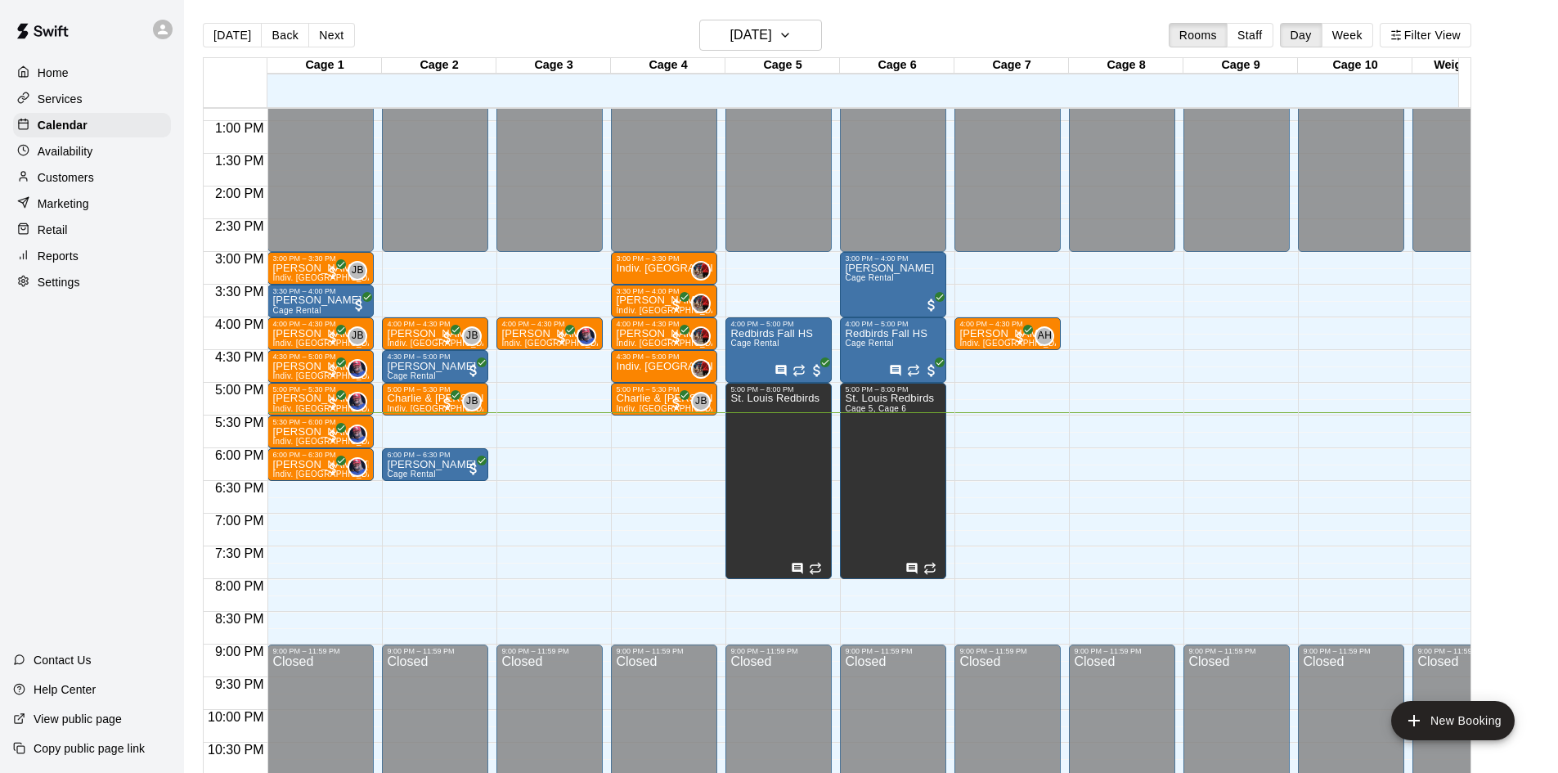
click at [203, 23] on button "[DATE]" at bounding box center [232, 35] width 59 height 25
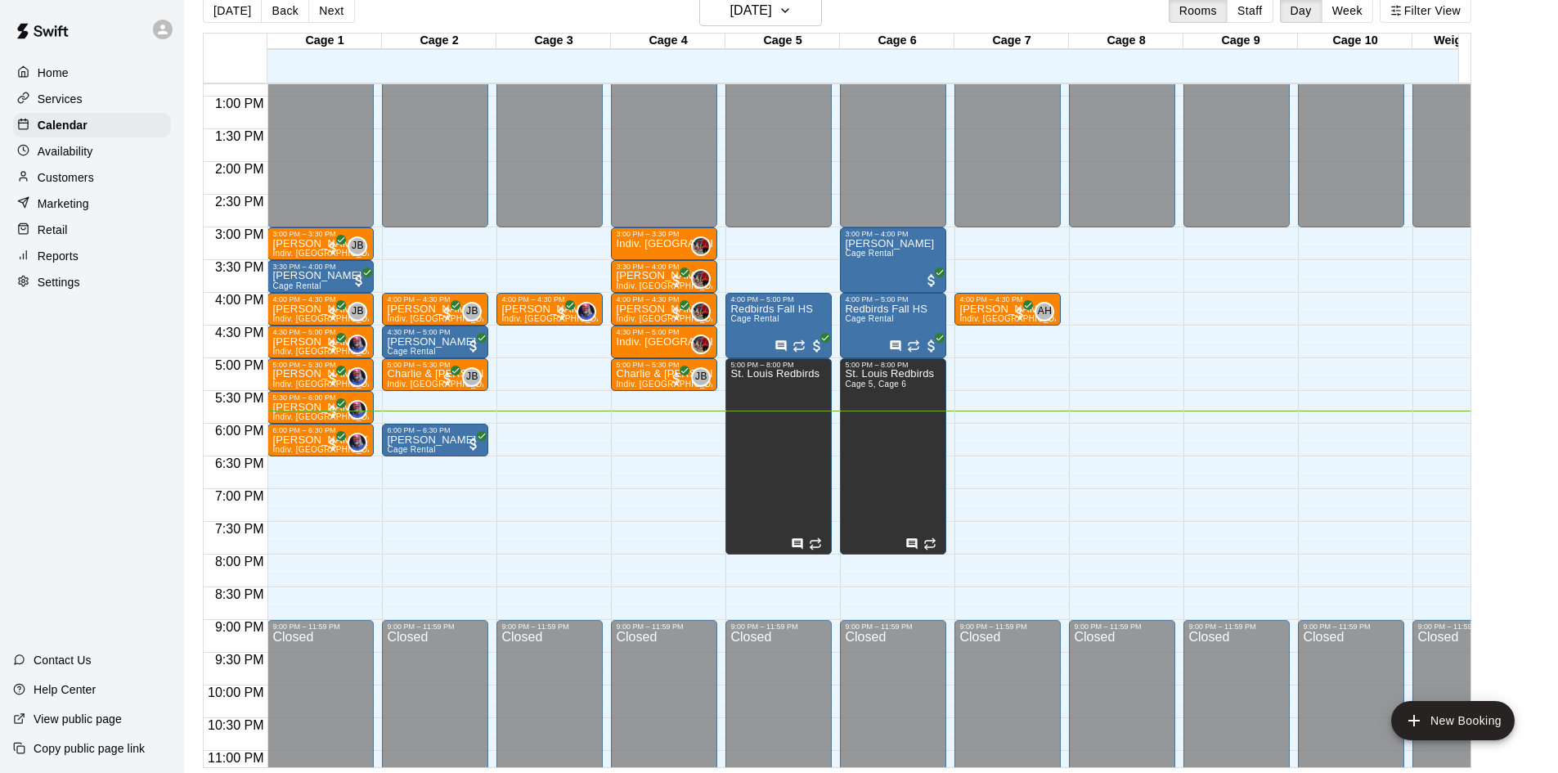
scroll to position [26, 0]
